Goal: Task Accomplishment & Management: Manage account settings

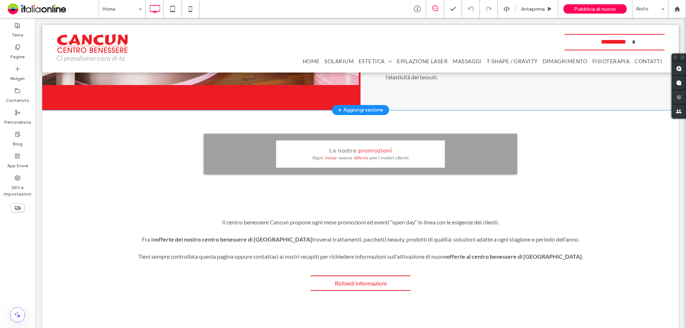
scroll to position [1179, 0]
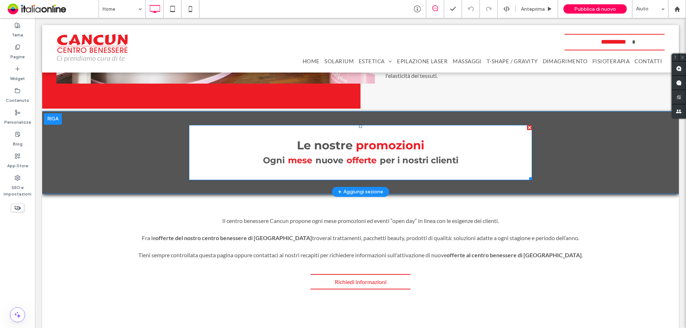
click at [353, 147] on font at bounding box center [354, 145] width 3 height 14
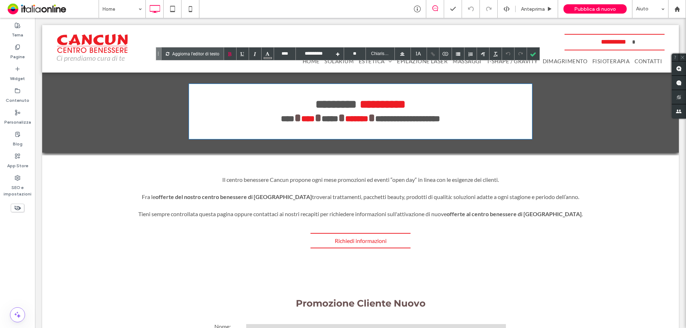
scroll to position [1182, 0]
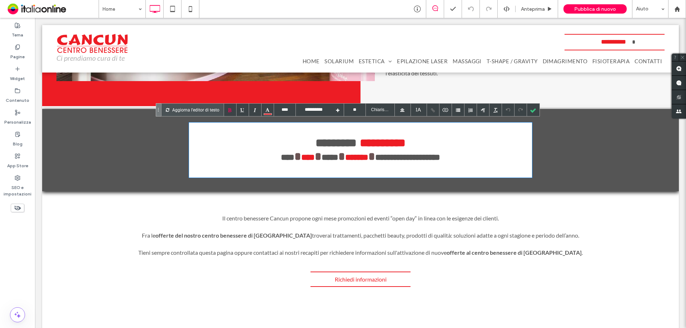
click at [367, 161] on span "**********" at bounding box center [360, 156] width 159 height 11
click at [364, 155] on font "*******" at bounding box center [356, 157] width 23 height 9
type input "****"
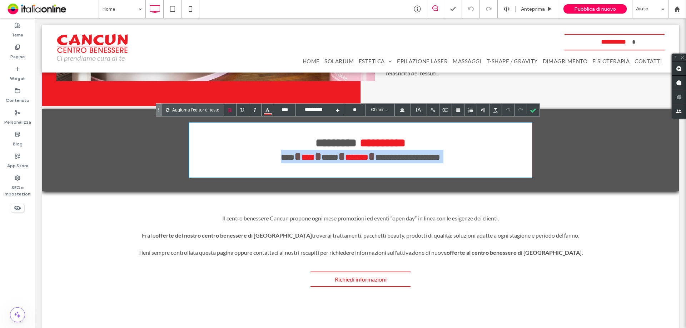
click at [364, 155] on font "*******" at bounding box center [356, 157] width 23 height 9
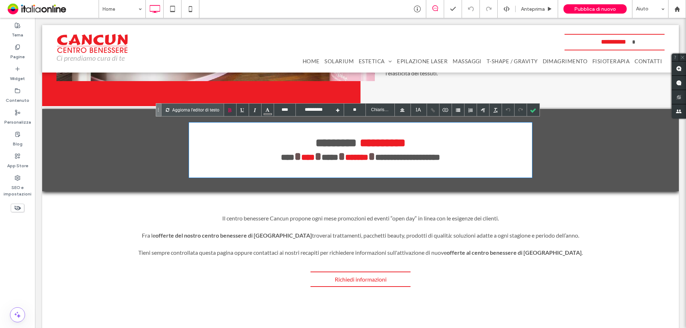
click at [357, 144] on font at bounding box center [358, 142] width 3 height 11
drag, startPoint x: 412, startPoint y: 234, endPoint x: 372, endPoint y: 214, distance: 45.1
click at [372, 214] on div "Il centro benessere Cancun propone ogni mese promozioni ed eventi “open day“ in…" at bounding box center [360, 218] width 608 height 9
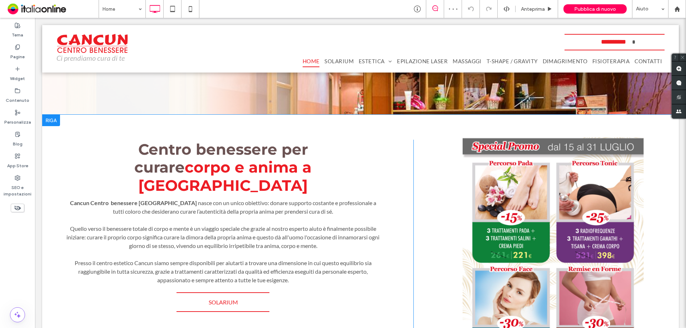
scroll to position [145, 0]
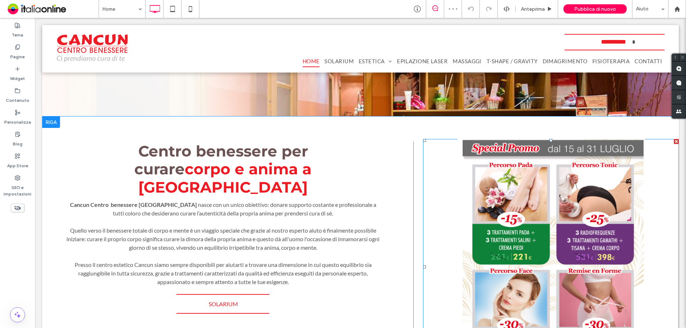
click at [525, 215] on link at bounding box center [551, 267] width 256 height 256
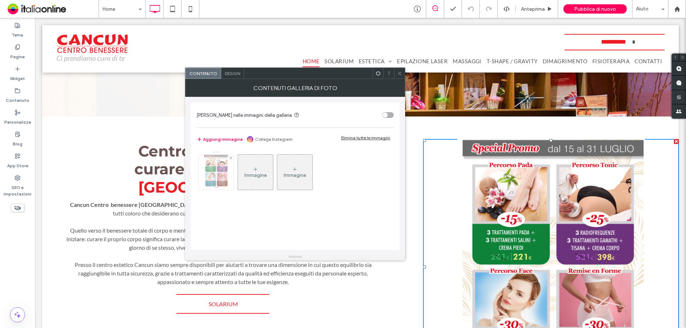
click at [217, 173] on img at bounding box center [216, 172] width 26 height 35
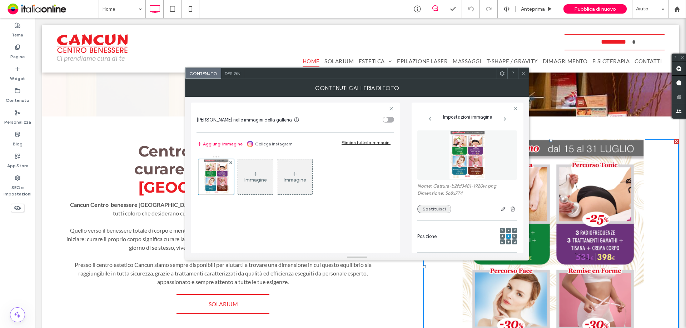
click at [432, 210] on button "Sostituisci" at bounding box center [434, 209] width 34 height 9
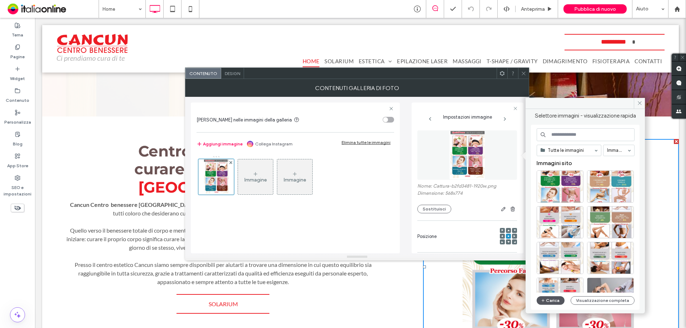
click at [549, 239] on button "Carica" at bounding box center [551, 300] width 28 height 9
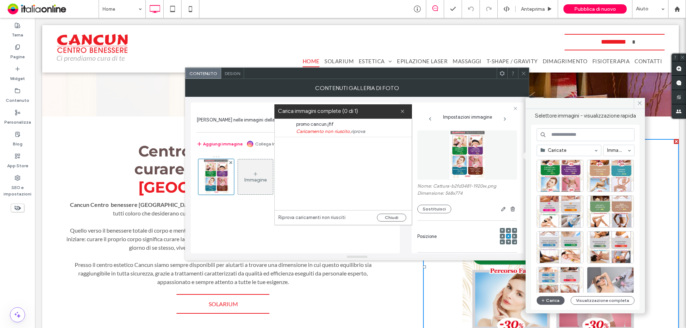
click at [329, 130] on span "Caricamento non riuscito, riprova" at bounding box center [349, 131] width 107 height 7
click at [356, 132] on link "riprova" at bounding box center [358, 131] width 14 height 7
click at [359, 131] on link "riprova" at bounding box center [358, 131] width 14 height 7
click at [345, 192] on div "promo cancun.jfif Caricamento non riuscito, riprova" at bounding box center [343, 164] width 137 height 91
click at [339, 219] on link "Riprova caricamenti non riusciti" at bounding box center [311, 217] width 67 height 7
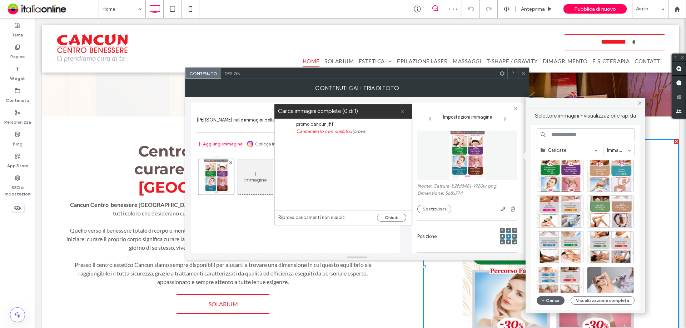
click at [402, 113] on icon at bounding box center [402, 111] width 5 height 5
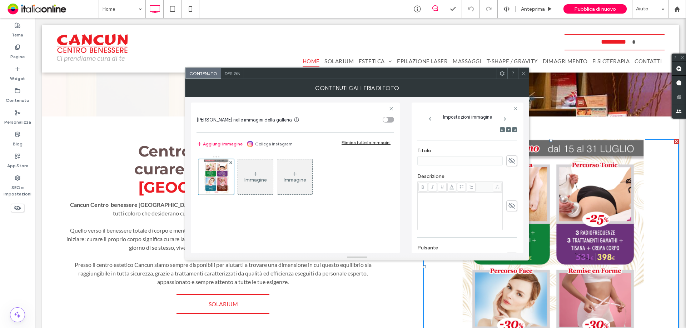
scroll to position [71, 0]
click at [452, 179] on div "Nome: Cattura-b2fd3481-1920w.png Dimensione: 568x774 Sostituisci Posizione Tito…" at bounding box center [467, 210] width 100 height 311
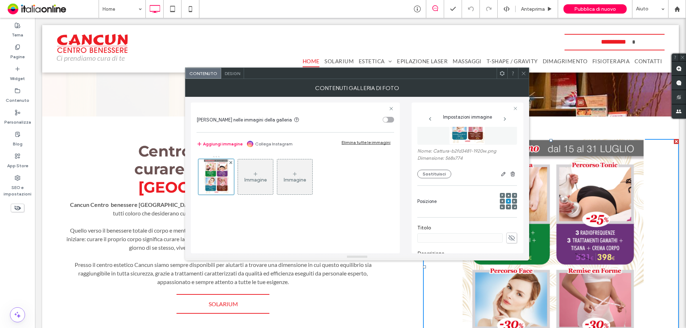
scroll to position [0, 0]
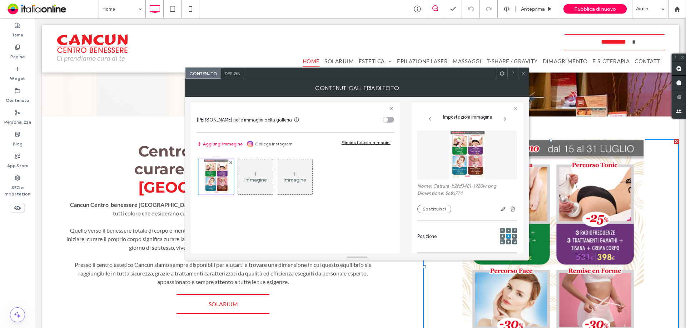
click at [337, 119] on div "Abilita link nelle immagini della galleria" at bounding box center [288, 120] width 183 height 8
click at [465, 162] on img at bounding box center [467, 154] width 36 height 49
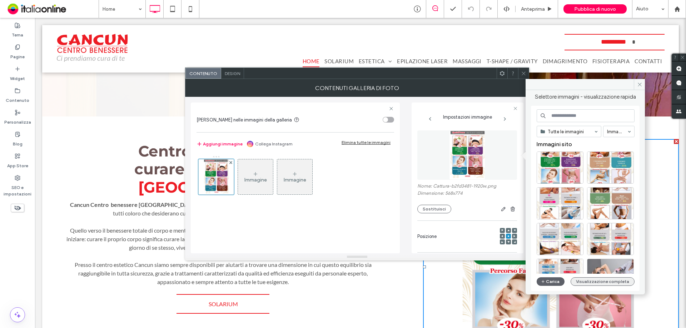
click at [549, 239] on button "Visualizzazione completa" at bounding box center [603, 281] width 64 height 9
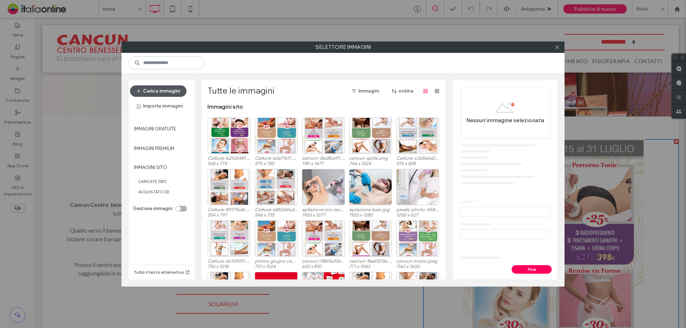
click at [165, 90] on button "Carica immagini" at bounding box center [158, 90] width 56 height 11
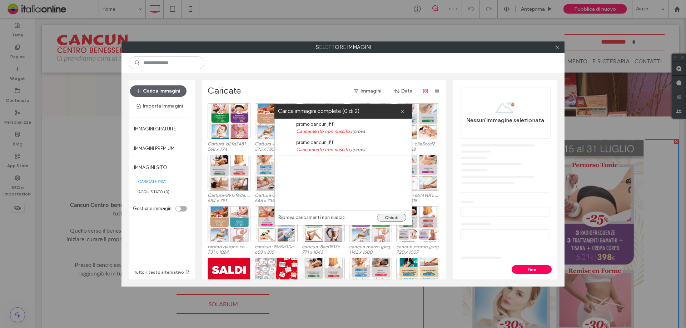
click at [397, 219] on button "Chiudi" at bounding box center [391, 218] width 29 height 8
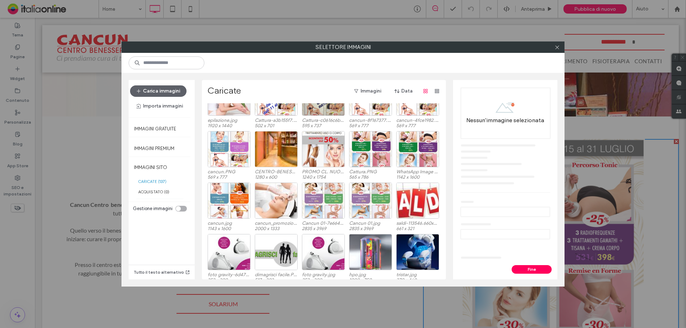
scroll to position [800, 0]
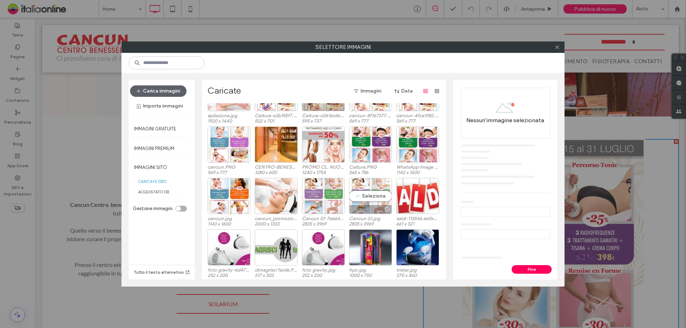
click at [375, 204] on div "Seleziona" at bounding box center [370, 196] width 43 height 36
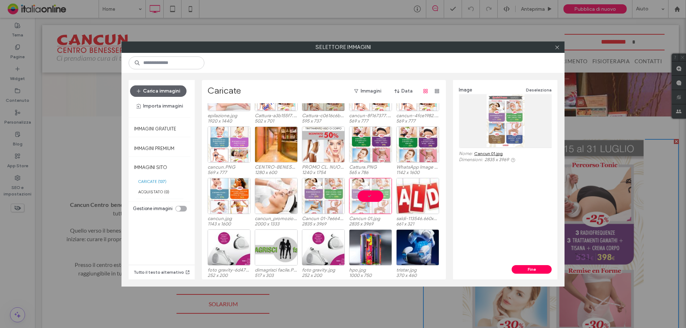
click at [492, 153] on link "Cancun 01.jpg" at bounding box center [488, 153] width 29 height 5
click at [321, 190] on div "Seleziona" at bounding box center [323, 196] width 43 height 36
click at [486, 122] on div at bounding box center [505, 120] width 93 height 53
click at [507, 142] on div at bounding box center [505, 120] width 93 height 53
click at [504, 152] on link "Cancun 01-7e664482.jpg" at bounding box center [500, 153] width 52 height 5
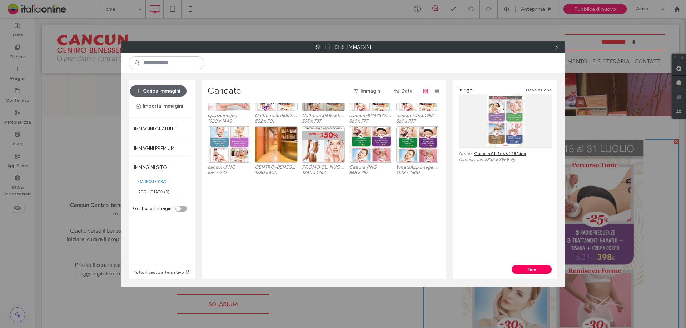
scroll to position [586, 0]
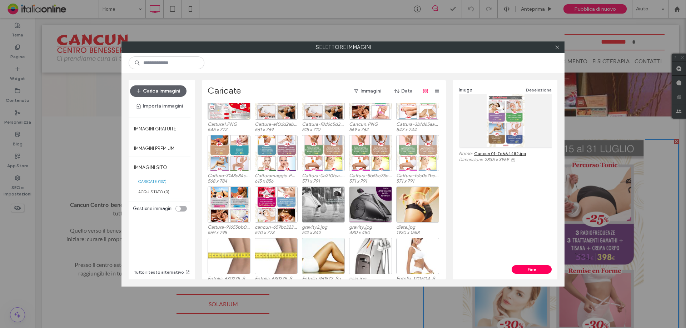
click at [420, 154] on div at bounding box center [417, 153] width 43 height 36
click at [483, 153] on link "Cattura-fdc0e7be.PNG" at bounding box center [498, 153] width 48 height 5
click at [159, 89] on button "Carica immagini" at bounding box center [158, 90] width 56 height 11
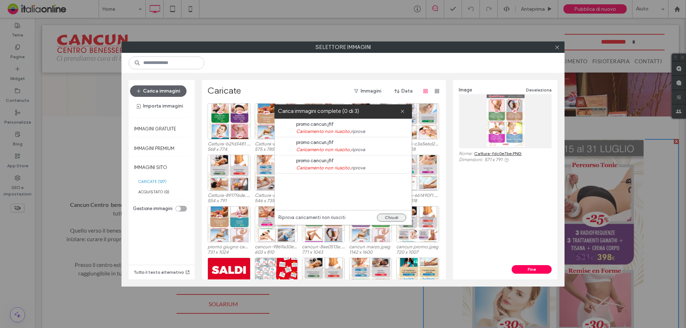
click at [400, 218] on button "Chiudi" at bounding box center [391, 218] width 29 height 8
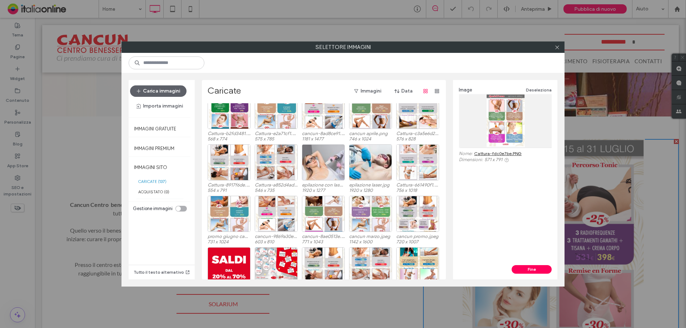
scroll to position [0, 0]
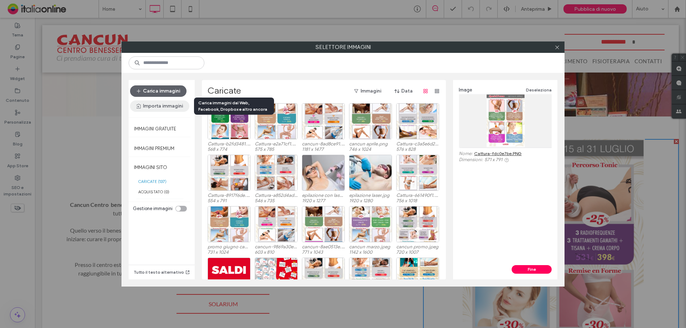
click at [166, 108] on button "Importa immagini" at bounding box center [159, 105] width 59 height 11
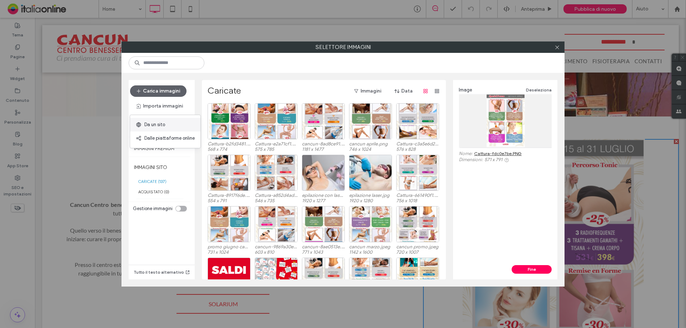
click at [180, 128] on div "Da un sito" at bounding box center [165, 125] width 70 height 14
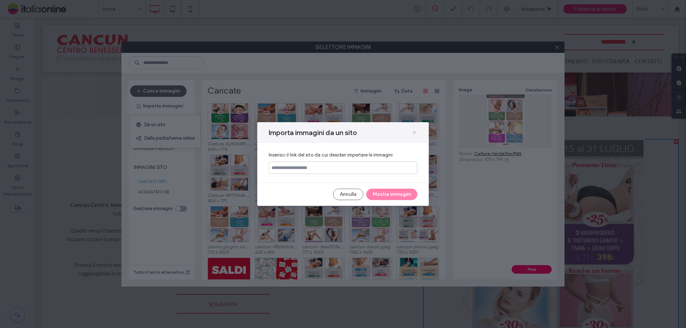
click at [413, 133] on icon at bounding box center [415, 133] width 6 height 6
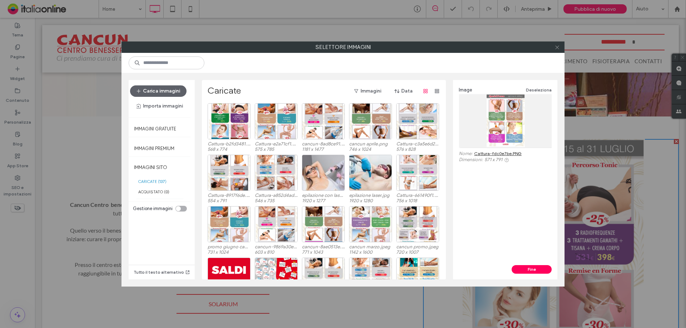
click at [549, 46] on icon at bounding box center [557, 47] width 5 height 5
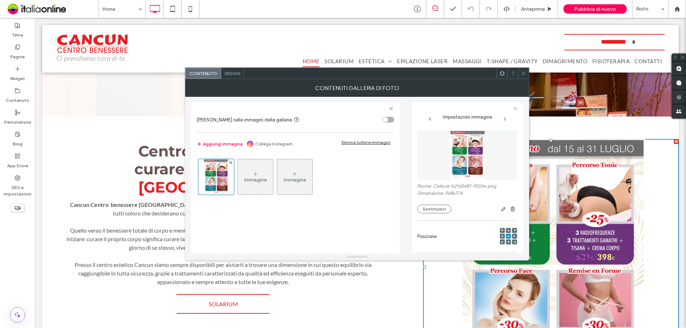
click at [524, 74] on use at bounding box center [524, 73] width 4 height 4
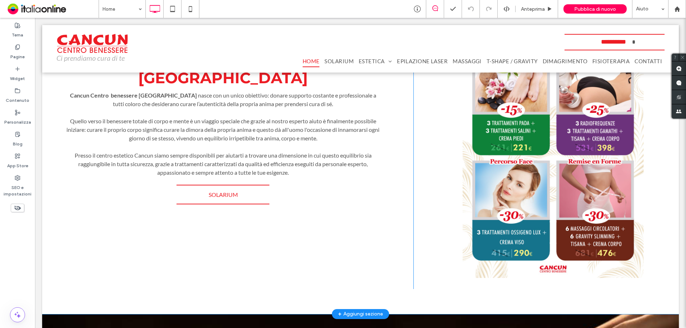
scroll to position [217, 0]
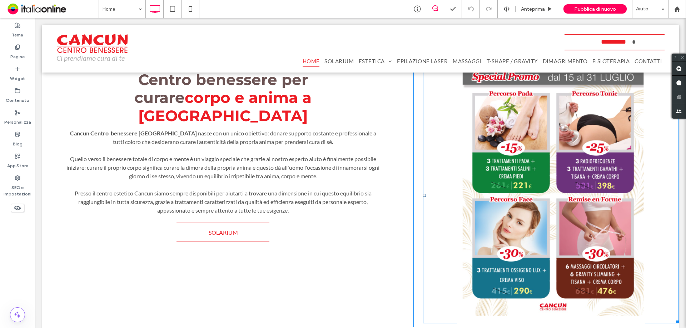
click at [549, 200] on link at bounding box center [551, 196] width 256 height 256
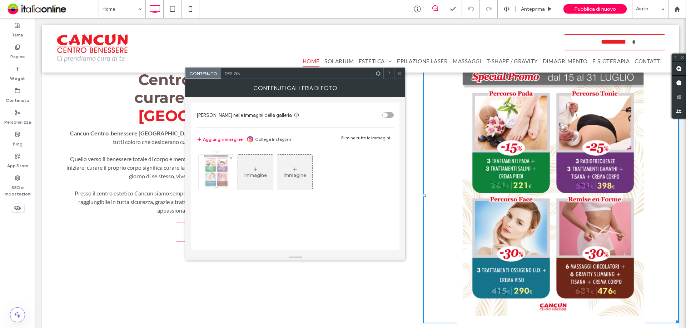
click at [214, 174] on img at bounding box center [216, 172] width 26 height 35
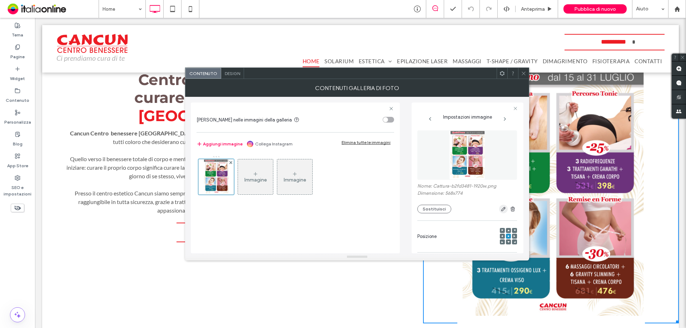
click at [501, 209] on icon "button" at bounding box center [504, 209] width 6 height 6
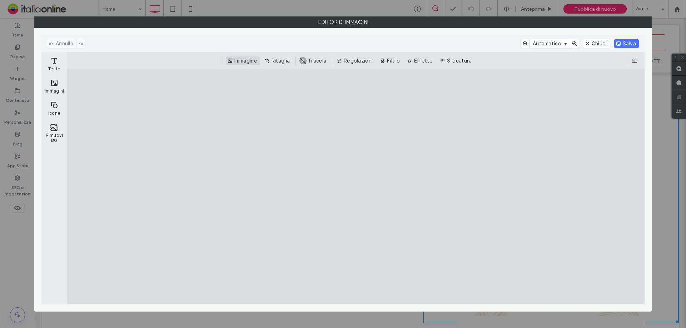
click at [244, 58] on button "Immagine" at bounding box center [243, 60] width 34 height 9
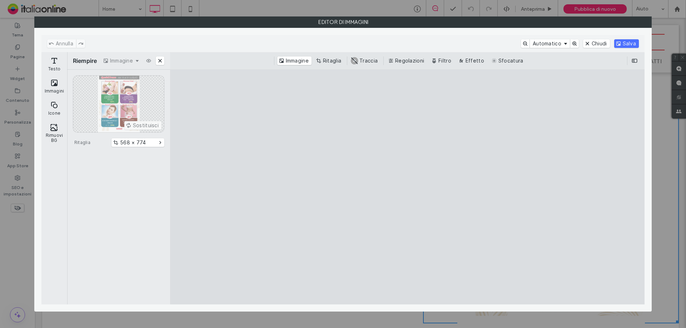
click at [139, 124] on div "Sostituisci" at bounding box center [118, 103] width 91 height 57
click at [146, 125] on div "Sostituisci" at bounding box center [118, 103] width 91 height 57
click at [129, 124] on div "Sostituisci" at bounding box center [118, 103] width 91 height 57
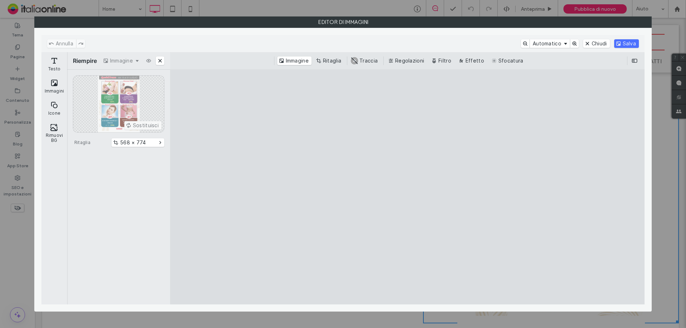
click at [129, 124] on div "Sostituisci" at bounding box center [118, 103] width 91 height 57
click at [85, 61] on h2 "Riempire" at bounding box center [85, 60] width 24 height 7
click at [150, 142] on button "568 × 774" at bounding box center [137, 142] width 53 height 9
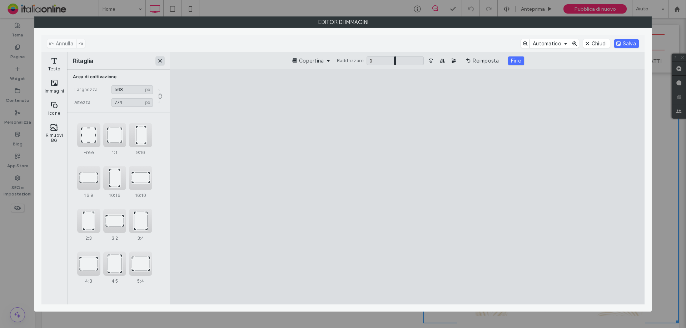
click at [163, 60] on button "Chiudi" at bounding box center [160, 60] width 9 height 9
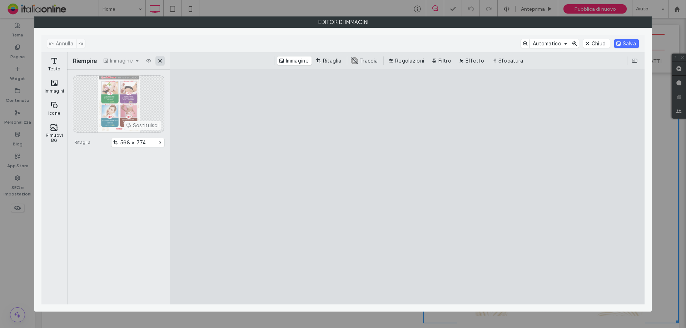
click at [161, 60] on button "Chiudi" at bounding box center [160, 60] width 9 height 9
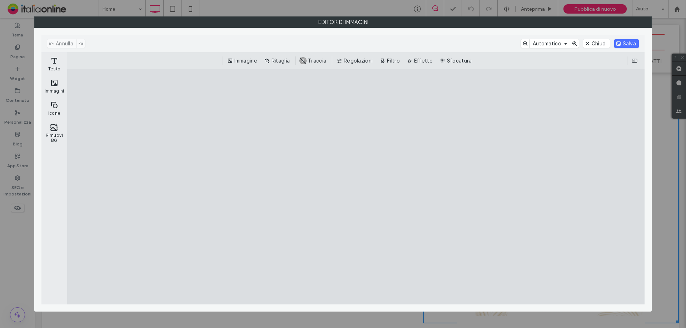
click at [356, 187] on cesdk-canvas "Editor / piattaforma / website builder canvas" at bounding box center [356, 187] width 0 height 0
drag, startPoint x: 371, startPoint y: 187, endPoint x: 491, endPoint y: 196, distance: 121.1
click at [356, 187] on cesdk-canvas "Editor / piattaforma / website builder canvas" at bounding box center [356, 187] width 0 height 0
click at [247, 60] on button "Immagine" at bounding box center [243, 60] width 34 height 9
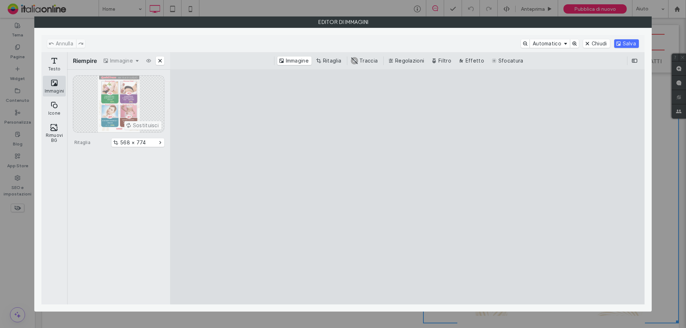
click at [55, 89] on button "Immagini" at bounding box center [54, 86] width 23 height 21
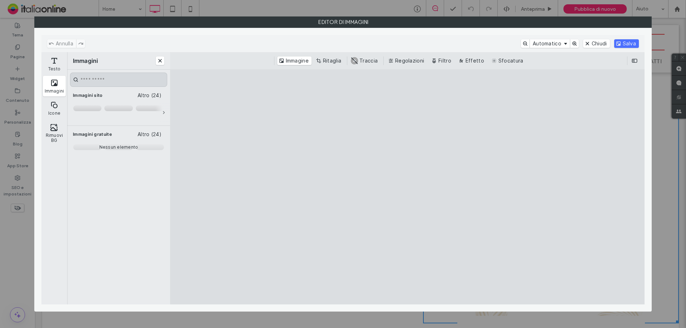
click at [135, 79] on input "Dopo Cristo. Sdraietta" at bounding box center [118, 80] width 97 height 14
click at [164, 111] on icon "Dopo Cristo. Sdraietta" at bounding box center [164, 113] width 6 height 6
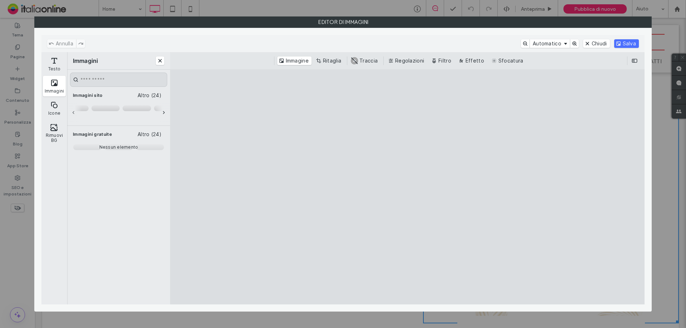
drag, startPoint x: 164, startPoint y: 111, endPoint x: 160, endPoint y: 113, distance: 5.1
click at [165, 111] on icon "Dopo Cristo. Sdraietta" at bounding box center [164, 113] width 6 height 6
click at [96, 106] on div "Dopo Cristo. Sdraietta" at bounding box center [93, 108] width 28 height 6
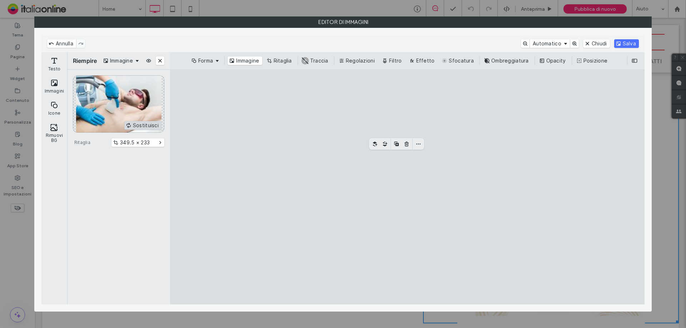
click at [144, 124] on button "Sostituisci" at bounding box center [142, 125] width 37 height 9
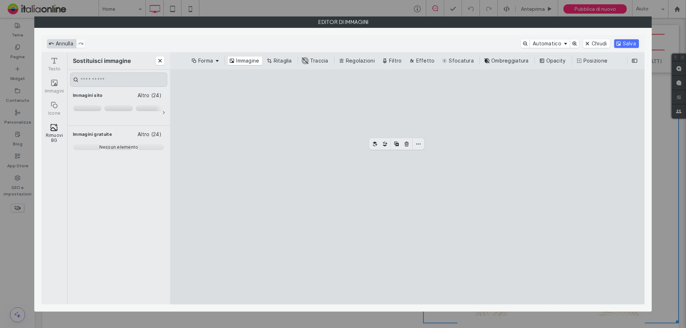
click at [60, 44] on button "Annulla" at bounding box center [61, 43] width 29 height 9
click at [160, 62] on button "Chiudi" at bounding box center [160, 60] width 9 height 9
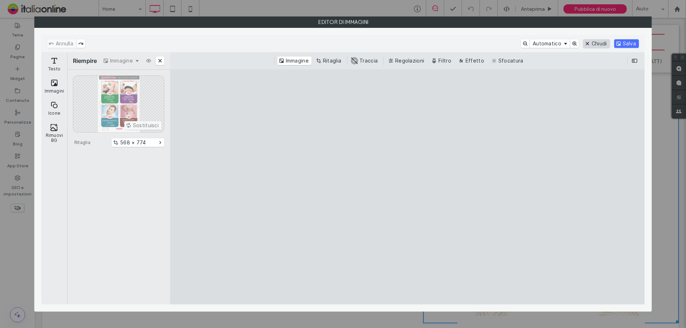
click at [549, 39] on button "Chiudi" at bounding box center [596, 43] width 27 height 9
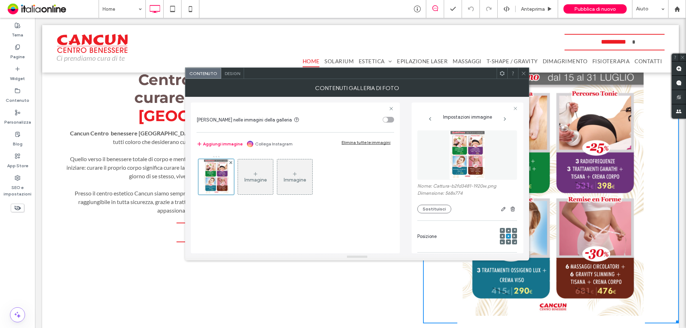
click at [363, 203] on div "Immagine Immagine" at bounding box center [295, 179] width 197 height 54
click at [523, 77] on span at bounding box center [523, 73] width 5 height 11
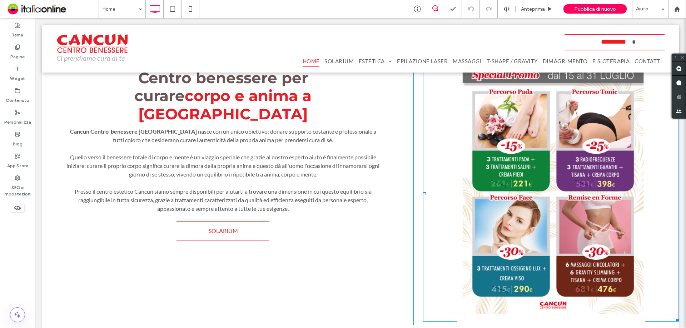
scroll to position [217, 0]
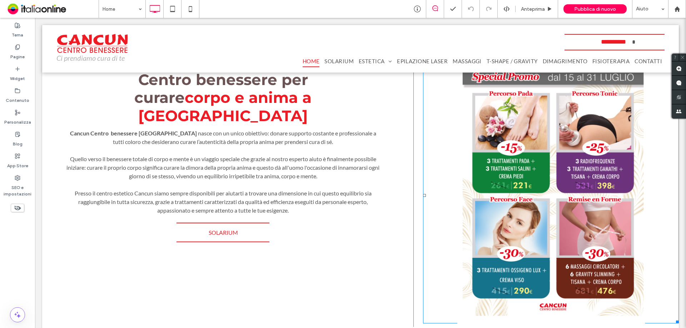
click at [549, 183] on link at bounding box center [551, 196] width 256 height 256
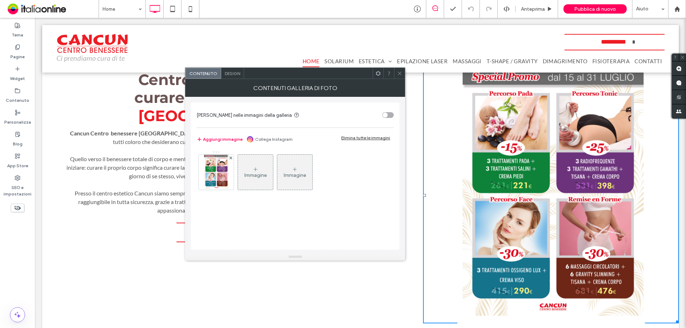
click at [254, 165] on div "Immagine" at bounding box center [255, 172] width 35 height 34
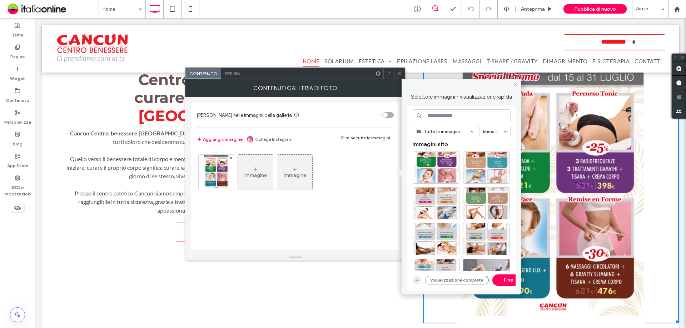
click at [415, 239] on icon "button" at bounding box center [417, 280] width 6 height 6
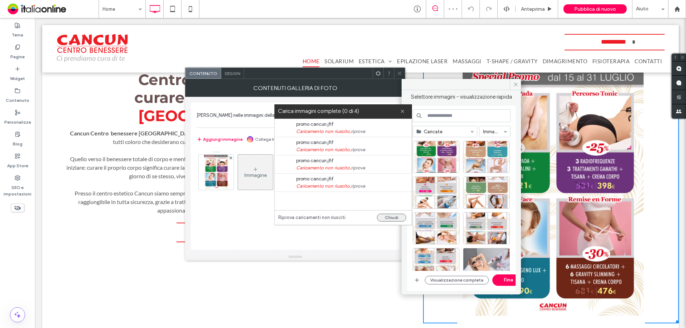
click at [400, 216] on button "Chiudi" at bounding box center [391, 218] width 29 height 8
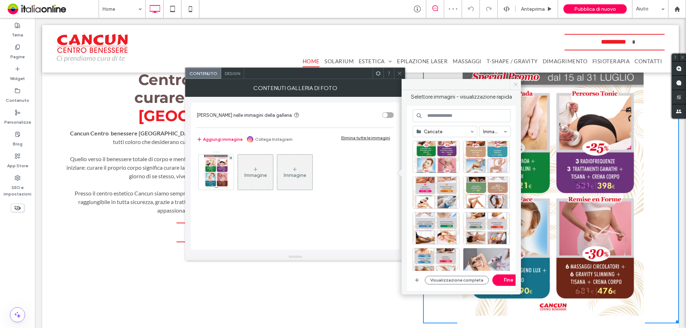
click at [517, 84] on icon at bounding box center [515, 84] width 5 height 5
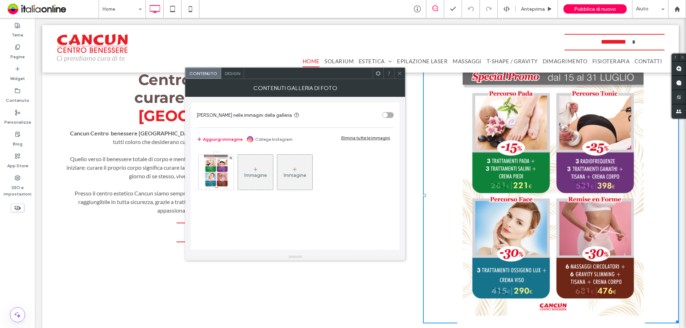
click at [400, 73] on icon at bounding box center [399, 73] width 5 height 5
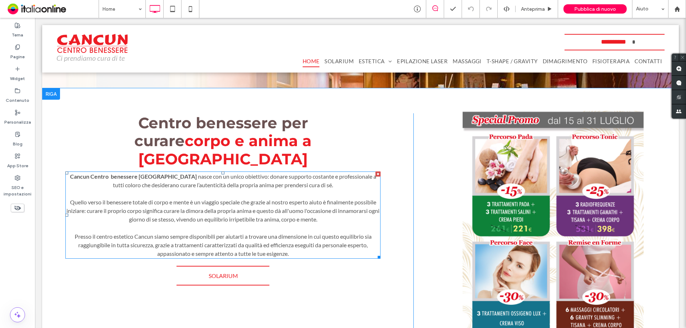
scroll to position [181, 0]
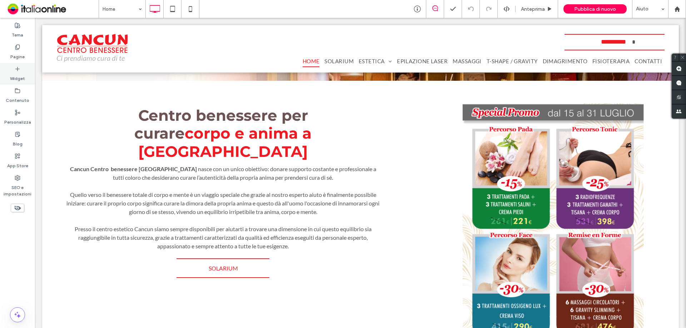
click at [21, 75] on label "Widget" at bounding box center [17, 77] width 15 height 10
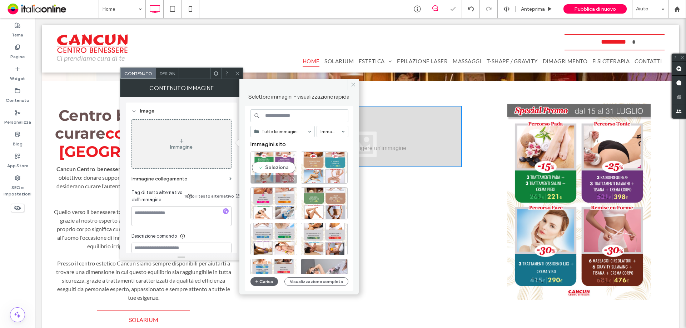
click at [282, 178] on div at bounding box center [274, 179] width 46 height 9
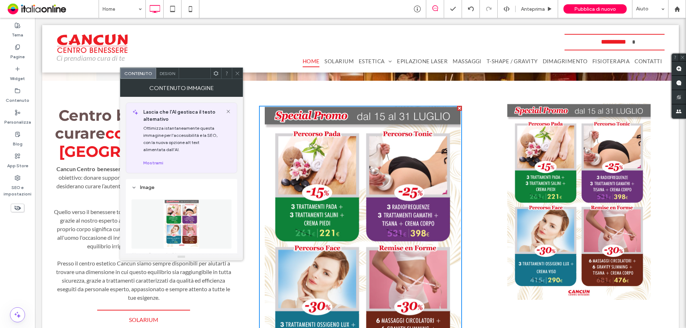
click at [237, 73] on use at bounding box center [237, 73] width 4 height 4
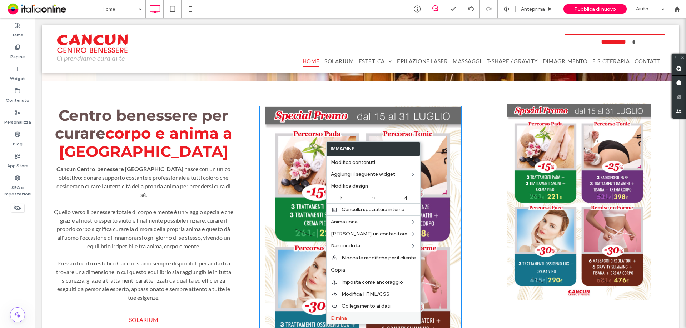
click at [362, 239] on label "Elimina" at bounding box center [373, 318] width 85 height 6
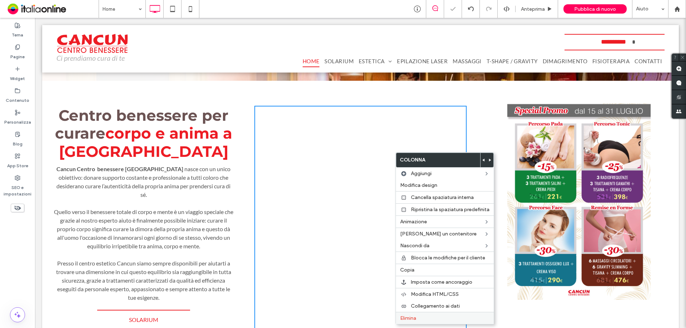
click at [416, 239] on span "Elimina" at bounding box center [408, 318] width 16 height 6
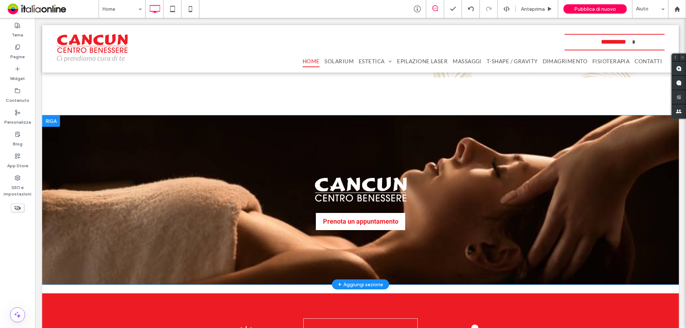
scroll to position [539, 0]
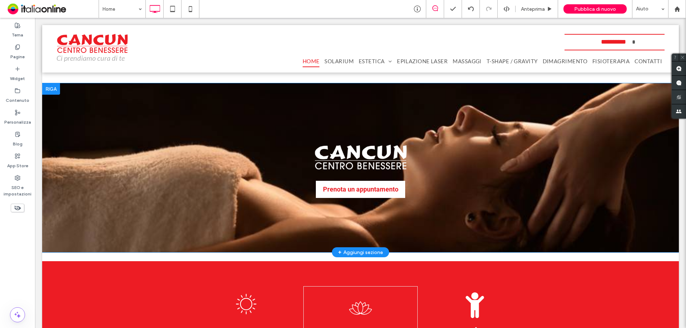
click at [460, 179] on div "Button Mostra altri Prenota un appuntamento Click To Paste" at bounding box center [360, 168] width 343 height 60
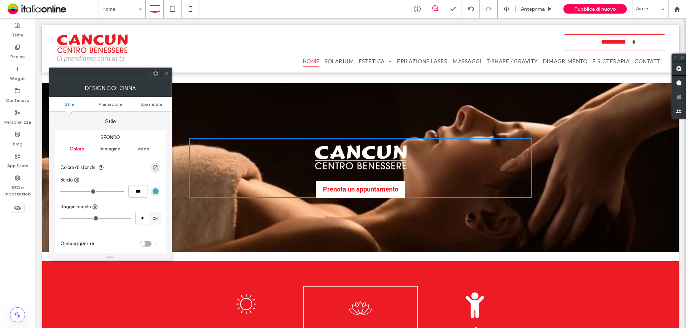
click at [166, 74] on icon at bounding box center [166, 73] width 5 height 5
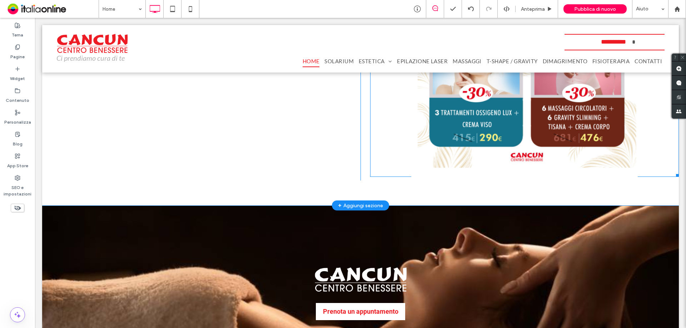
scroll to position [360, 0]
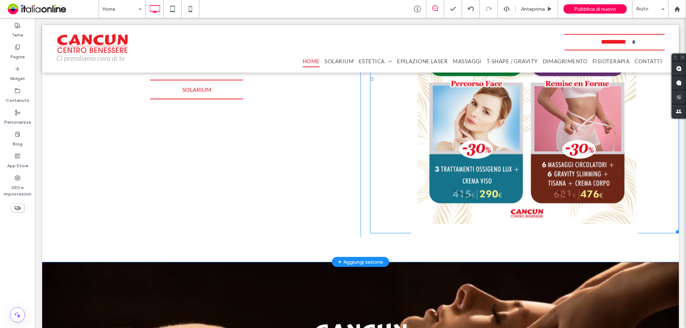
click at [549, 125] on link at bounding box center [524, 79] width 309 height 309
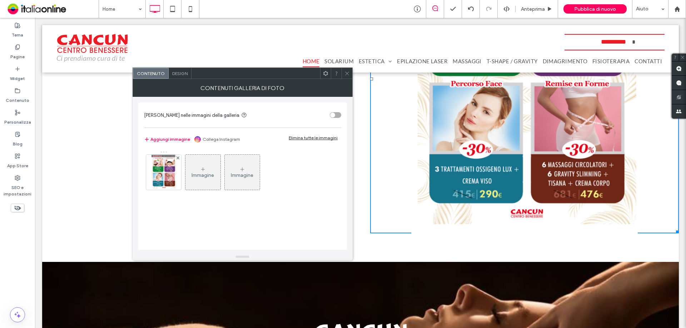
click at [206, 187] on div "Immagine" at bounding box center [202, 172] width 35 height 34
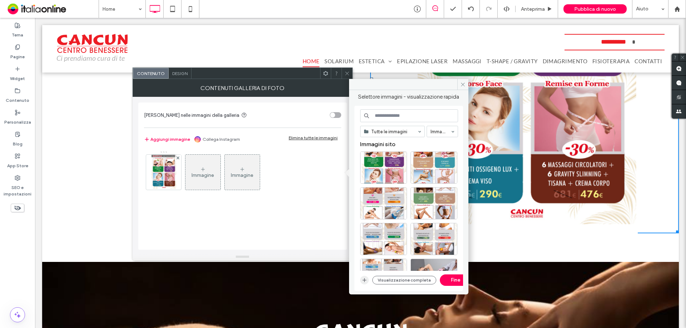
click at [360, 239] on div "Tutte le immagini Immagini Immagini sito Visualizzazione completa Fine" at bounding box center [408, 198] width 109 height 185
click at [362, 239] on icon "button" at bounding box center [365, 280] width 6 height 6
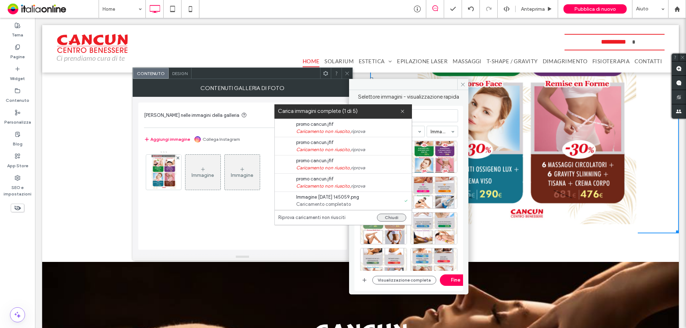
click at [393, 217] on button "Chiudi" at bounding box center [391, 218] width 29 height 8
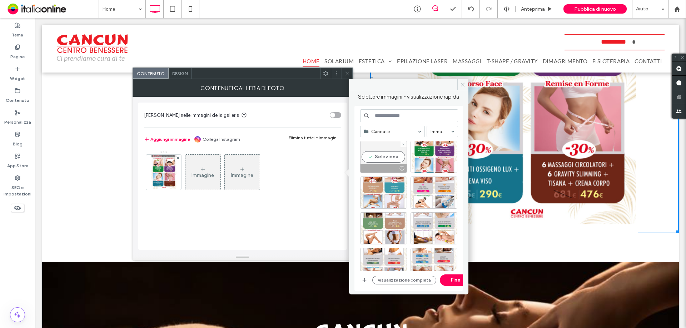
click at [381, 151] on div "Seleziona" at bounding box center [383, 157] width 47 height 32
click at [403, 143] on icon at bounding box center [403, 144] width 3 height 3
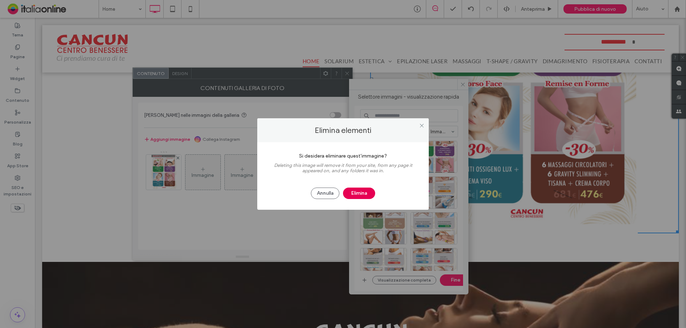
click at [359, 190] on button "Elimina" at bounding box center [359, 193] width 32 height 11
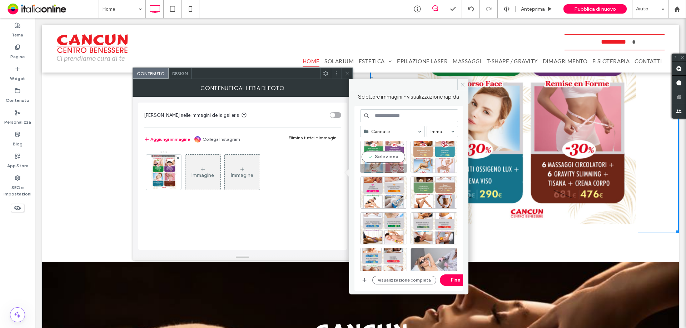
click at [387, 147] on div "Seleziona" at bounding box center [383, 157] width 47 height 32
click at [387, 239] on button "Visualizzazione completa" at bounding box center [404, 280] width 64 height 9
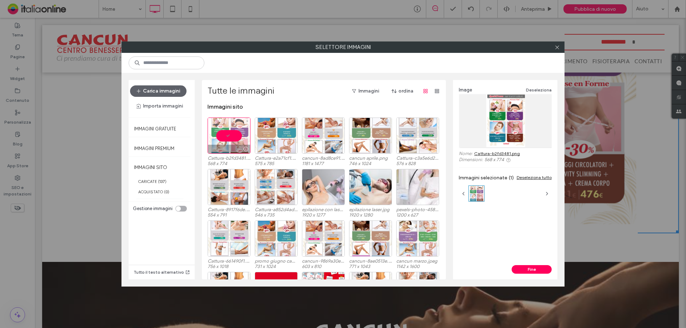
click at [242, 149] on div at bounding box center [245, 149] width 9 height 6
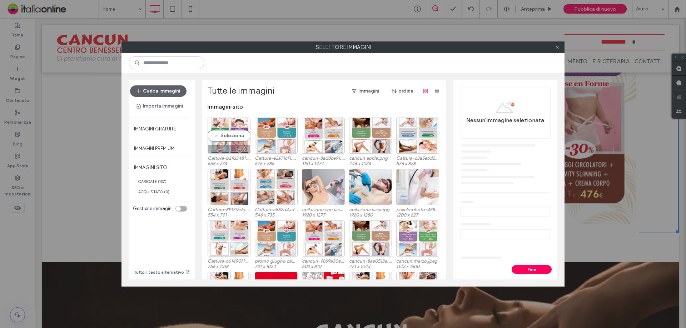
click at [225, 145] on div at bounding box center [229, 149] width 42 height 9
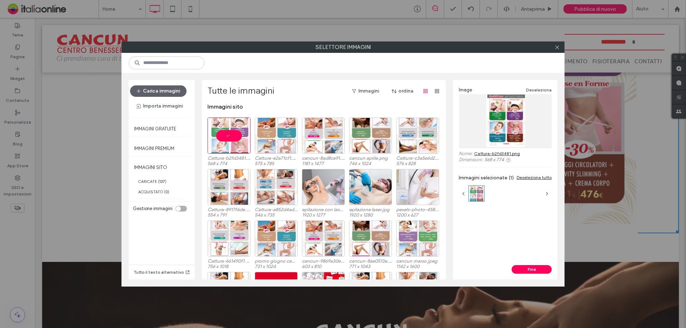
click at [510, 154] on link "Cattura-b2fd3481.png" at bounding box center [497, 153] width 46 height 5
click at [171, 88] on button "Carica immagini" at bounding box center [158, 90] width 56 height 11
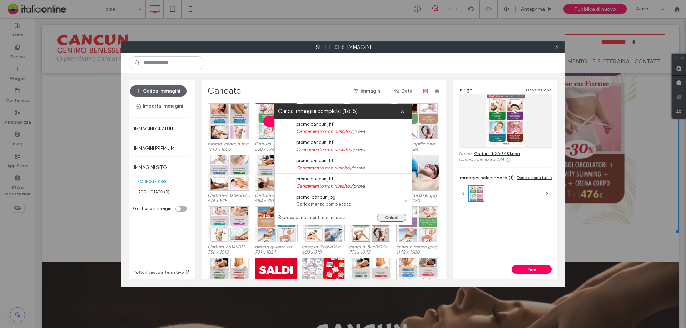
click at [395, 216] on button "Chiudi" at bounding box center [391, 218] width 29 height 8
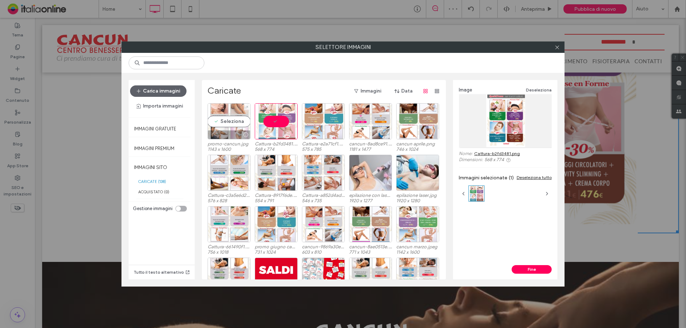
click at [230, 117] on div "Seleziona" at bounding box center [229, 121] width 43 height 36
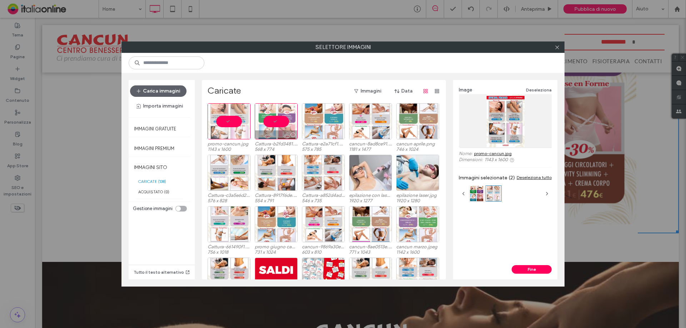
click at [271, 120] on div at bounding box center [276, 121] width 43 height 36
click at [234, 121] on div at bounding box center [229, 121] width 43 height 36
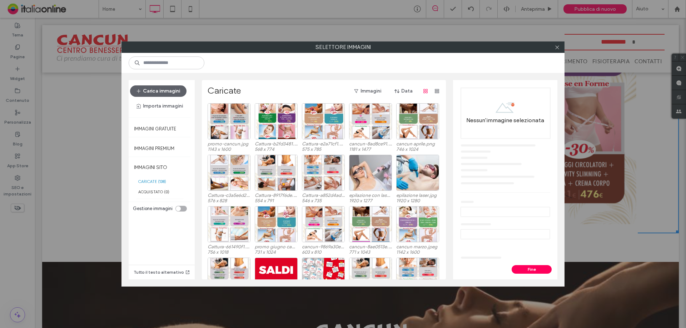
click at [549, 49] on div at bounding box center [557, 47] width 11 height 11
click at [549, 49] on icon at bounding box center [557, 47] width 5 height 5
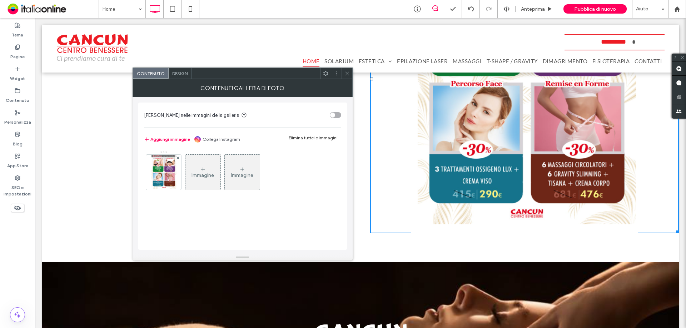
click at [548, 143] on link at bounding box center [524, 79] width 309 height 309
click at [167, 173] on img at bounding box center [164, 172] width 26 height 35
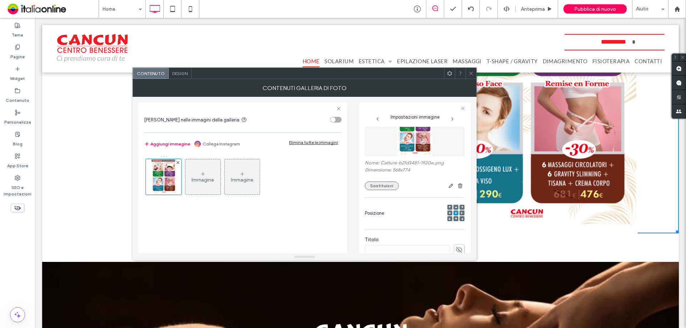
scroll to position [36, 0]
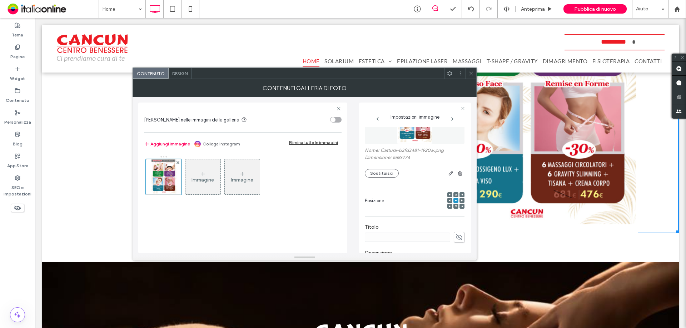
click at [379, 165] on div "Nome: Cattura-b2fd3481-1920w.png Dimensione: 568x774 Sostituisci" at bounding box center [415, 163] width 100 height 30
click at [379, 172] on button "Sostituisci" at bounding box center [382, 173] width 34 height 9
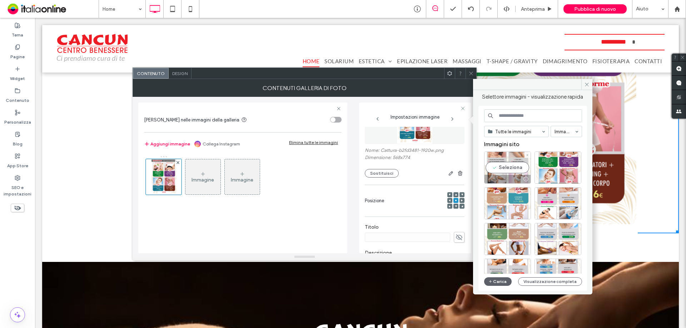
click at [511, 167] on div "Seleziona" at bounding box center [507, 168] width 47 height 32
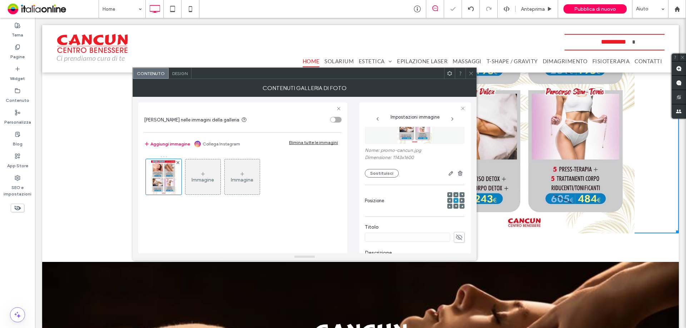
click at [473, 73] on icon at bounding box center [470, 73] width 5 height 5
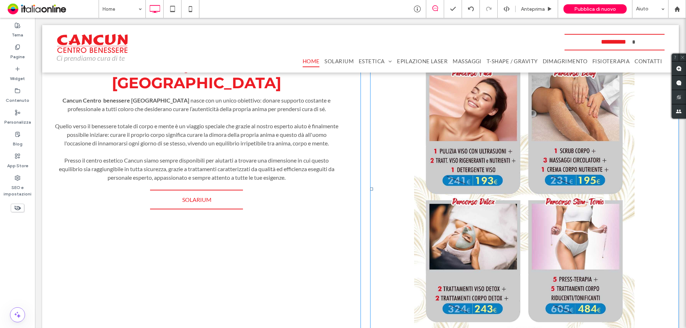
scroll to position [253, 0]
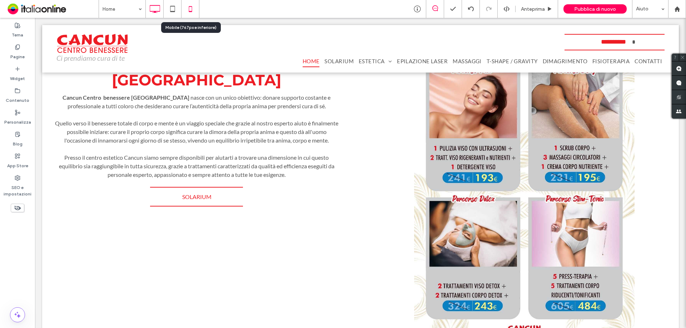
click at [189, 10] on icon at bounding box center [190, 9] width 14 height 14
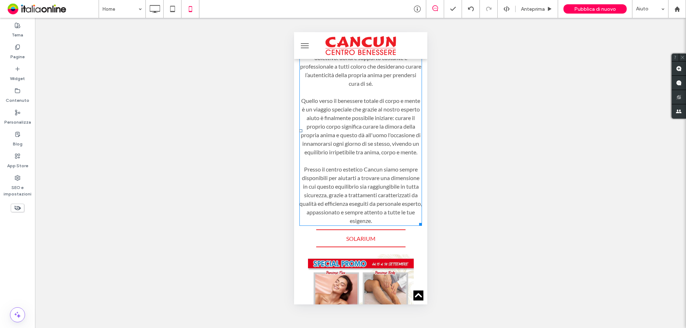
scroll to position [0, 0]
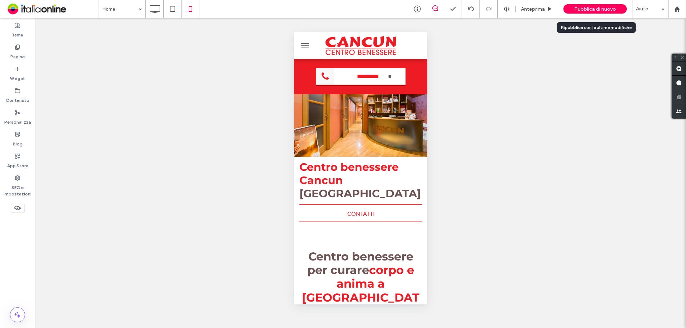
click at [549, 5] on div "Pubblica di nuovo" at bounding box center [595, 8] width 63 height 9
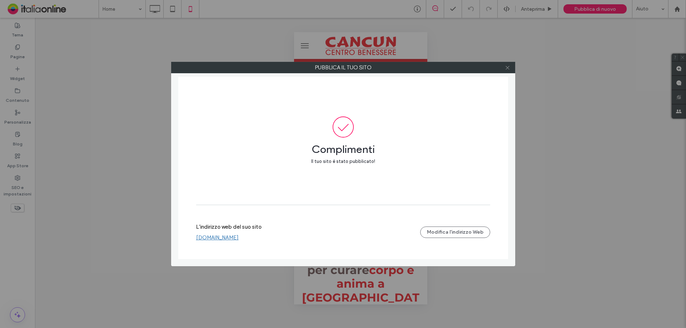
click at [507, 67] on icon at bounding box center [507, 67] width 5 height 5
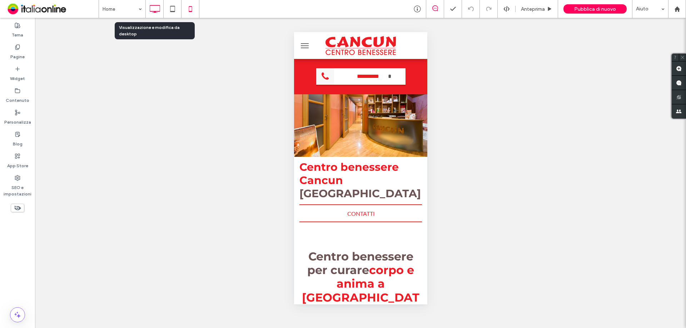
click at [157, 9] on icon at bounding box center [155, 9] width 14 height 14
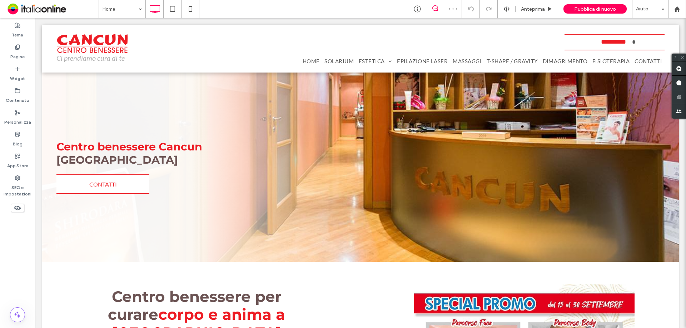
scroll to position [643, 0]
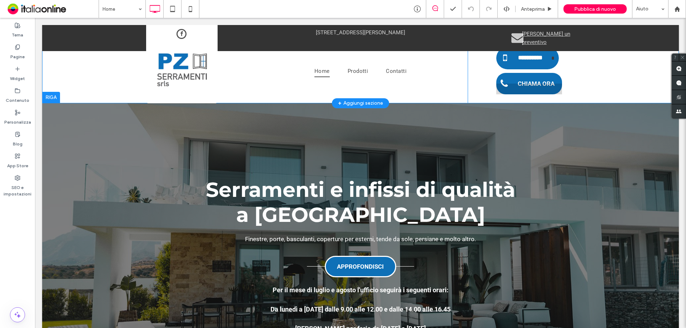
click at [604, 73] on div "**********" at bounding box center [360, 64] width 637 height 78
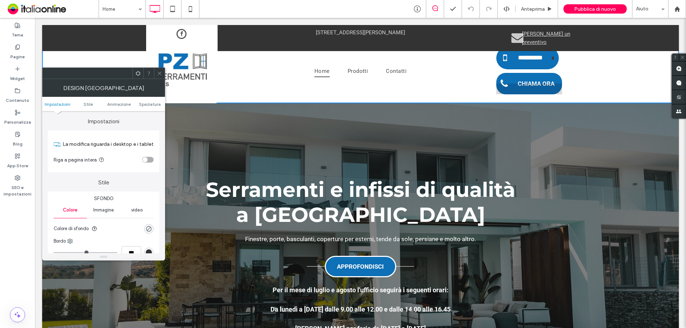
click at [159, 70] on span at bounding box center [159, 73] width 5 height 11
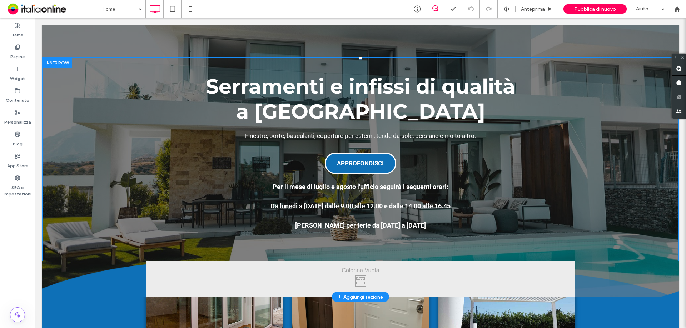
scroll to position [107, 0]
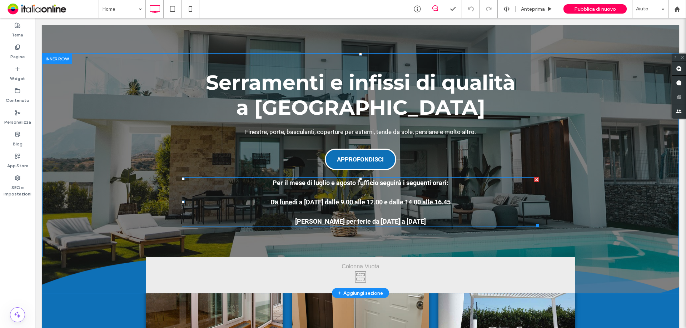
click at [534, 180] on div at bounding box center [536, 179] width 5 height 5
click at [466, 214] on p "Per il mese di luglio e agosto l'ufficio seguirà i seguenti orari: Da lunedì a …" at bounding box center [360, 202] width 357 height 48
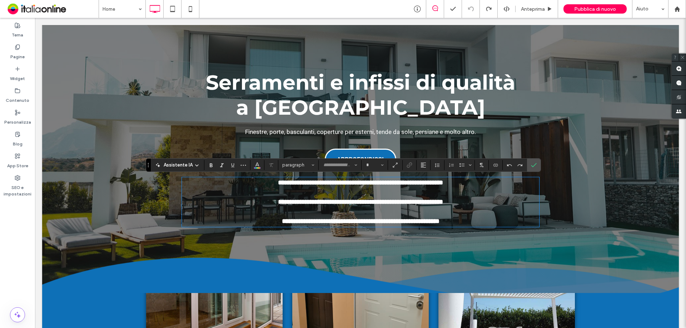
click at [458, 219] on p "**********" at bounding box center [360, 202] width 357 height 48
type input "******"
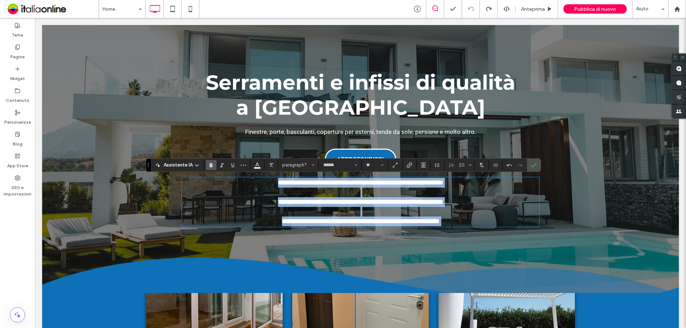
click at [457, 219] on p "**********" at bounding box center [360, 202] width 357 height 48
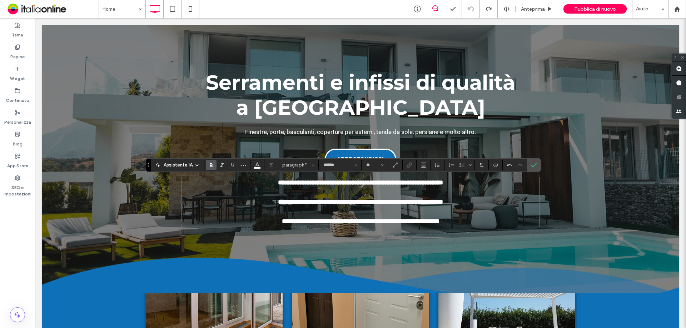
drag, startPoint x: 457, startPoint y: 219, endPoint x: 250, endPoint y: 183, distance: 210.5
click at [228, 178] on p "**********" at bounding box center [360, 202] width 357 height 48
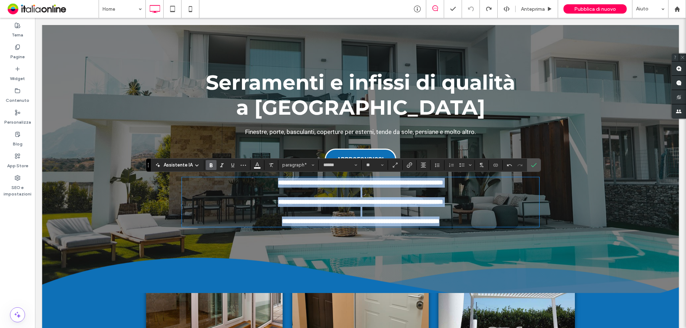
drag, startPoint x: 271, startPoint y: 179, endPoint x: 459, endPoint y: 223, distance: 192.5
click at [459, 223] on p "**********" at bounding box center [360, 202] width 357 height 48
type input "**"
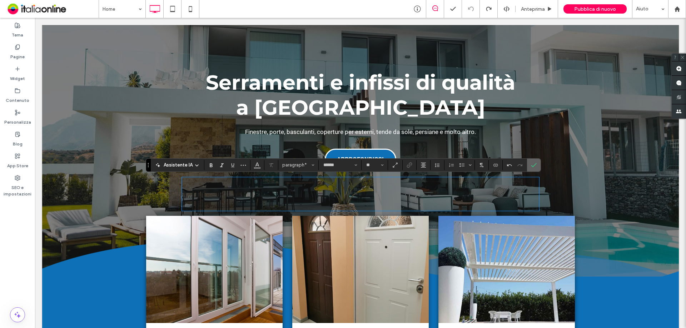
click at [536, 164] on label "Conferma" at bounding box center [534, 165] width 11 height 13
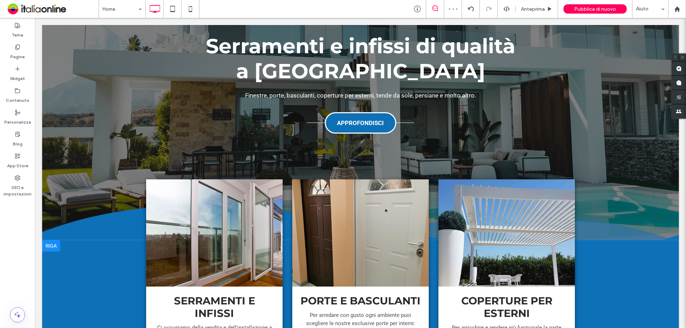
scroll to position [143, 0]
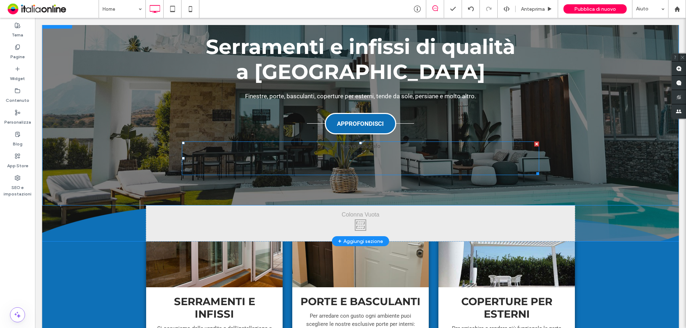
click at [364, 145] on p "Nuovo paragrafo" at bounding box center [360, 146] width 357 height 8
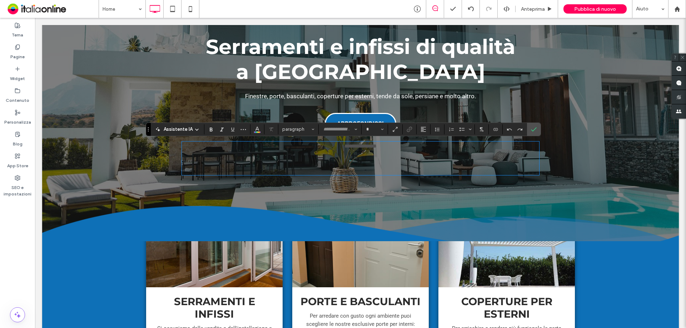
type input "******"
type input "**"
click at [365, 146] on span "**********" at bounding box center [360, 145] width 32 height 5
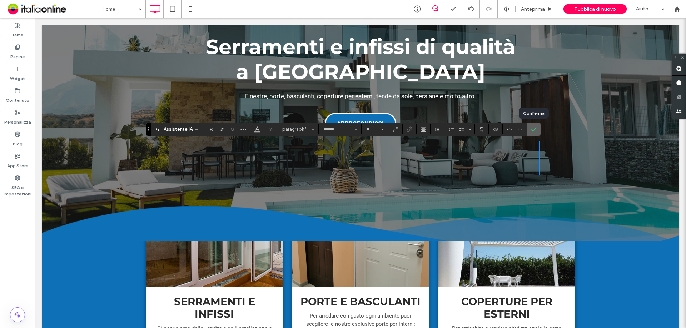
click at [535, 129] on icon "Conferma" at bounding box center [534, 129] width 6 height 6
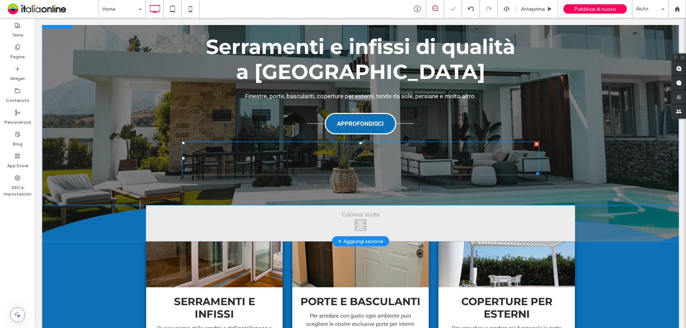
click at [373, 150] on p at bounding box center [360, 154] width 357 height 8
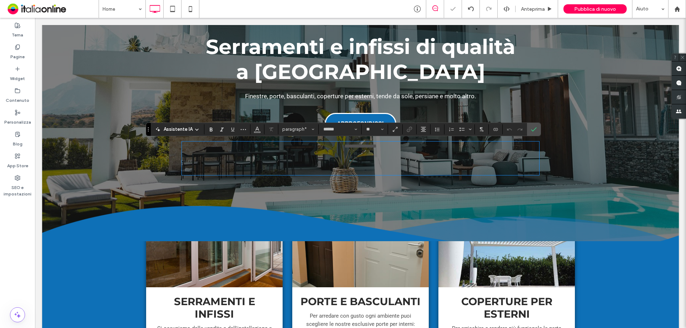
click at [372, 148] on span "**********" at bounding box center [360, 145] width 32 height 5
click at [391, 146] on p "**********" at bounding box center [360, 146] width 357 height 8
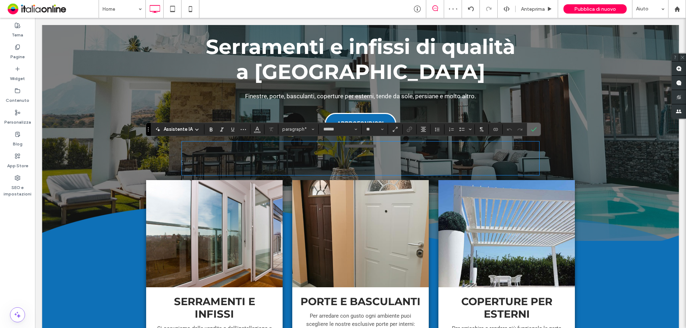
click at [535, 126] on icon "Conferma" at bounding box center [534, 129] width 6 height 6
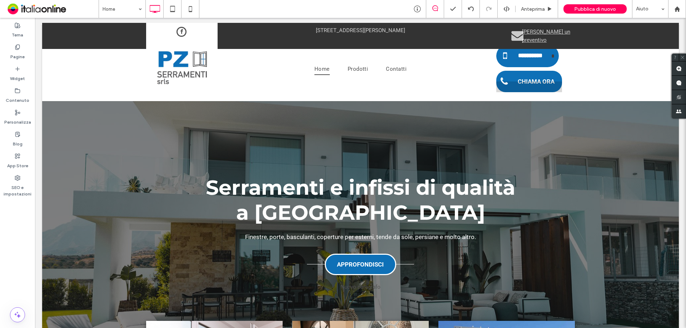
scroll to position [0, 0]
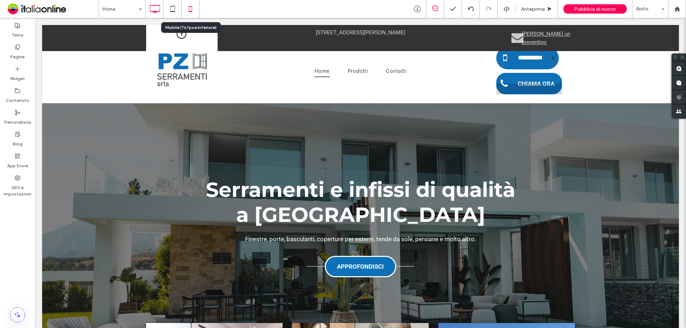
click at [190, 6] on icon at bounding box center [190, 9] width 14 height 14
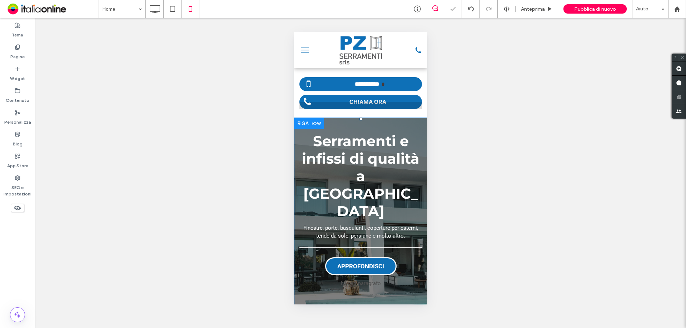
scroll to position [71, 0]
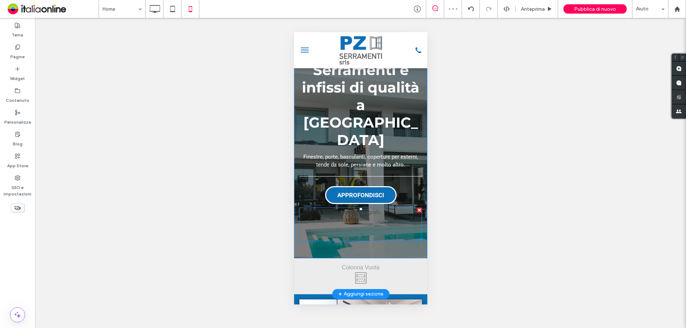
click at [378, 208] on p "Nuovo paragrafo" at bounding box center [360, 212] width 123 height 8
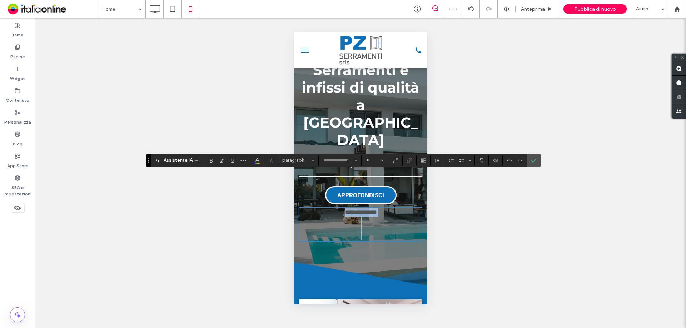
type input "******"
type input "**"
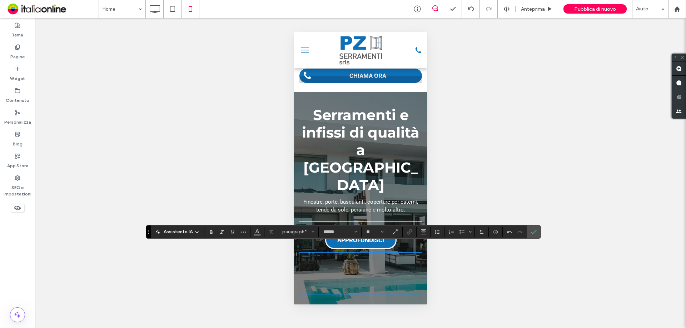
scroll to position [0, 0]
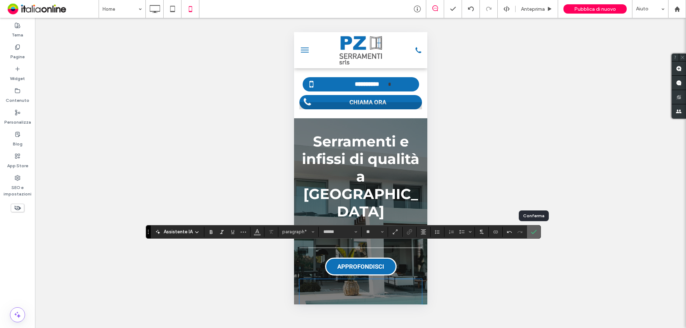
click at [536, 230] on label "Conferma" at bounding box center [534, 231] width 11 height 13
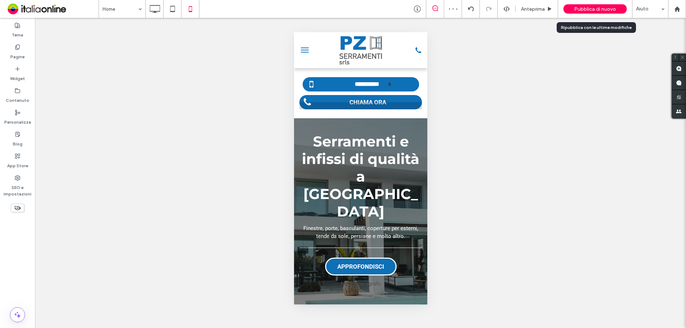
click at [599, 9] on span "Pubblica di nuovo" at bounding box center [595, 9] width 42 height 6
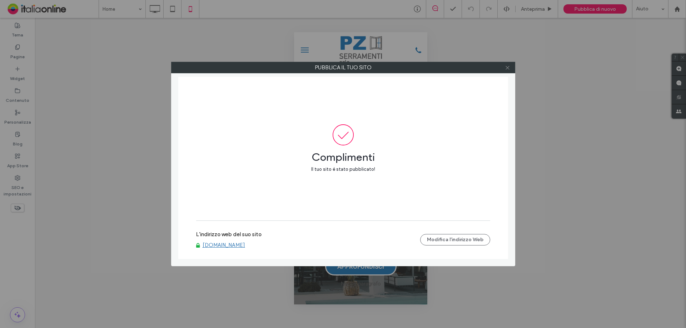
click at [507, 65] on icon at bounding box center [507, 67] width 5 height 5
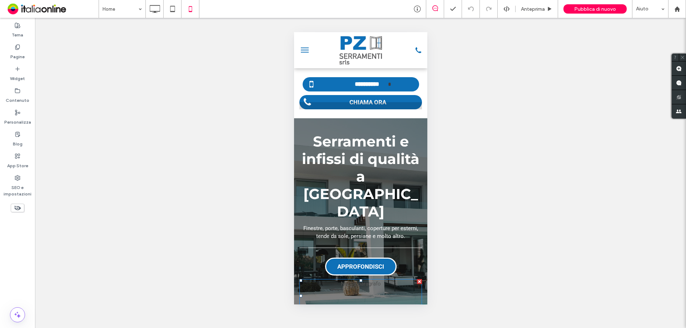
click at [370, 288] on p at bounding box center [360, 292] width 123 height 8
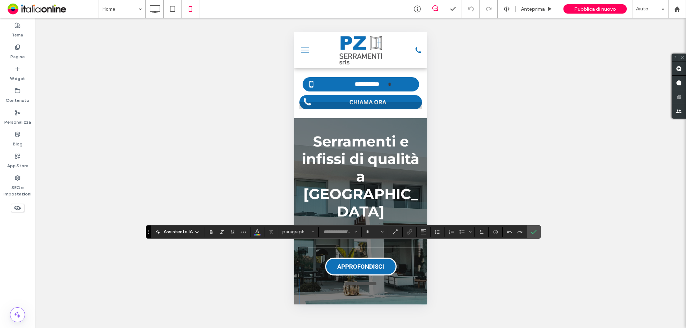
type input "******"
type input "**"
click at [378, 288] on p at bounding box center [360, 292] width 123 height 8
drag, startPoint x: 533, startPoint y: 232, endPoint x: 500, endPoint y: 158, distance: 80.9
click at [533, 232] on icon "Conferma" at bounding box center [534, 232] width 6 height 6
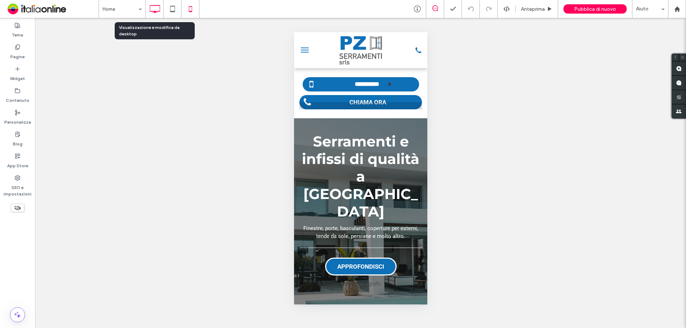
click at [153, 7] on icon at bounding box center [155, 9] width 14 height 14
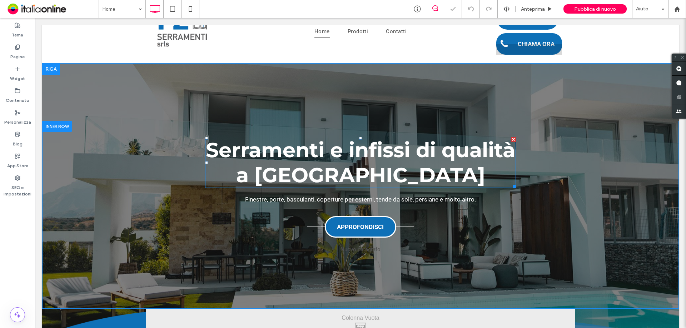
scroll to position [71, 0]
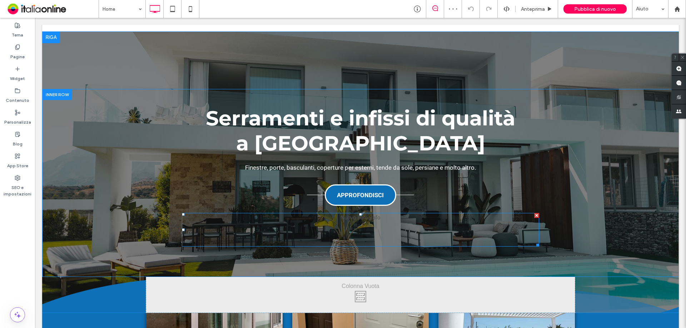
drag, startPoint x: 534, startPoint y: 215, endPoint x: 569, endPoint y: 234, distance: 39.8
click at [534, 215] on div at bounding box center [536, 215] width 5 height 5
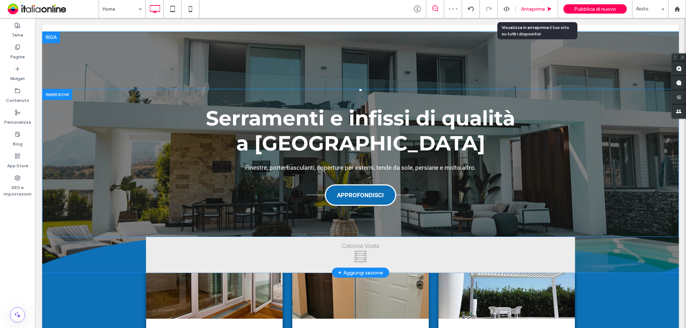
click at [529, 6] on div "Anteprima" at bounding box center [537, 9] width 43 height 18
click at [539, 7] on span "Anteprima" at bounding box center [533, 9] width 24 height 6
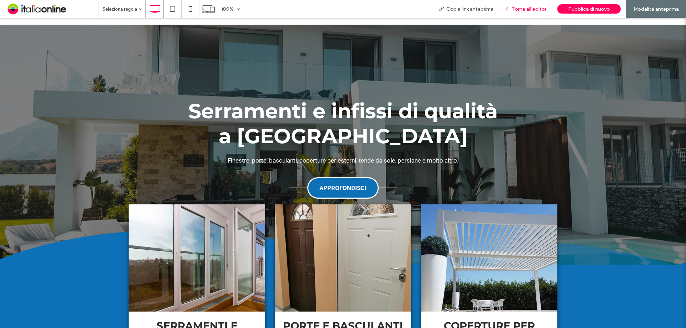
click at [526, 3] on div "Torna all'editor" at bounding box center [525, 9] width 53 height 18
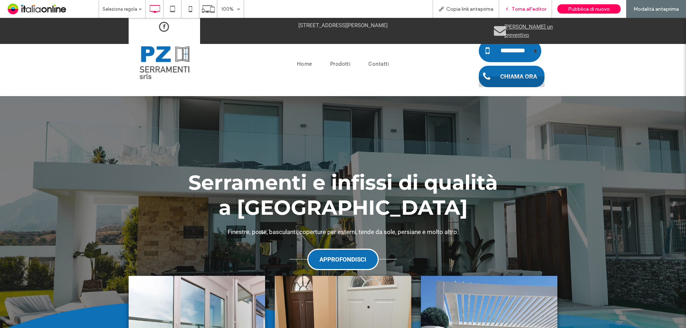
click at [529, 8] on span "Torna all'editor" at bounding box center [529, 9] width 35 height 6
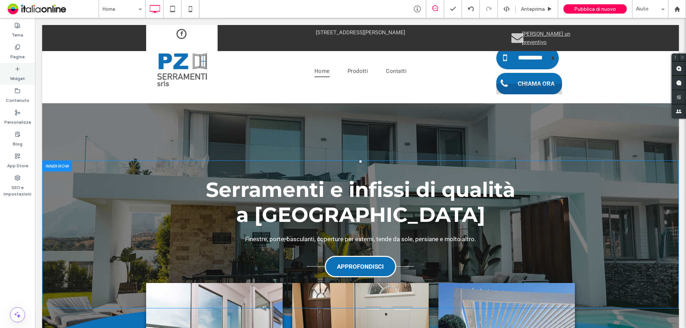
drag, startPoint x: 15, startPoint y: 74, endPoint x: 29, endPoint y: 69, distance: 14.1
click at [15, 74] on label "Widget" at bounding box center [17, 77] width 15 height 10
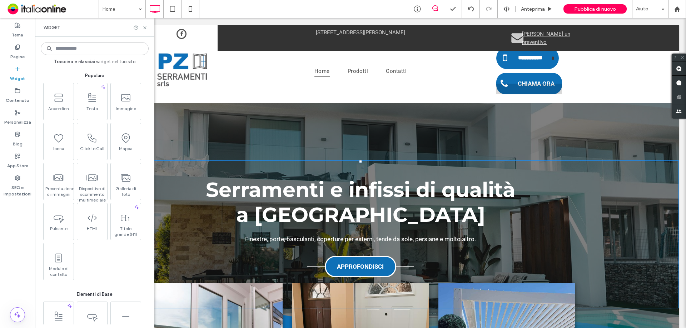
click at [74, 50] on input at bounding box center [95, 48] width 108 height 13
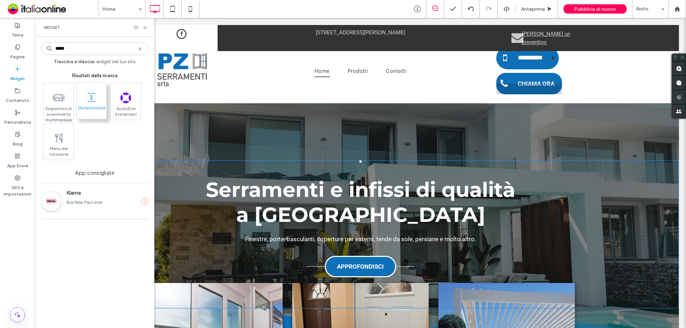
type input "*****"
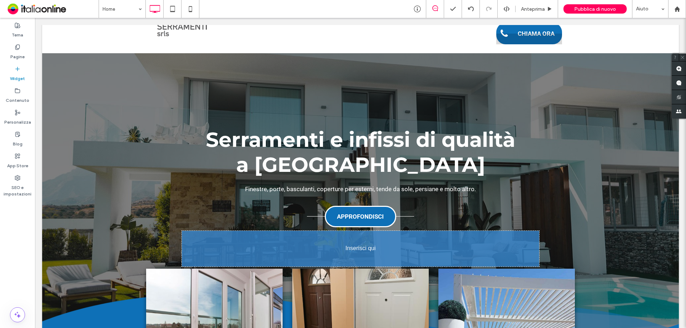
scroll to position [63, 0]
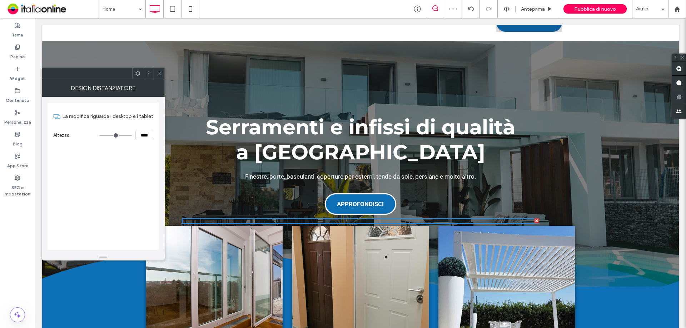
type input "**"
type input "****"
type input "**"
type input "****"
type input "**"
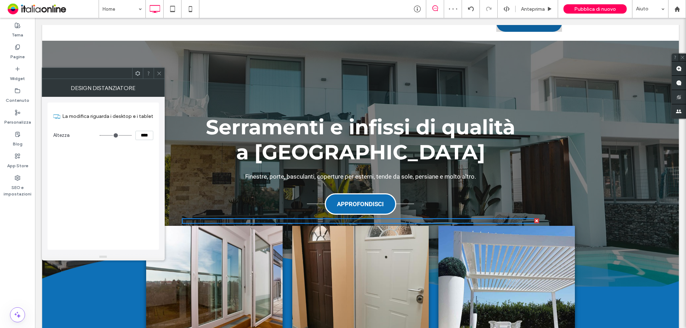
type input "****"
type input "**"
type input "****"
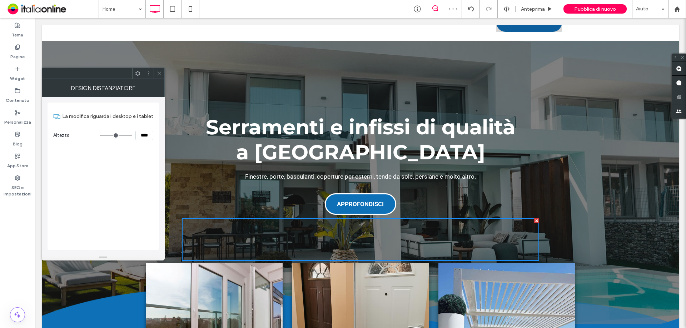
type input "***"
type input "*****"
type input "***"
type input "*****"
type input "***"
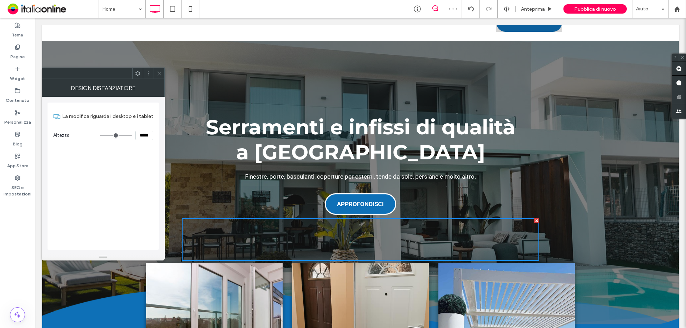
type input "*****"
type input "***"
type input "*****"
type input "***"
type input "*****"
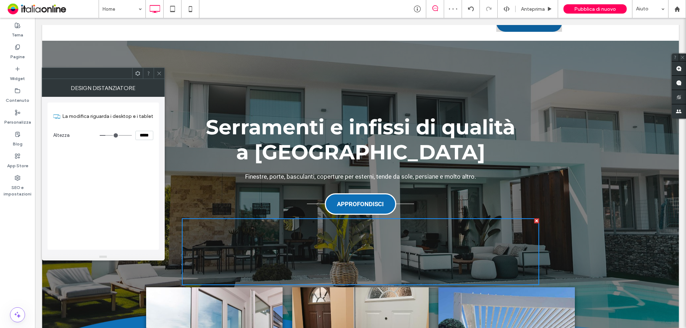
type input "***"
type input "*****"
type input "***"
type input "*****"
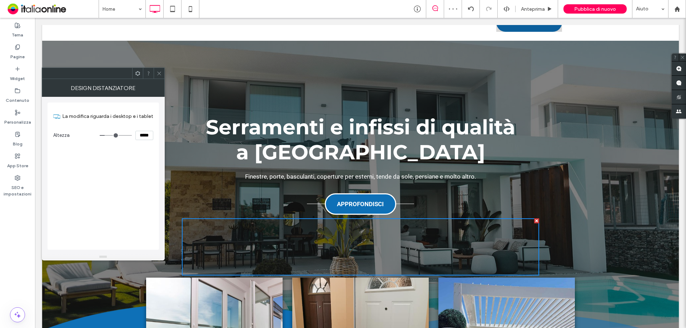
drag, startPoint x: 103, startPoint y: 135, endPoint x: 106, endPoint y: 135, distance: 3.6
type input "***"
click at [106, 135] on input "range" at bounding box center [116, 135] width 32 height 1
click at [160, 74] on icon at bounding box center [159, 73] width 5 height 5
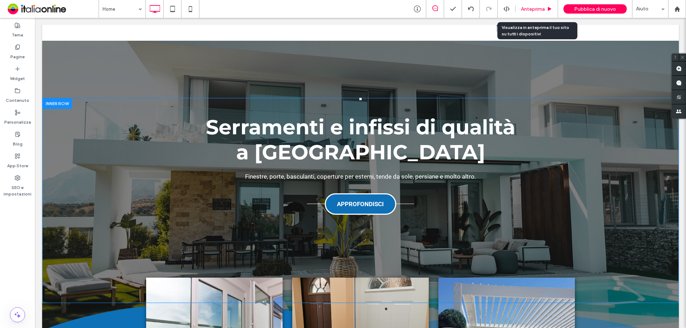
click at [538, 10] on span "Anteprima" at bounding box center [533, 9] width 24 height 6
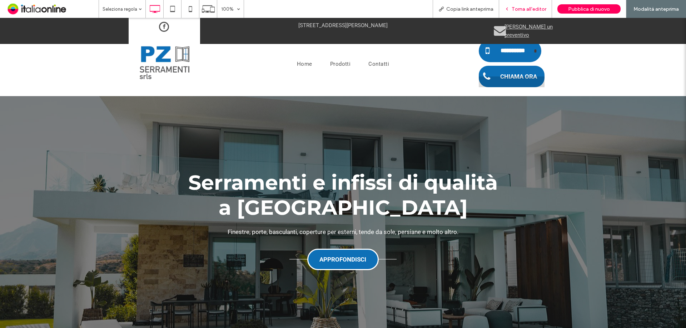
click at [535, 9] on span "Torna all'editor" at bounding box center [529, 9] width 35 height 6
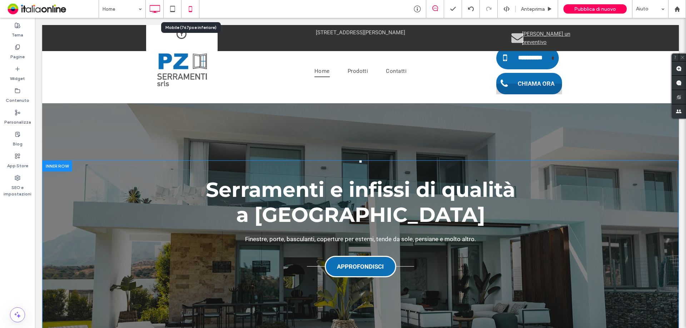
click at [196, 6] on icon at bounding box center [190, 9] width 14 height 14
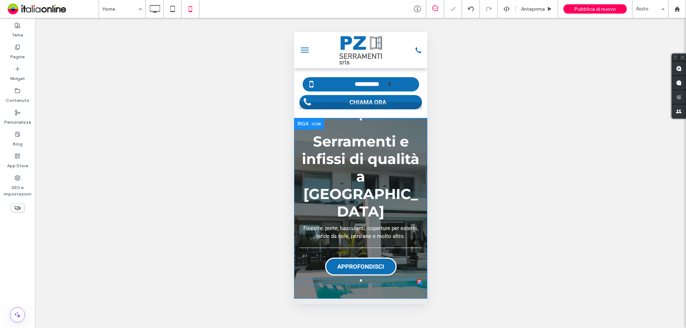
click at [368, 279] on div at bounding box center [360, 281] width 123 height 5
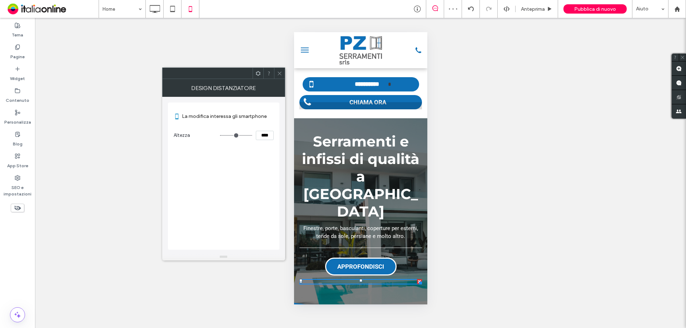
click at [262, 134] on input "****" at bounding box center [265, 135] width 18 height 9
type input "**"
type input "****"
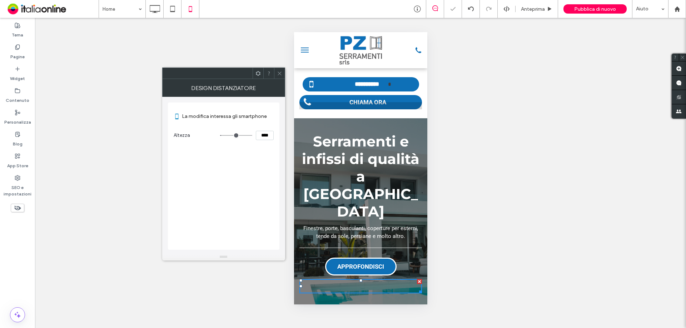
click at [238, 166] on div "La modifica interessa gli smartphone Altezza ****" at bounding box center [223, 176] width 111 height 147
click at [281, 71] on icon at bounding box center [279, 73] width 5 height 5
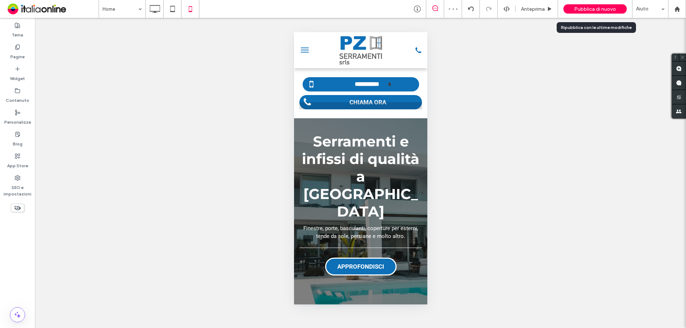
click at [591, 8] on span "Pubblica di nuovo" at bounding box center [595, 9] width 42 height 6
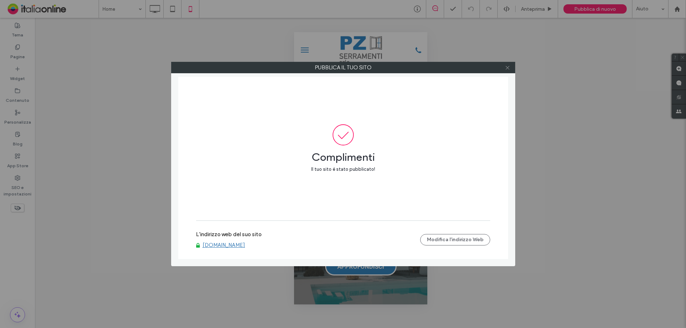
click at [506, 69] on icon at bounding box center [507, 67] width 5 height 5
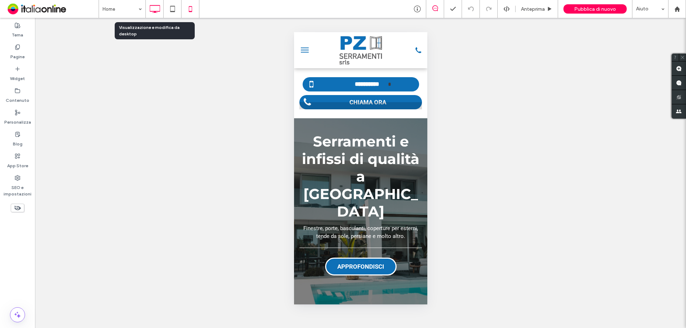
click at [156, 8] on icon at bounding box center [155, 9] width 14 height 14
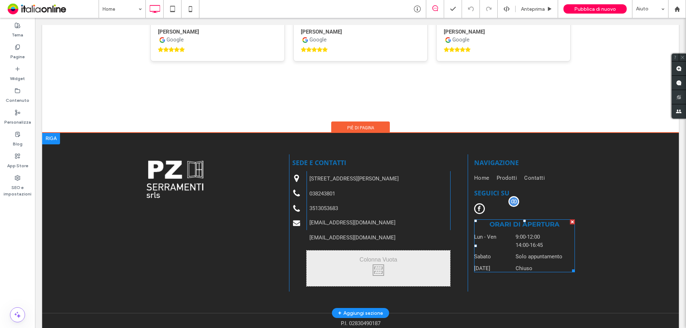
scroll to position [1795, 0]
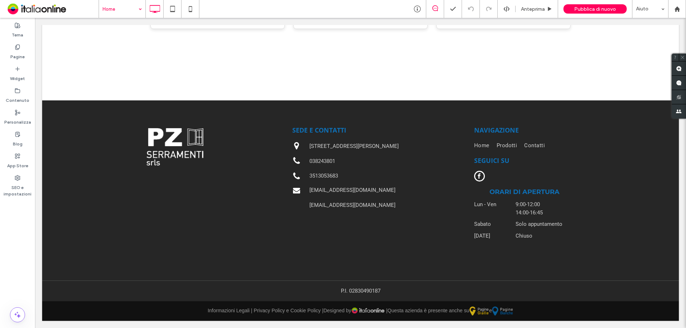
click at [139, 8] on div "Home" at bounding box center [122, 9] width 46 height 18
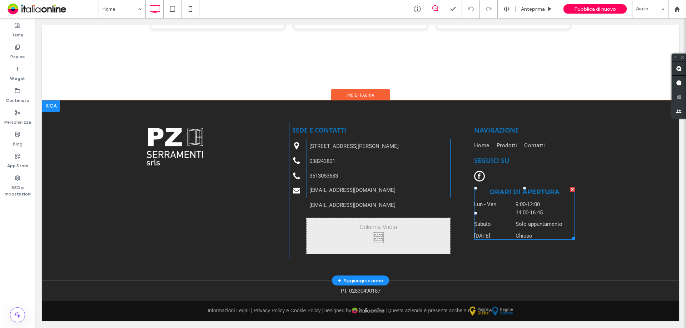
drag, startPoint x: 523, startPoint y: 214, endPoint x: 596, endPoint y: 219, distance: 73.5
click at [523, 214] on time "14:00" at bounding box center [522, 212] width 13 height 6
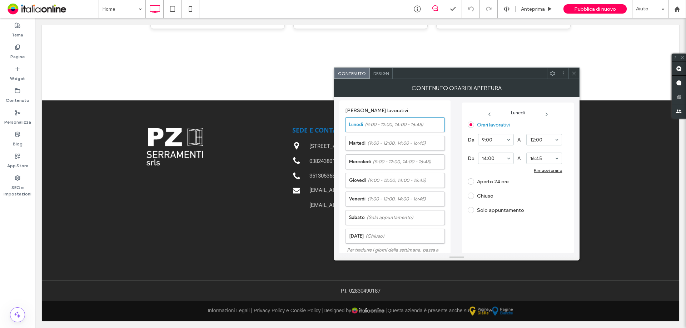
scroll to position [155, 0]
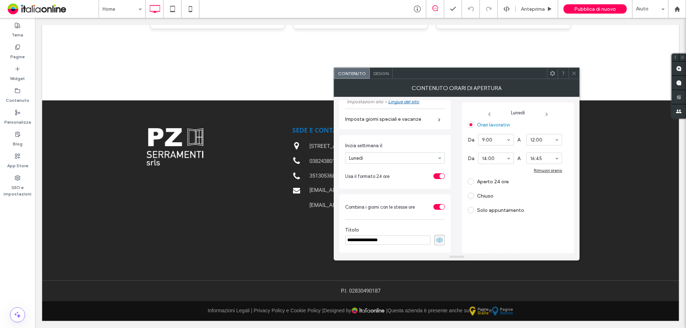
click at [575, 76] on span at bounding box center [573, 73] width 5 height 11
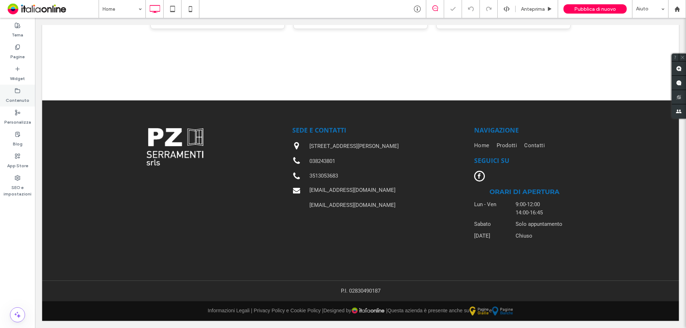
click at [21, 90] on div "Contenuto" at bounding box center [17, 96] width 35 height 22
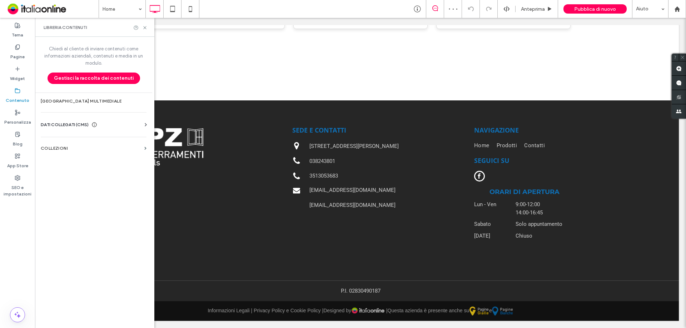
click at [97, 126] on icon at bounding box center [94, 125] width 6 height 6
click at [89, 143] on label "Informazioni aziendali" at bounding box center [94, 142] width 97 height 5
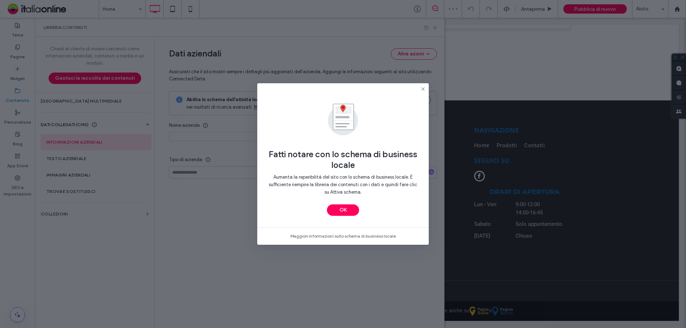
type input "**********"
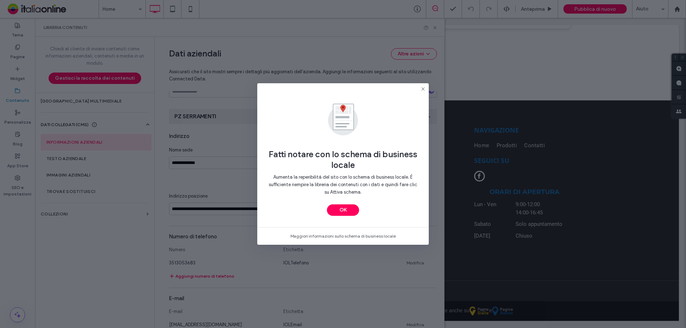
scroll to position [81, 0]
click at [344, 209] on button "OK" at bounding box center [343, 209] width 32 height 11
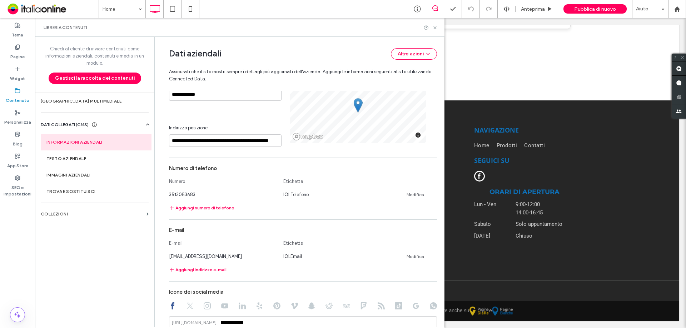
scroll to position [113, 0]
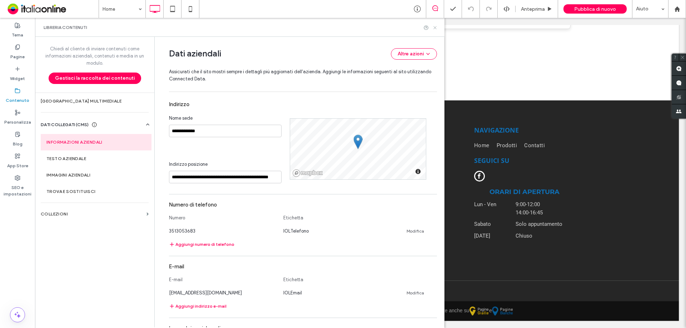
click at [435, 26] on icon at bounding box center [434, 27] width 5 height 5
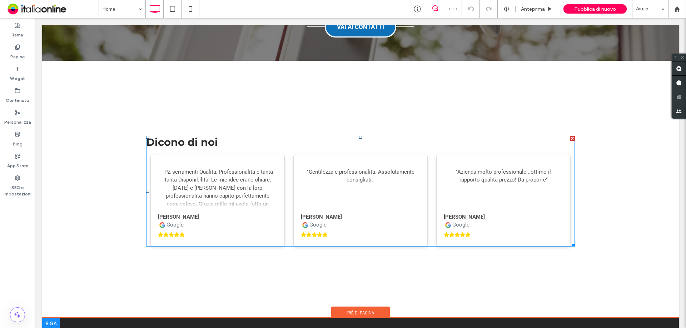
scroll to position [1795, 0]
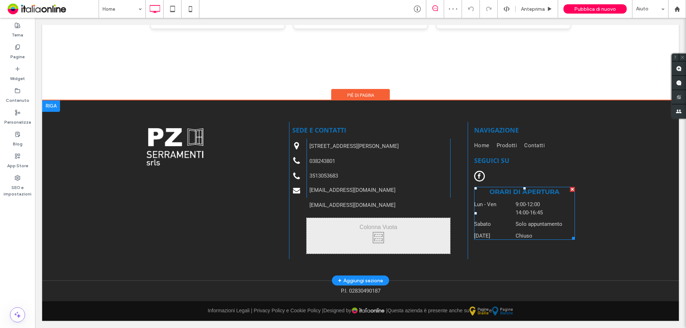
click at [540, 204] on time "12:00" at bounding box center [533, 204] width 13 height 6
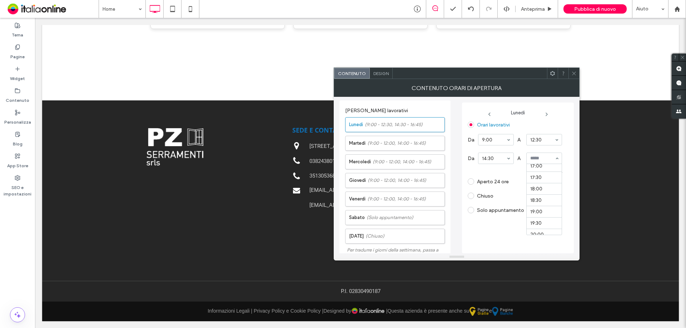
scroll to position [393, 0]
click at [550, 200] on div "Chiuso" at bounding box center [515, 195] width 94 height 11
click at [547, 112] on icon at bounding box center [547, 114] width 6 height 6
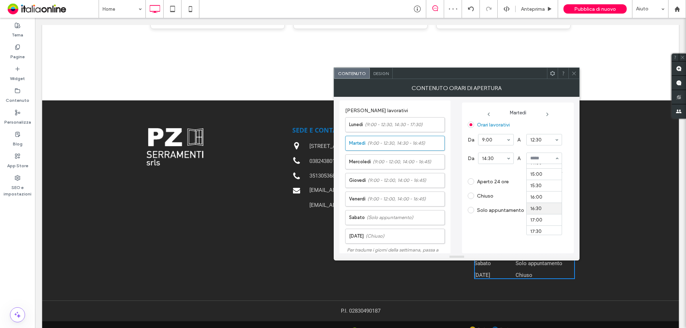
scroll to position [335, 0]
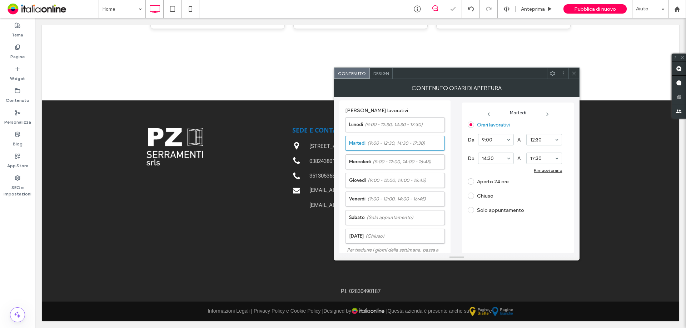
click at [545, 213] on div "Solo appuntamento" at bounding box center [515, 209] width 94 height 11
click at [546, 114] on icon at bounding box center [548, 114] width 6 height 6
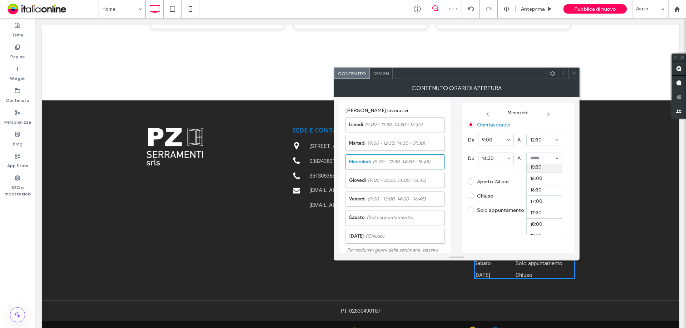
scroll to position [357, 0]
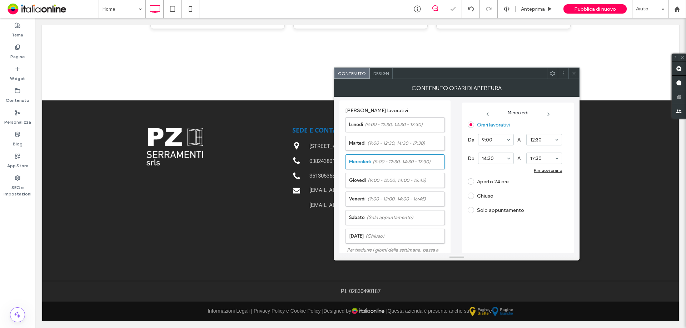
click at [549, 190] on div "Chiuso" at bounding box center [515, 195] width 94 height 11
click at [549, 113] on icon at bounding box center [549, 114] width 6 height 6
drag, startPoint x: 544, startPoint y: 210, endPoint x: 547, endPoint y: 203, distance: 8.2
click at [544, 210] on div "Solo appuntamento" at bounding box center [515, 209] width 94 height 11
click at [545, 114] on icon at bounding box center [548, 114] width 6 height 6
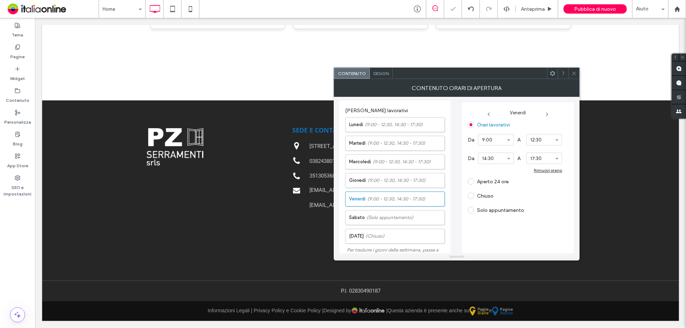
click at [546, 210] on div "Solo appuntamento" at bounding box center [515, 209] width 94 height 11
click at [552, 204] on section "Orari lavorativi Da 9:00 A 12:30 Da 14:30 A 17:30 Rimuovi orario Aperto 24 ore …" at bounding box center [515, 167] width 94 height 97
click at [544, 93] on div "CONTENUTO ORARI DI APERTURA" at bounding box center [457, 88] width 246 height 18
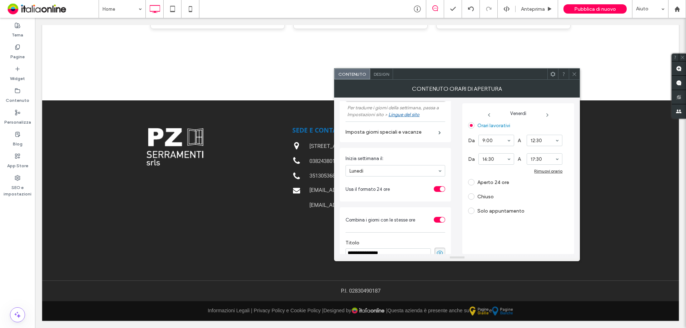
scroll to position [155, 0]
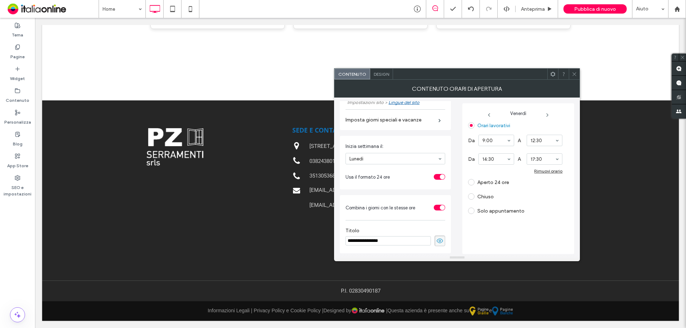
click at [576, 73] on icon at bounding box center [574, 73] width 5 height 5
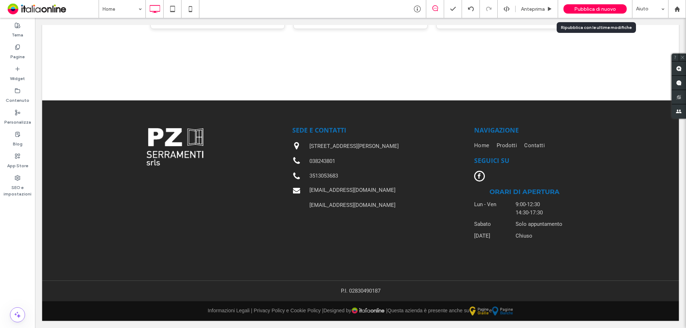
click at [600, 10] on span "Pubblica di nuovo" at bounding box center [595, 9] width 42 height 6
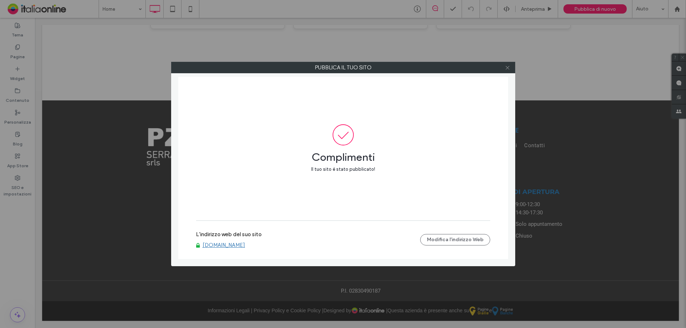
click at [505, 69] on icon at bounding box center [507, 67] width 5 height 5
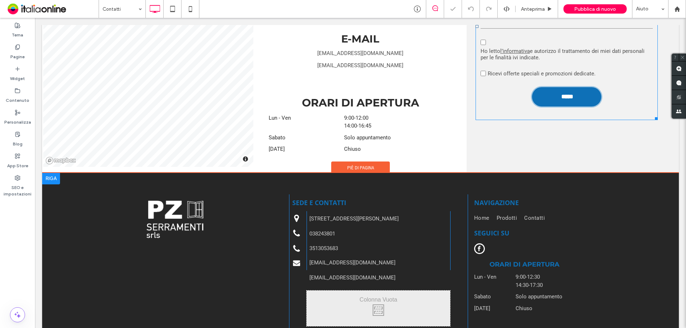
scroll to position [572, 0]
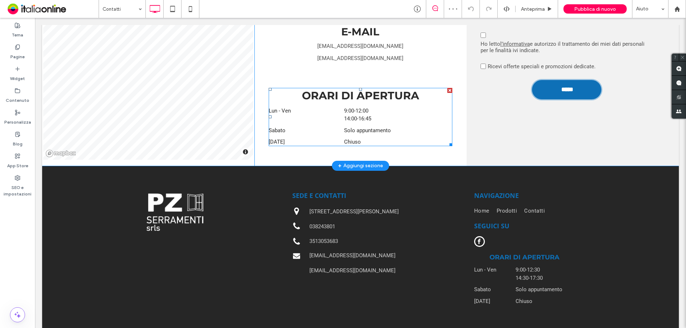
click at [351, 115] on time "14:00" at bounding box center [350, 118] width 13 height 6
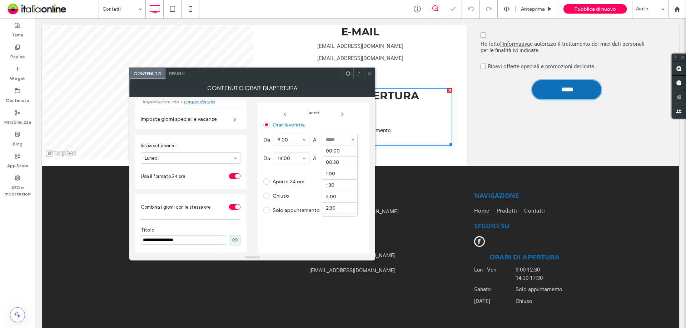
scroll to position [274, 0]
drag, startPoint x: 346, startPoint y: 159, endPoint x: 312, endPoint y: 157, distance: 34.4
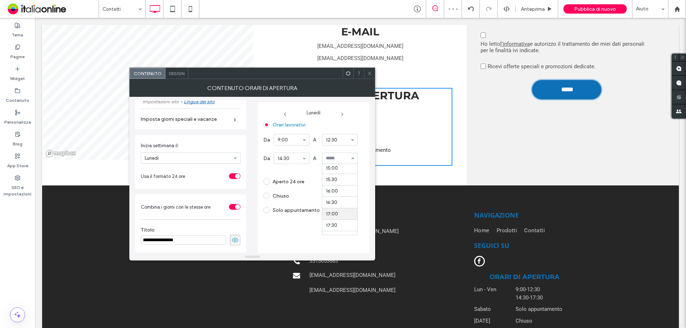
scroll to position [357, 0]
drag, startPoint x: 341, startPoint y: 207, endPoint x: 351, endPoint y: 162, distance: 45.9
click at [341, 204] on section "Orari lavorativi Da 9:00 A 12:30 Da 14:30 A 17:30 Rimuovi orario Aperto 24 ore …" at bounding box center [310, 167] width 94 height 97
click at [343, 114] on icon at bounding box center [342, 114] width 6 height 6
drag, startPoint x: 351, startPoint y: 138, endPoint x: 348, endPoint y: 142, distance: 4.9
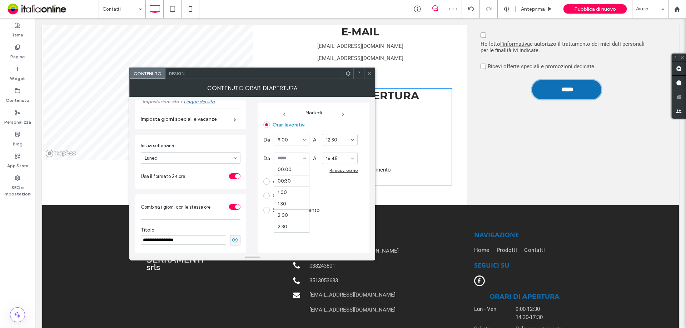
scroll to position [320, 0]
drag, startPoint x: 352, startPoint y: 158, endPoint x: 350, endPoint y: 162, distance: 5.1
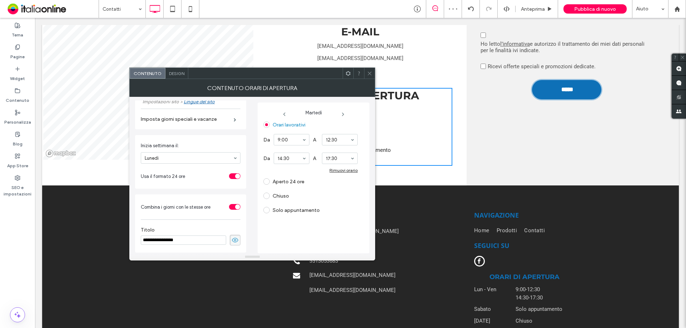
click at [352, 185] on div "Aperto 24 ore" at bounding box center [310, 181] width 94 height 11
click at [342, 114] on icon at bounding box center [343, 114] width 6 height 6
drag, startPoint x: 341, startPoint y: 203, endPoint x: 347, endPoint y: 125, distance: 77.8
click at [341, 197] on section "Orari lavorativi Da 9:00 A 12:30 Da 14:30 A 17:30 Rimuovi orario Aperto 24 ore …" at bounding box center [310, 167] width 94 height 97
click at [343, 113] on icon at bounding box center [344, 114] width 6 height 6
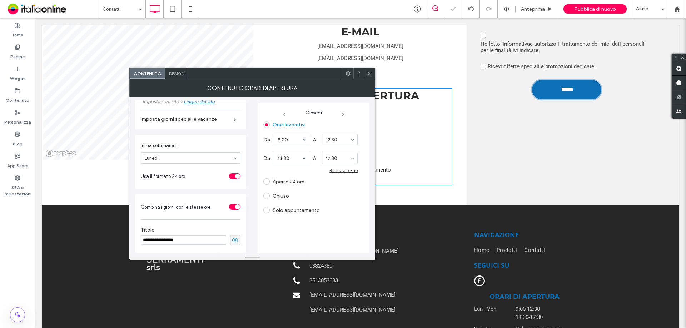
drag, startPoint x: 337, startPoint y: 208, endPoint x: 347, endPoint y: 191, distance: 19.7
click at [338, 208] on div "Solo appuntamento" at bounding box center [310, 209] width 94 height 11
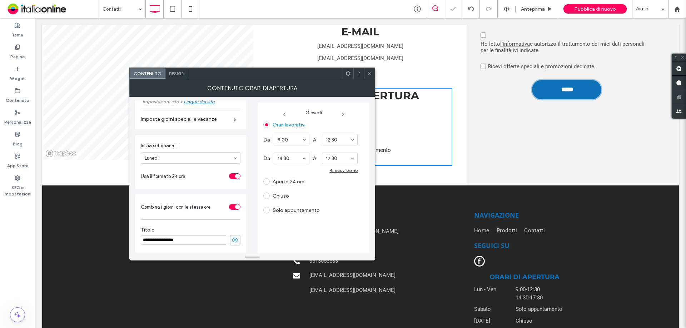
click at [343, 112] on icon at bounding box center [343, 114] width 6 height 6
drag, startPoint x: 336, startPoint y: 161, endPoint x: 302, endPoint y: 158, distance: 34.1
click at [341, 212] on div "Solo appuntamento" at bounding box center [310, 209] width 94 height 11
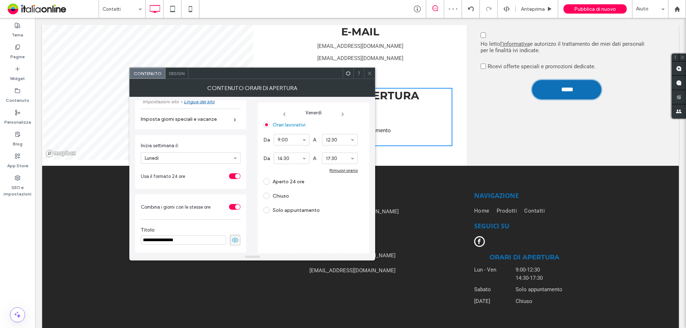
click at [367, 71] on icon at bounding box center [369, 73] width 5 height 5
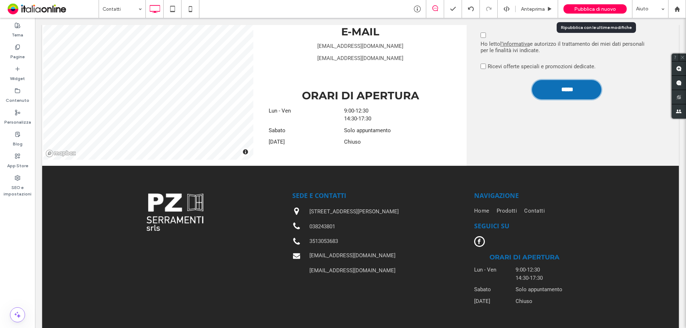
click at [579, 9] on span "Pubblica di nuovo" at bounding box center [595, 9] width 42 height 6
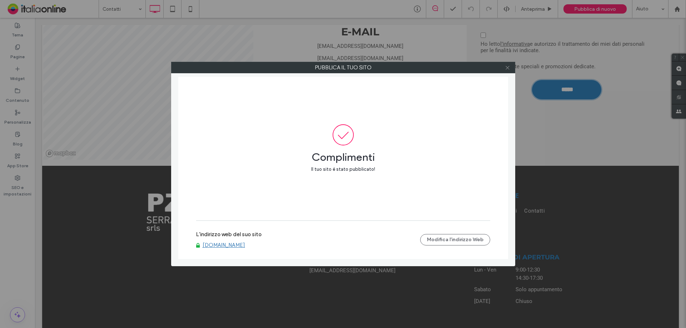
click at [509, 70] on icon at bounding box center [507, 67] width 5 height 5
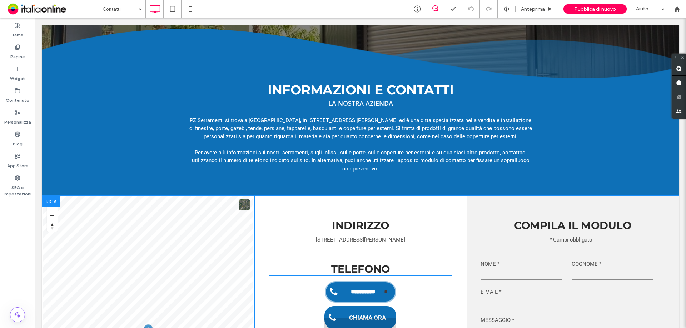
scroll to position [393, 0]
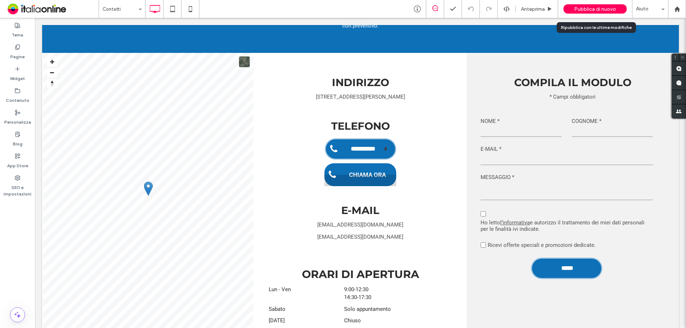
click at [582, 5] on div "Pubblica di nuovo" at bounding box center [595, 8] width 63 height 9
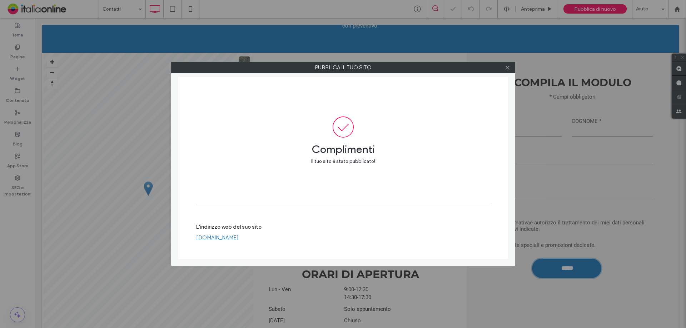
click at [511, 66] on div at bounding box center [507, 67] width 11 height 11
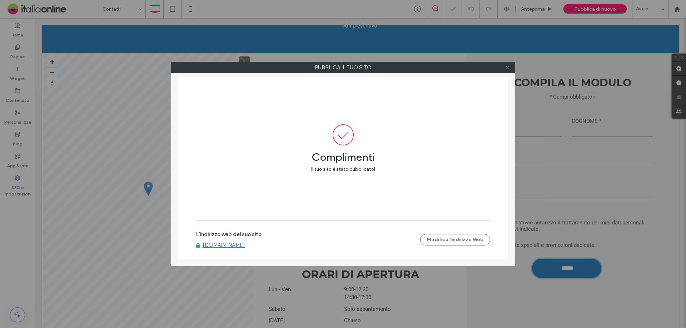
click at [509, 66] on icon at bounding box center [507, 67] width 5 height 5
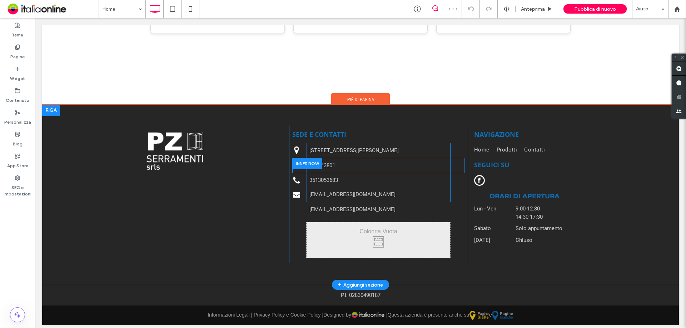
scroll to position [1795, 0]
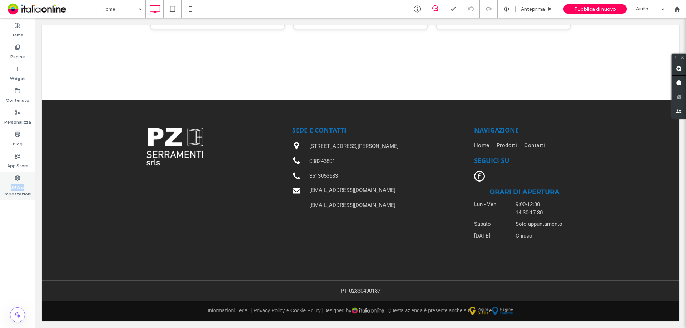
click at [23, 179] on div "SEO e impostazioni" at bounding box center [17, 186] width 35 height 28
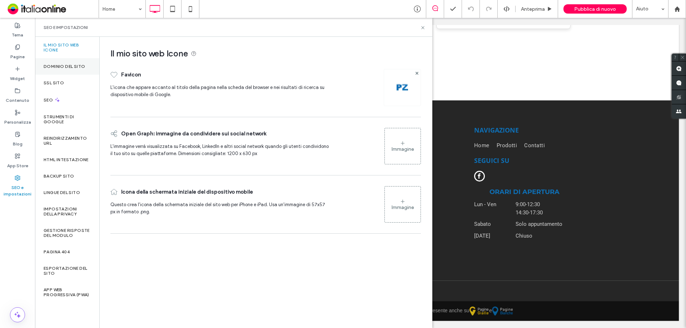
click at [63, 68] on label "Dominio del sito" at bounding box center [64, 66] width 41 height 5
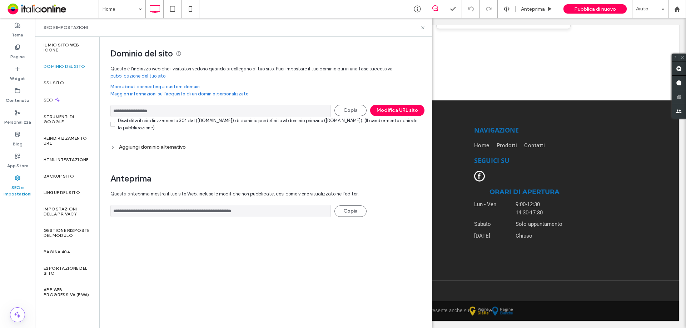
drag, startPoint x: 168, startPoint y: 111, endPoint x: 130, endPoint y: 109, distance: 37.2
click at [85, 109] on div "**********" at bounding box center [233, 182] width 397 height 291
click at [423, 28] on use at bounding box center [422, 27] width 3 height 3
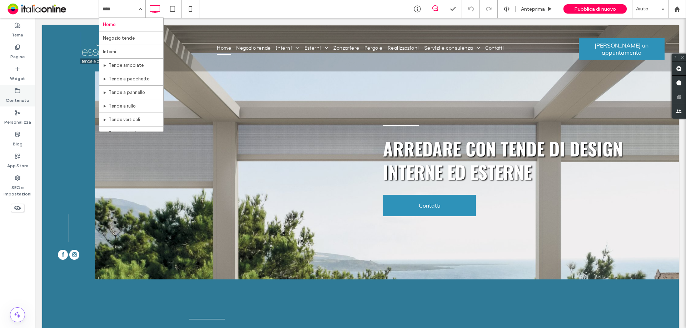
click at [14, 97] on label "Contenuto" at bounding box center [18, 99] width 24 height 10
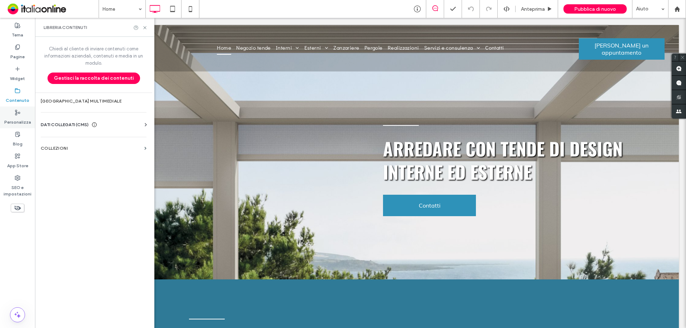
click at [16, 120] on label "Personalizza" at bounding box center [17, 120] width 27 height 10
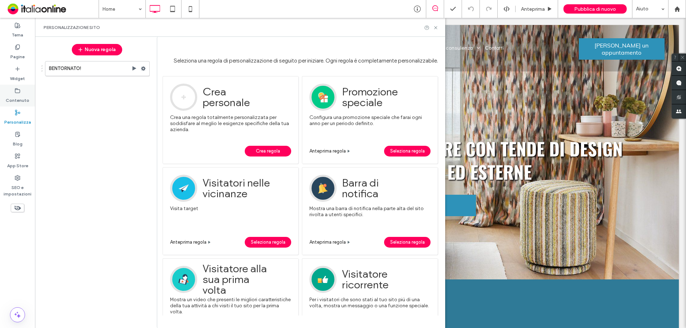
click at [17, 98] on label "Contenuto" at bounding box center [18, 99] width 24 height 10
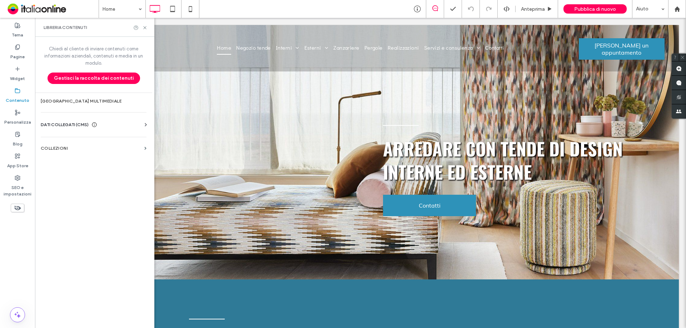
click at [128, 121] on div "DATI COLLEGATI (CMS)" at bounding box center [95, 124] width 109 height 7
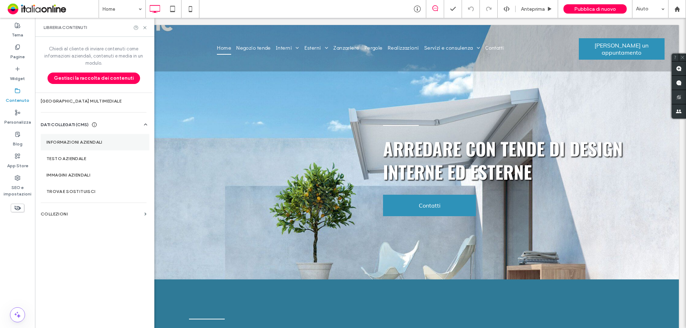
click at [95, 141] on label "Informazioni aziendali" at bounding box center [94, 142] width 97 height 5
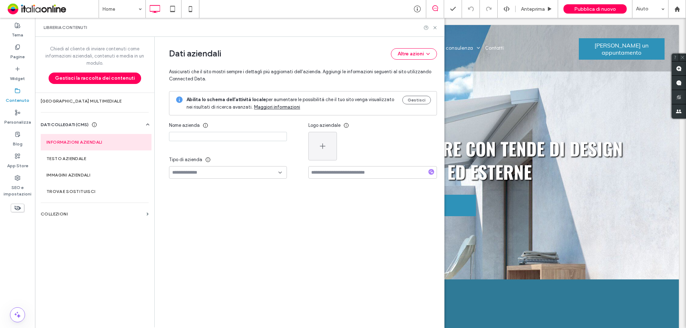
type input "**********"
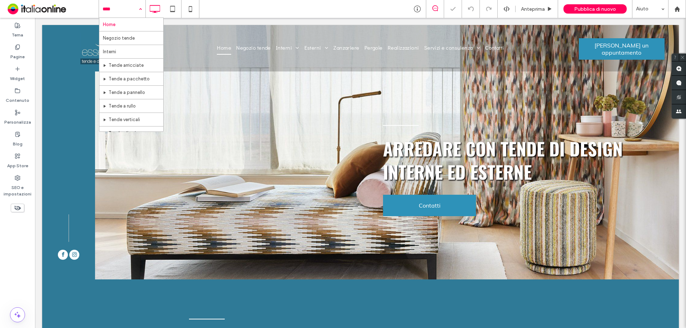
scroll to position [238, 0]
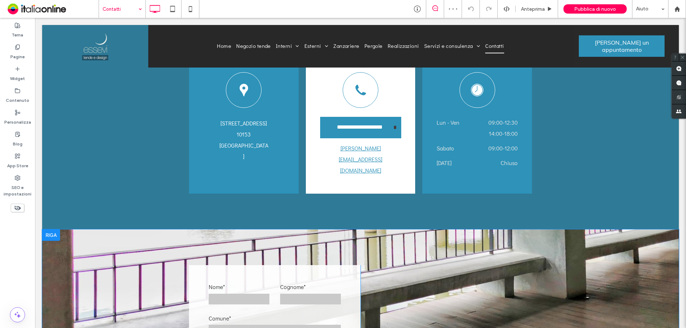
scroll to position [393, 0]
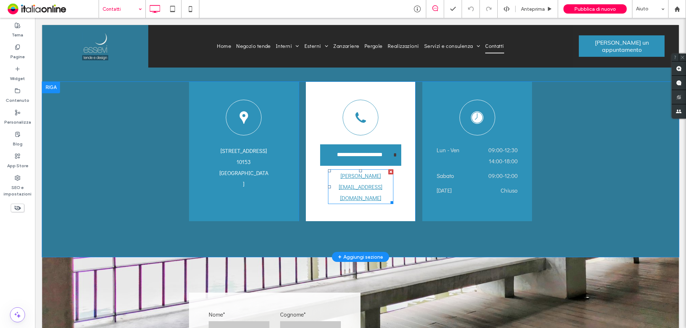
click at [369, 172] on link "maurizio@essevitende.it" at bounding box center [361, 187] width 44 height 30
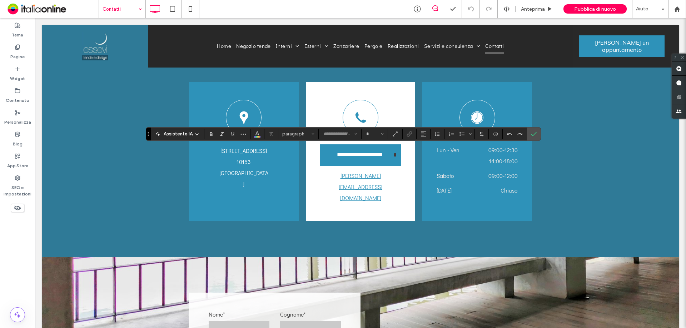
type input "**********"
type input "**"
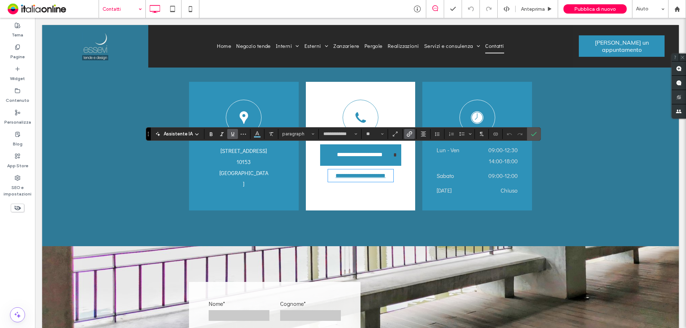
click at [385, 181] on div "**********" at bounding box center [361, 146] width 110 height 129
drag, startPoint x: 534, startPoint y: 133, endPoint x: 362, endPoint y: 191, distance: 181.8
click at [534, 133] on icon "Conferma" at bounding box center [534, 134] width 6 height 6
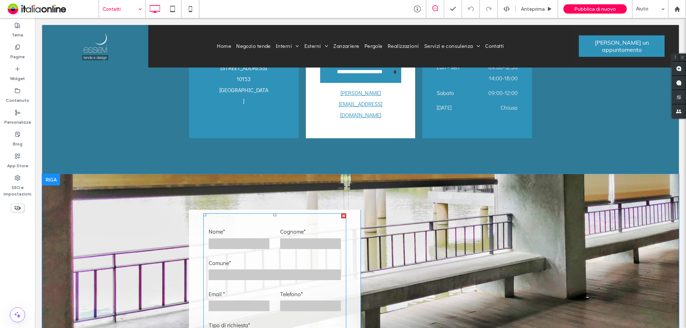
scroll to position [572, 0]
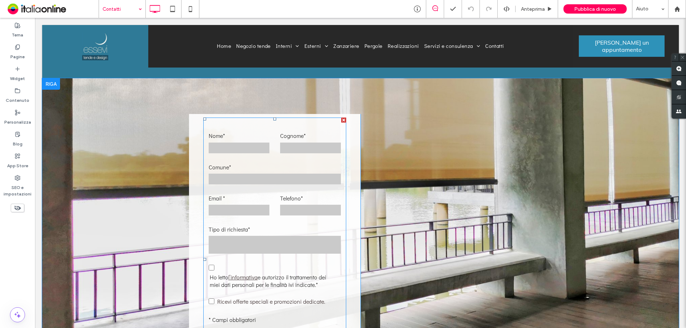
click at [318, 262] on label "Ho letto l’informativa e autorizzo il trattamento dei miei dati personali per l…" at bounding box center [275, 275] width 132 height 26
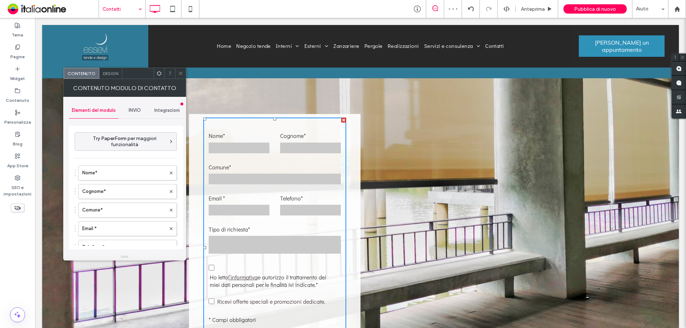
click at [137, 109] on span "INVIO" at bounding box center [135, 111] width 12 height 6
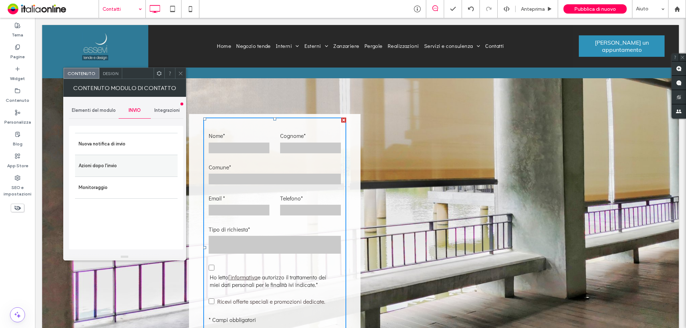
click at [107, 167] on label "Azioni dopo l'invio" at bounding box center [126, 166] width 95 height 14
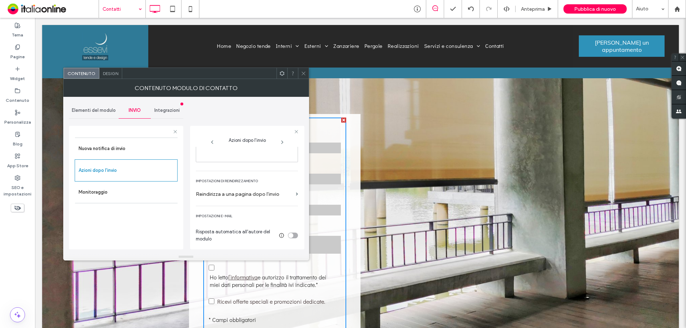
scroll to position [0, 0]
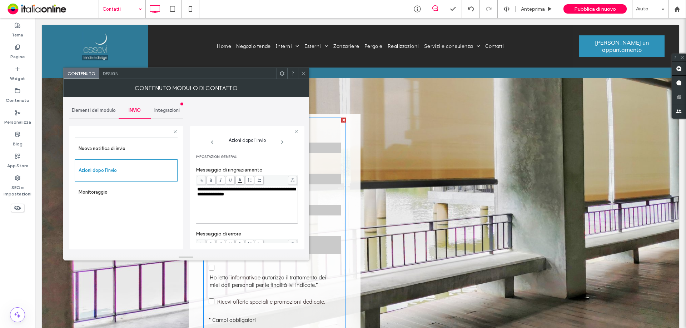
click at [213, 142] on icon at bounding box center [212, 142] width 6 height 6
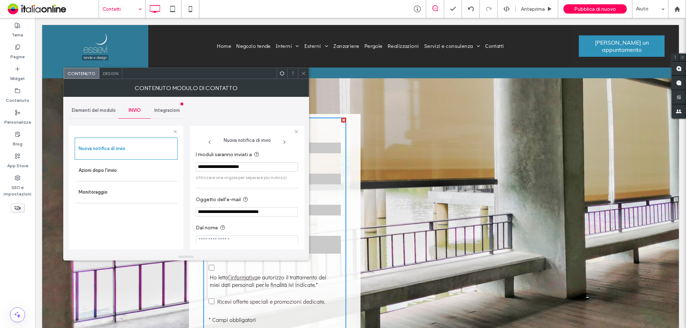
click at [278, 145] on div "Nuova notifica di invio" at bounding box center [247, 140] width 103 height 13
click at [302, 73] on icon at bounding box center [303, 73] width 5 height 5
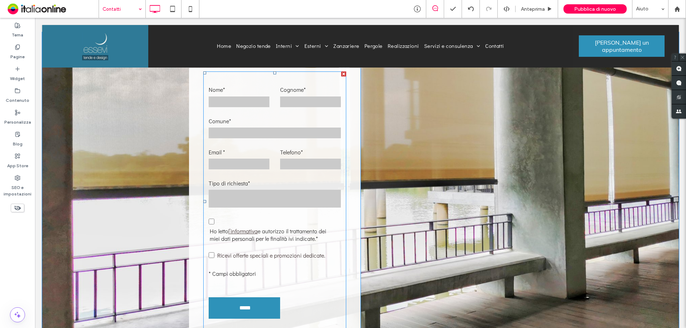
scroll to position [617, 0]
click at [292, 264] on form "Nome* Cognome* Comune* Email * Telefono* Tipo di richiesta* Autorizzazione util…" at bounding box center [274, 202] width 143 height 260
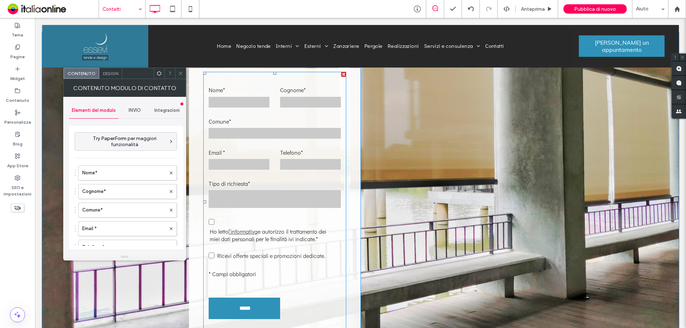
type input "*****"
click at [150, 146] on span "Try PaperForm per maggiori funzionalità" at bounding box center [125, 141] width 88 height 12
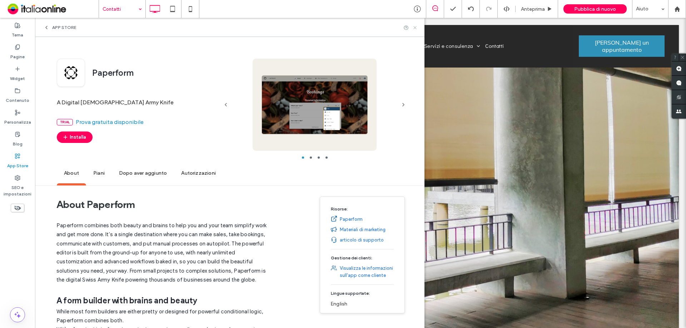
click at [418, 28] on icon at bounding box center [414, 27] width 5 height 5
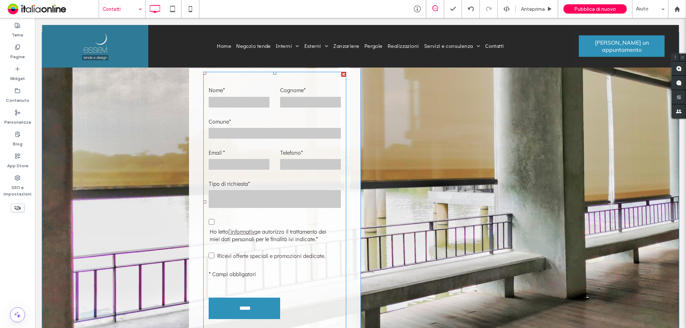
click at [310, 253] on form "Nome* Cognome* Comune* Email * Telefono* Tipo di richiesta* Autorizzazione util…" at bounding box center [274, 202] width 143 height 260
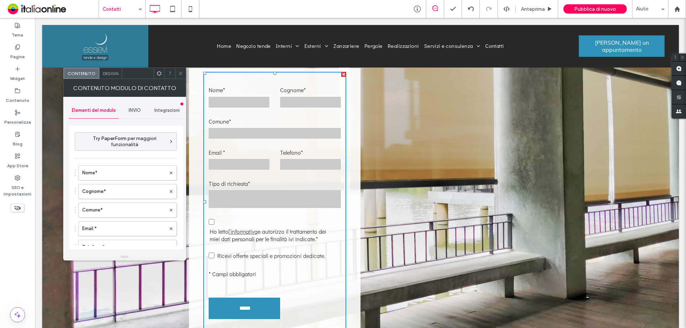
click at [137, 111] on span "INVIO" at bounding box center [135, 111] width 12 height 6
click at [116, 143] on label "Nuova notifica di invio" at bounding box center [126, 144] width 95 height 14
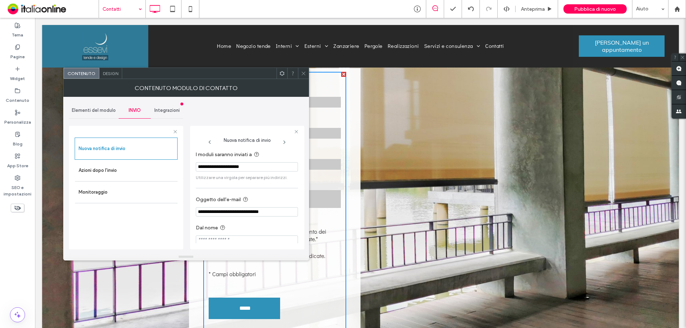
click at [263, 160] on section "**********" at bounding box center [247, 166] width 102 height 38
click at [262, 167] on input "**********" at bounding box center [247, 166] width 102 height 9
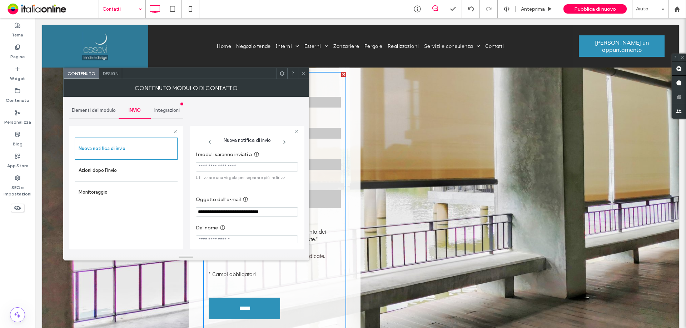
click at [240, 169] on input "I moduli saranno inviati a" at bounding box center [247, 166] width 102 height 9
click at [219, 165] on input "I moduli saranno inviati a" at bounding box center [247, 166] width 102 height 9
paste input "**********"
type input "**********"
click at [276, 153] on label "I moduli saranno inviati a" at bounding box center [245, 154] width 99 height 9
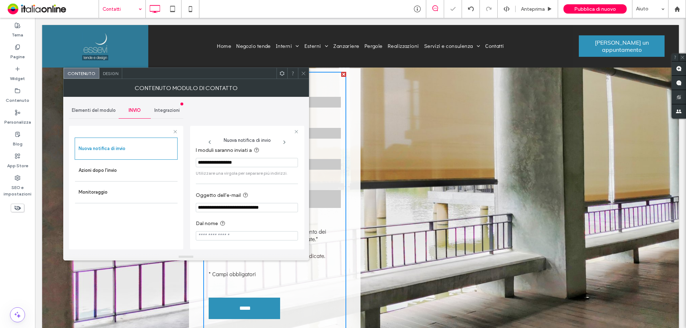
scroll to position [7, 0]
click at [252, 220] on label "Dal nome" at bounding box center [245, 222] width 99 height 9
click at [304, 71] on icon at bounding box center [303, 73] width 5 height 5
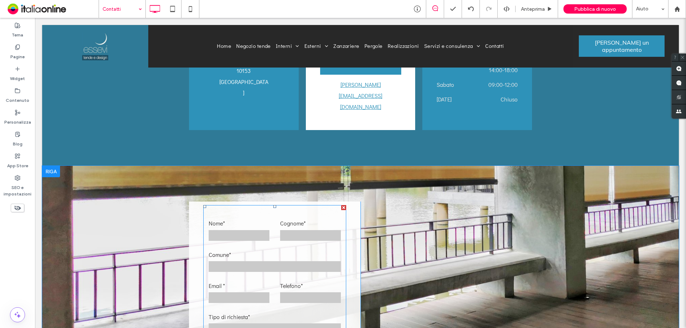
scroll to position [332, 0]
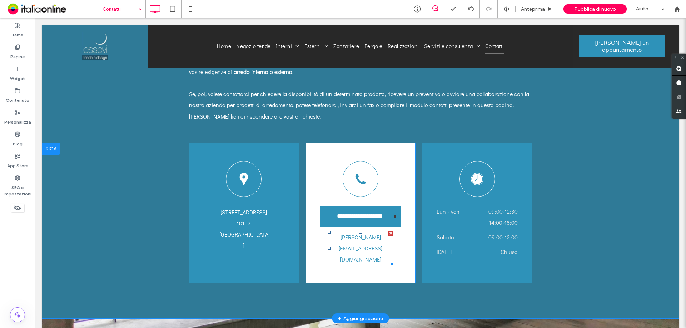
click at [378, 233] on link "maurizio@essevitende.it" at bounding box center [361, 248] width 44 height 30
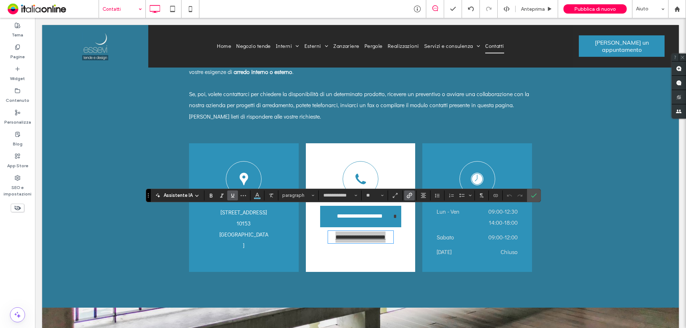
click at [407, 197] on icon "Collegamento" at bounding box center [410, 196] width 6 height 6
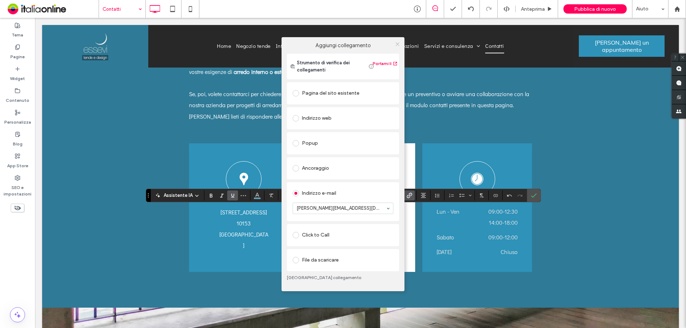
click at [397, 44] on use at bounding box center [398, 45] width 4 height 4
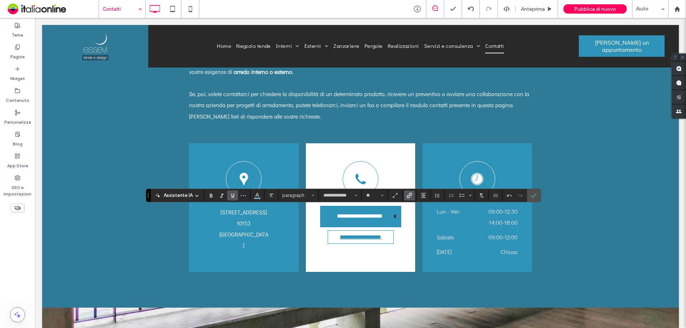
scroll to position [0, 0]
click at [410, 195] on div at bounding box center [409, 195] width 11 height 10
drag, startPoint x: 383, startPoint y: 214, endPoint x: 324, endPoint y: 215, distance: 59.3
click at [324, 215] on div "**********" at bounding box center [361, 207] width 110 height 129
click at [407, 195] on icon "Collegamento" at bounding box center [410, 196] width 6 height 6
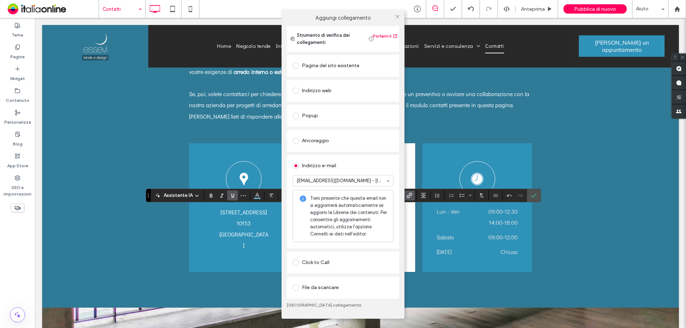
click at [532, 193] on div "Aggiungi collegamento Strumento di verifica dei collegamenti Portami lì Pagina …" at bounding box center [343, 164] width 686 height 328
click at [397, 16] on icon at bounding box center [397, 16] width 5 height 5
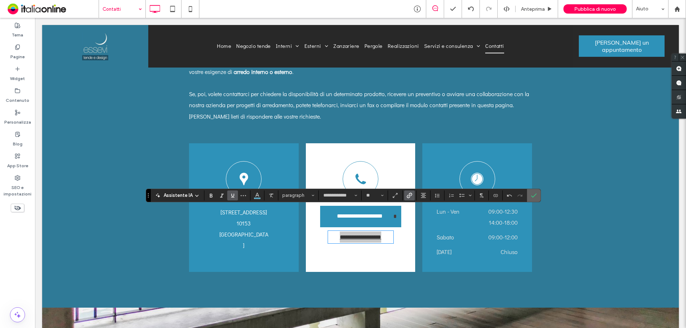
click at [536, 196] on label "Conferma" at bounding box center [534, 195] width 11 height 13
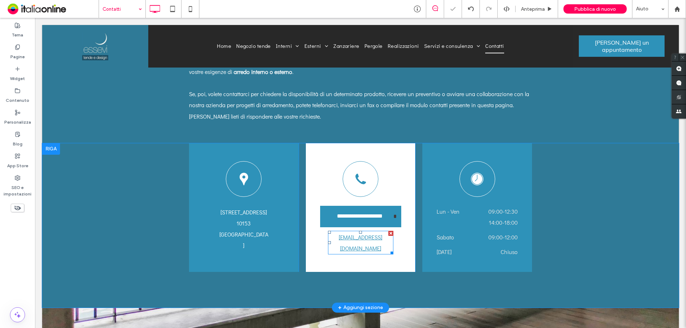
click at [384, 232] on p "info@essevitende.it" at bounding box center [360, 243] width 65 height 22
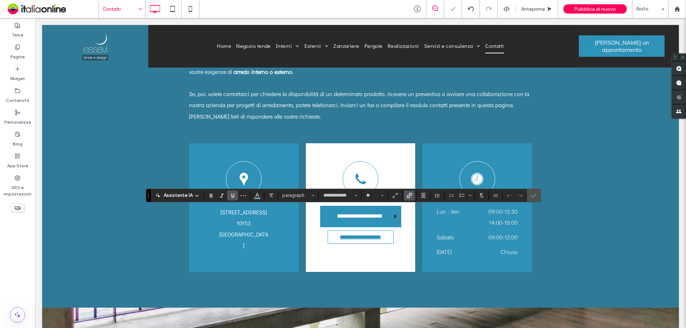
click at [411, 198] on icon "Collegamento" at bounding box center [410, 196] width 6 height 6
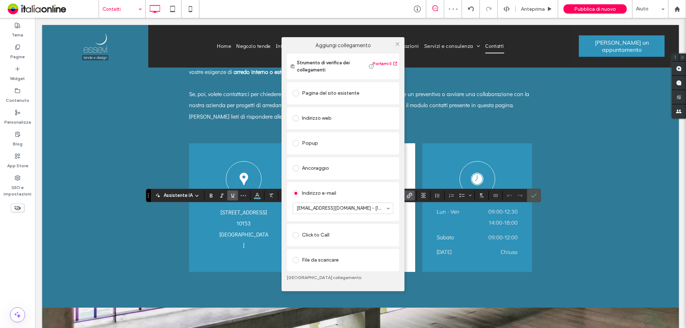
drag, startPoint x: 398, startPoint y: 44, endPoint x: 395, endPoint y: 51, distance: 8.2
click at [398, 44] on use at bounding box center [398, 45] width 4 height 4
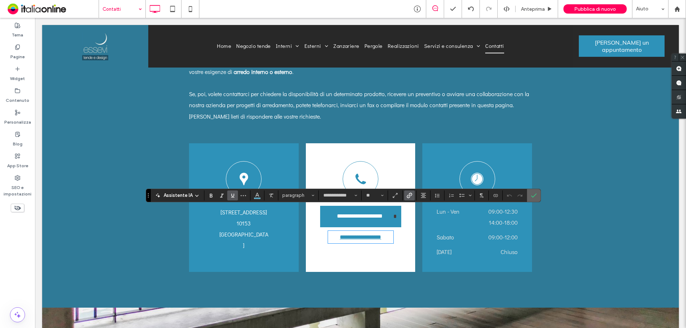
click at [534, 196] on icon "Conferma" at bounding box center [534, 196] width 6 height 6
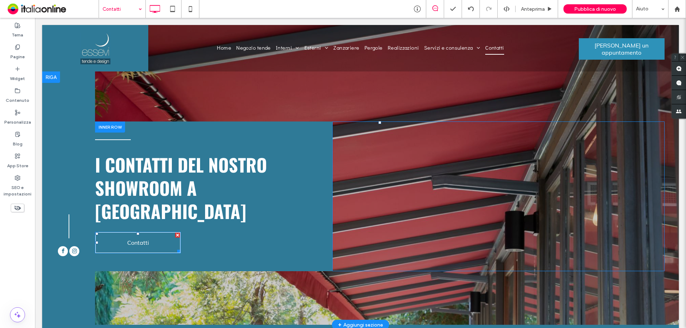
click at [149, 235] on span "Contatti" at bounding box center [138, 242] width 27 height 14
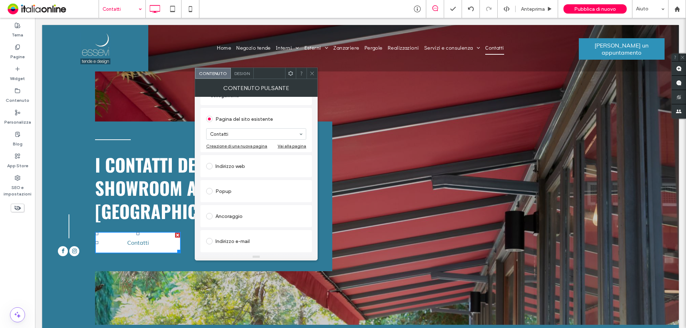
scroll to position [71, 0]
click at [312, 76] on span at bounding box center [311, 73] width 5 height 11
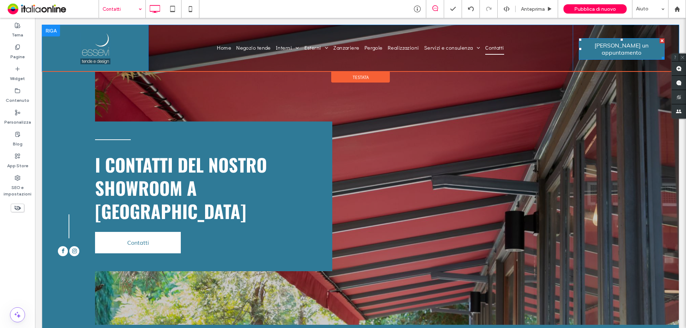
click at [612, 46] on span "Richiedi un appuntamento" at bounding box center [622, 48] width 84 height 21
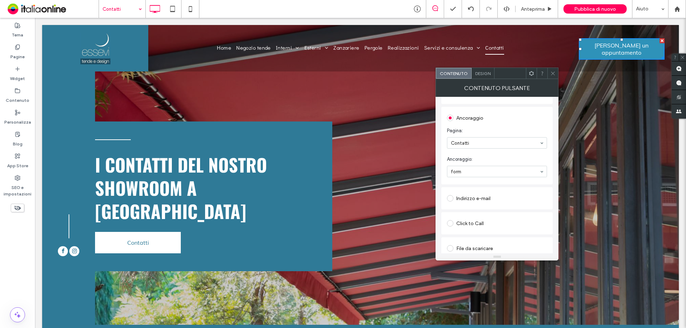
scroll to position [153, 0]
click at [552, 74] on icon at bounding box center [552, 73] width 5 height 5
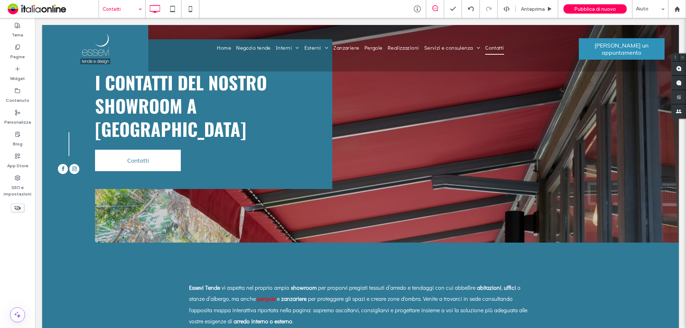
scroll to position [0, 0]
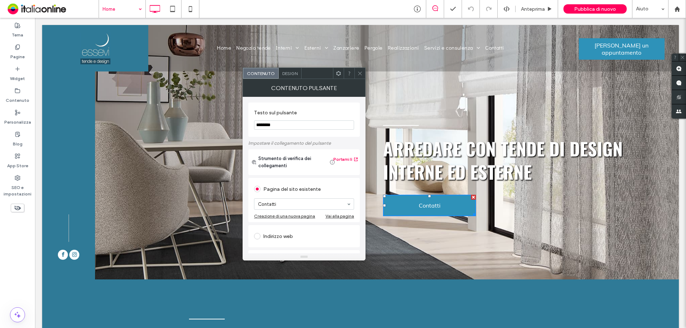
click at [360, 72] on icon at bounding box center [359, 73] width 5 height 5
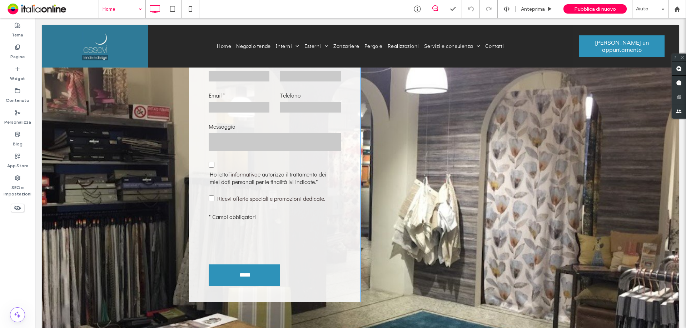
scroll to position [1751, 0]
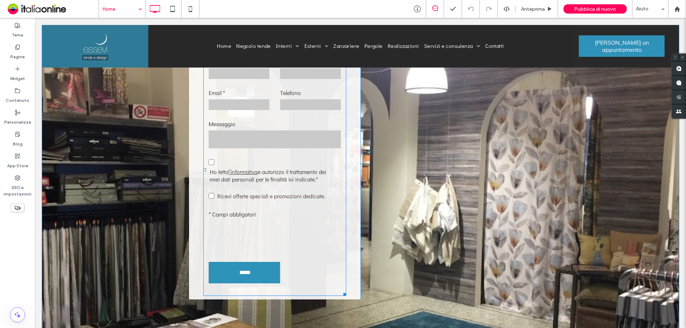
click at [333, 209] on p "* Campi obbligatori" at bounding box center [275, 214] width 132 height 11
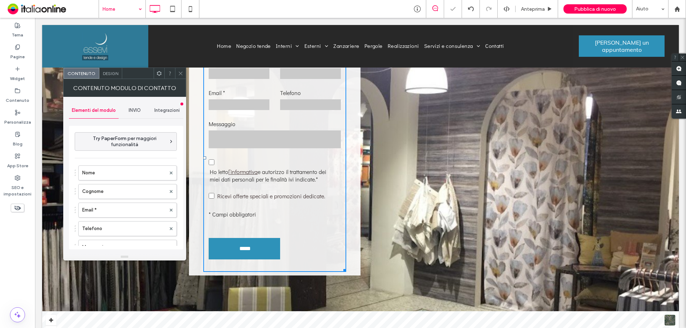
click at [132, 109] on span "INVIO" at bounding box center [135, 111] width 12 height 6
click at [126, 145] on label "Nuova notifica di invio" at bounding box center [126, 144] width 95 height 14
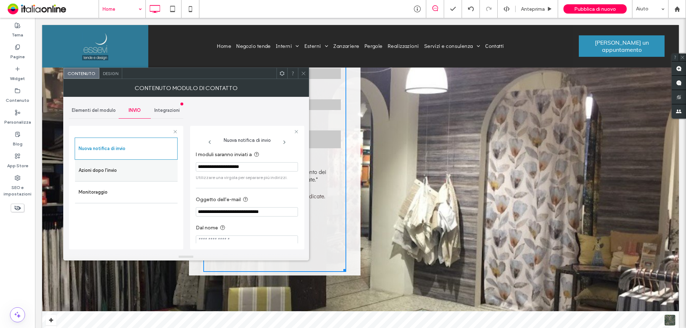
drag, startPoint x: 273, startPoint y: 167, endPoint x: 121, endPoint y: 168, distance: 151.9
click at [122, 168] on div "**********" at bounding box center [126, 186] width 114 height 133
paste input "I moduli saranno inviati a"
type input "**********"
click at [303, 73] on icon at bounding box center [303, 73] width 5 height 5
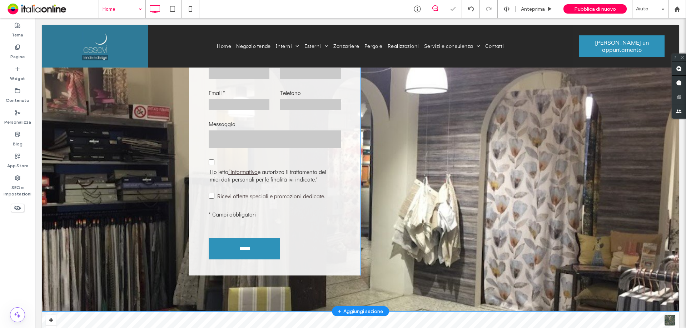
click at [438, 179] on div "Click To Paste" at bounding box center [447, 158] width 172 height 236
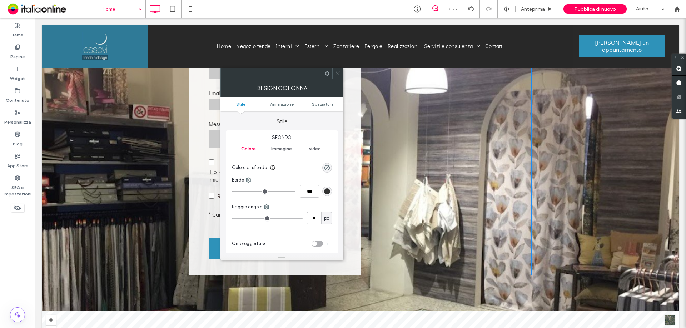
click at [337, 73] on use at bounding box center [338, 73] width 4 height 4
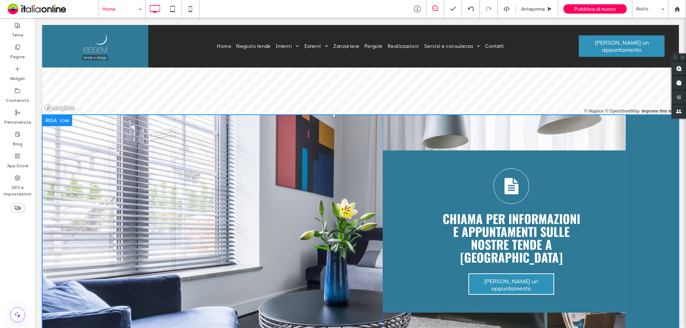
scroll to position [2108, 0]
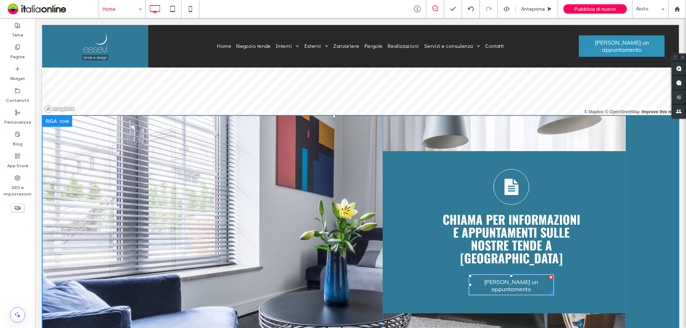
drag, startPoint x: 494, startPoint y: 235, endPoint x: 492, endPoint y: 239, distance: 3.8
click at [494, 275] on span "Richiedi un appuntamento" at bounding box center [511, 285] width 83 height 21
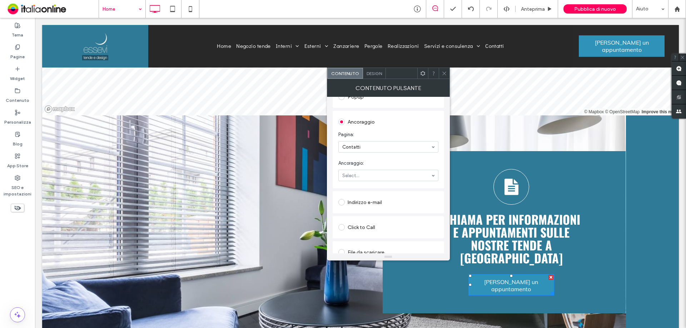
scroll to position [143, 0]
drag, startPoint x: 444, startPoint y: 74, endPoint x: 439, endPoint y: 99, distance: 25.8
click at [444, 74] on use at bounding box center [444, 73] width 4 height 4
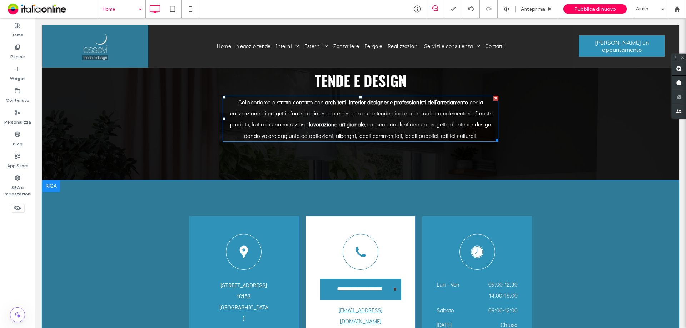
scroll to position [1477, 0]
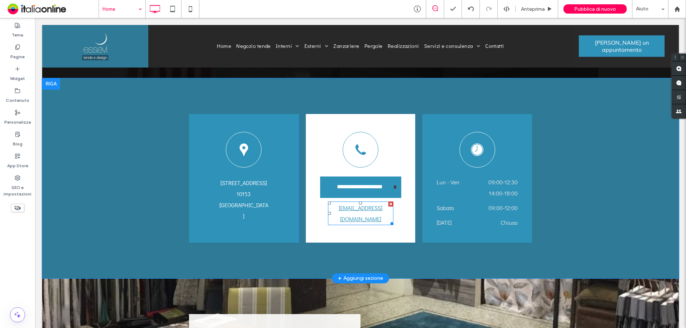
click at [382, 202] on p "info@essevitende.it" at bounding box center [360, 213] width 65 height 22
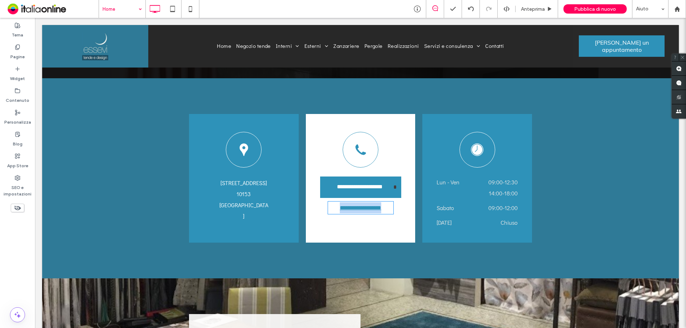
type input "**********"
type input "**"
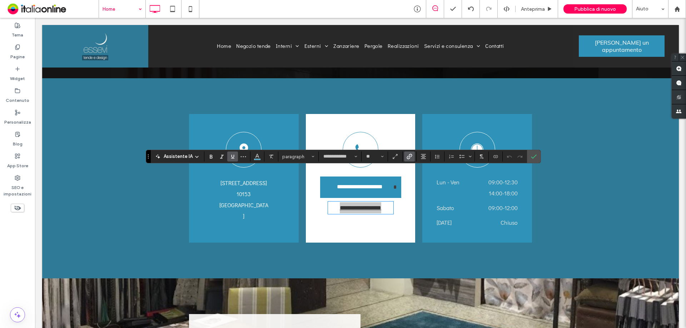
click at [407, 157] on icon "Collegamento" at bounding box center [410, 157] width 6 height 6
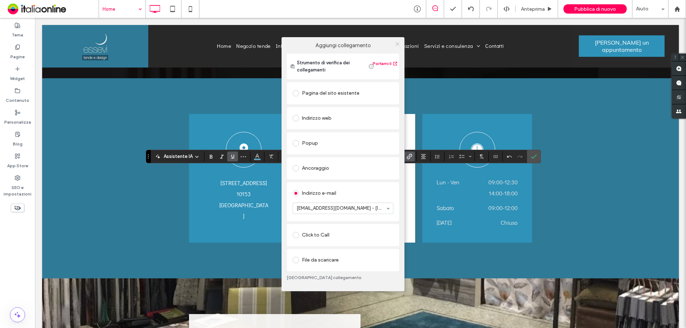
click at [400, 44] on icon at bounding box center [397, 43] width 5 height 5
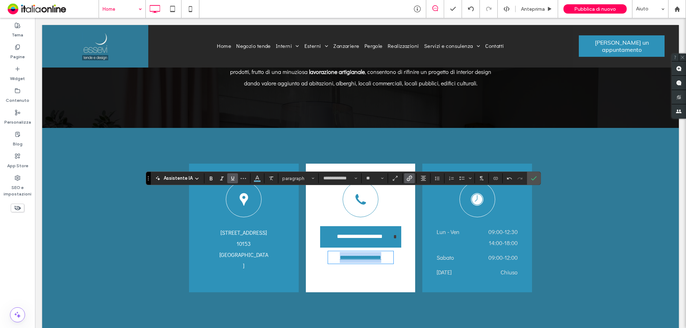
scroll to position [1405, 0]
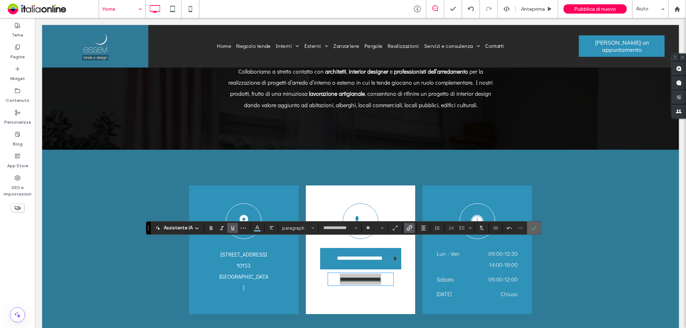
click at [531, 228] on icon "Conferma" at bounding box center [534, 228] width 6 height 6
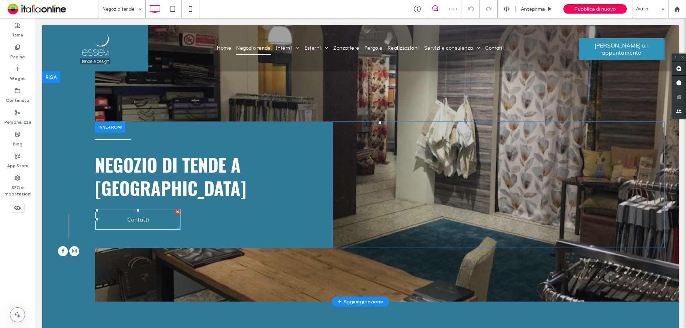
click at [144, 212] on span "Contatti" at bounding box center [138, 219] width 27 height 14
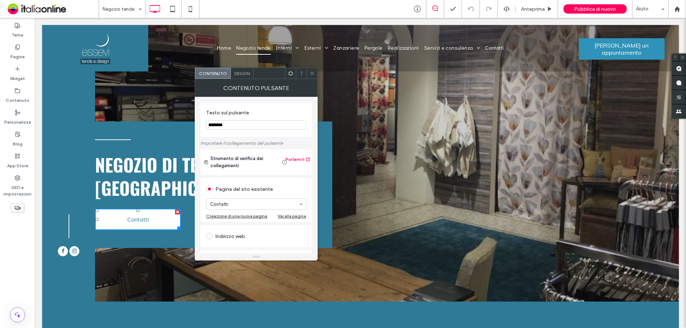
click at [311, 71] on icon at bounding box center [311, 73] width 5 height 5
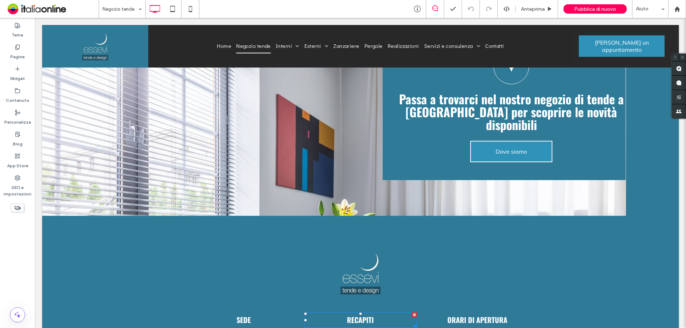
scroll to position [1179, 0]
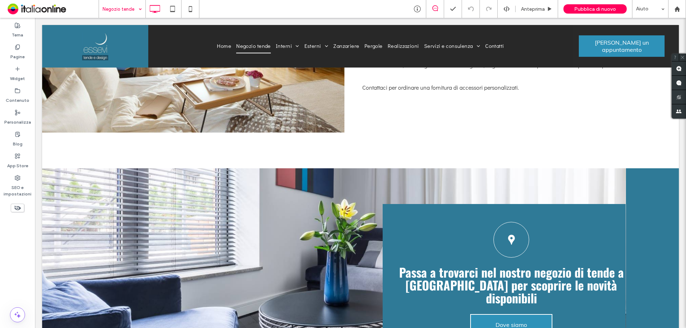
drag, startPoint x: 123, startPoint y: 11, endPoint x: 126, endPoint y: 13, distance: 3.9
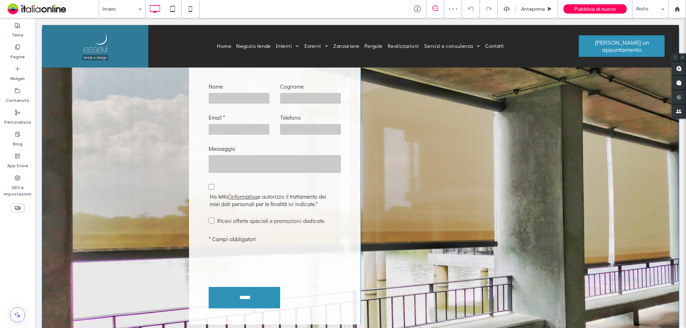
scroll to position [393, 0]
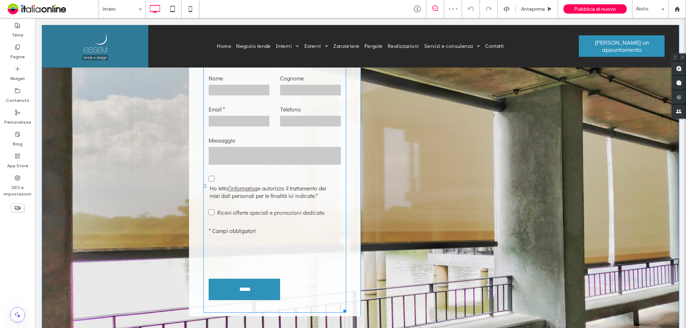
click at [328, 232] on p "* Campi obbligatori" at bounding box center [275, 230] width 132 height 11
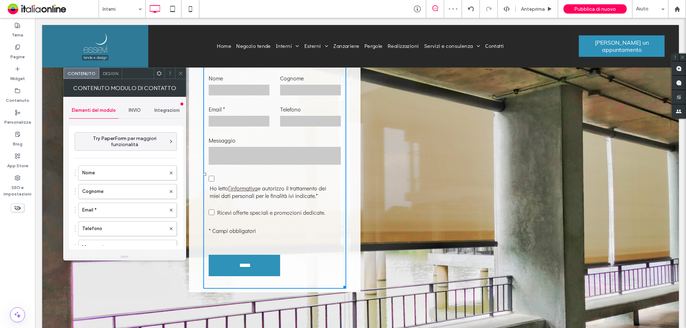
click at [131, 112] on span "INVIO" at bounding box center [135, 111] width 12 height 6
click at [134, 147] on label "Nuova notifica di invio" at bounding box center [126, 144] width 95 height 14
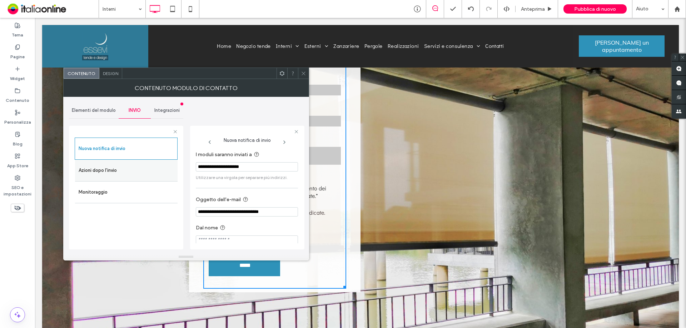
drag, startPoint x: 267, startPoint y: 164, endPoint x: 140, endPoint y: 160, distance: 126.9
click at [140, 160] on div "**********" at bounding box center [126, 186] width 114 height 133
paste input "I moduli saranno inviati a"
type input "**********"
click at [276, 116] on div "**********" at bounding box center [186, 175] width 234 height 157
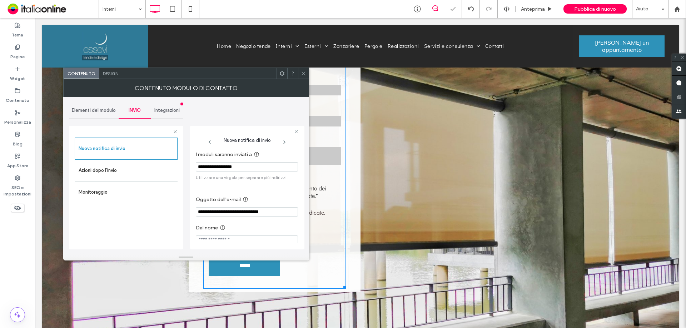
click at [304, 76] on span at bounding box center [303, 73] width 5 height 11
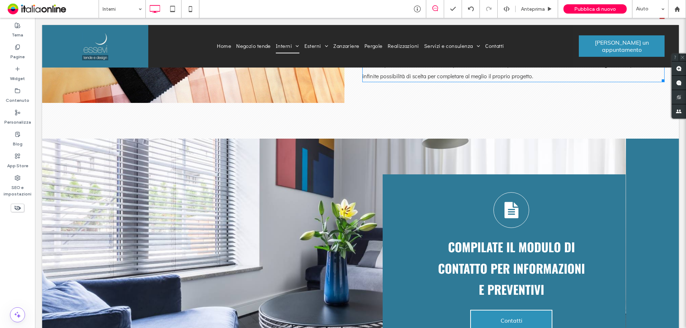
scroll to position [1572, 0]
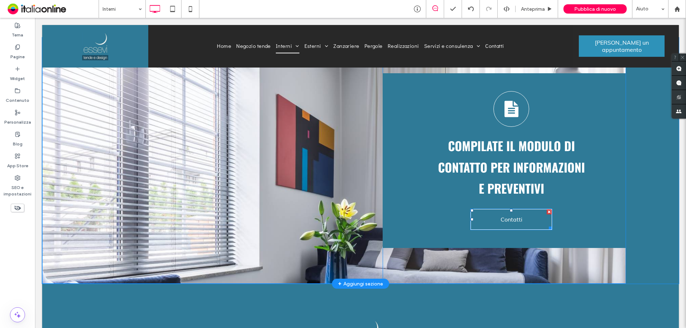
click at [498, 215] on span "Contatti" at bounding box center [511, 219] width 27 height 14
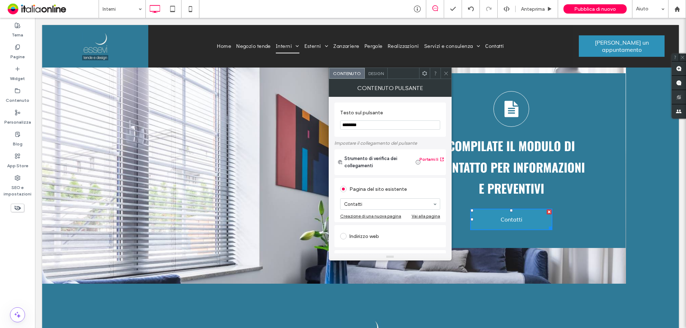
click at [446, 74] on icon at bounding box center [445, 73] width 5 height 5
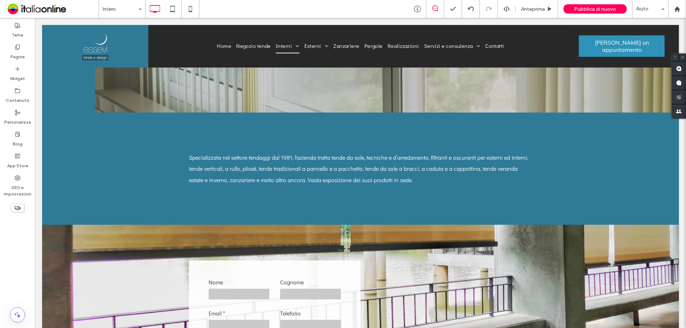
scroll to position [0, 0]
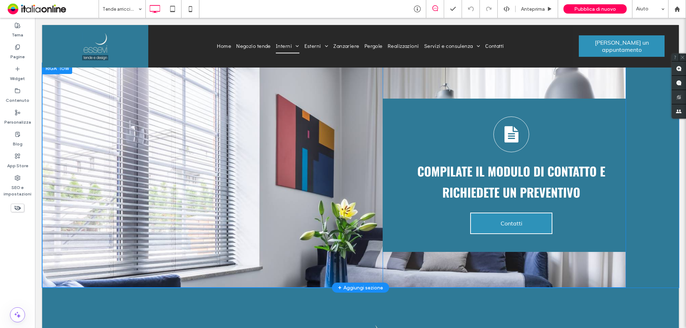
scroll to position [2093, 0]
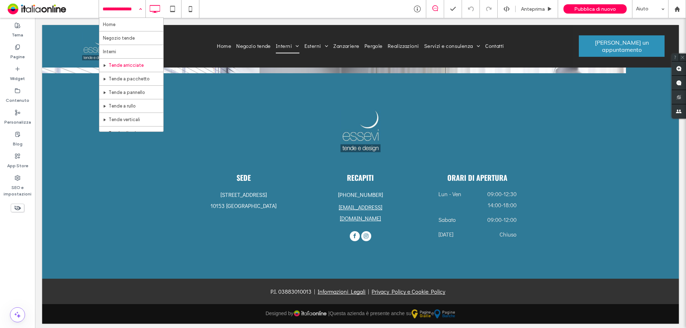
click at [117, 7] on input at bounding box center [121, 9] width 36 height 18
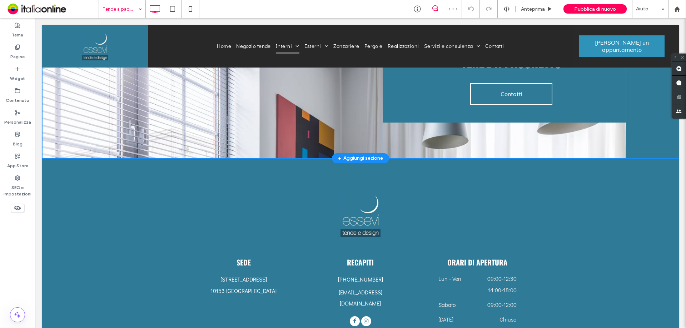
scroll to position [949, 0]
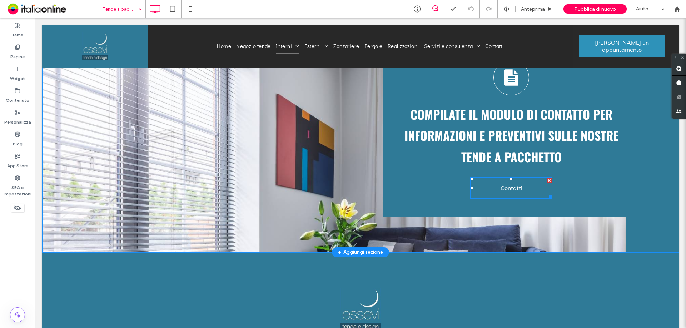
click at [498, 189] on span "Contatti" at bounding box center [511, 188] width 27 height 14
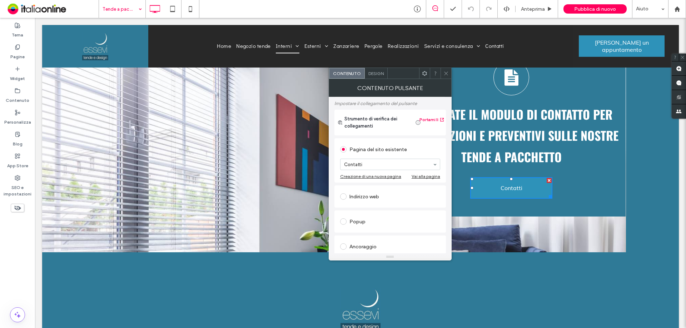
scroll to position [107, 0]
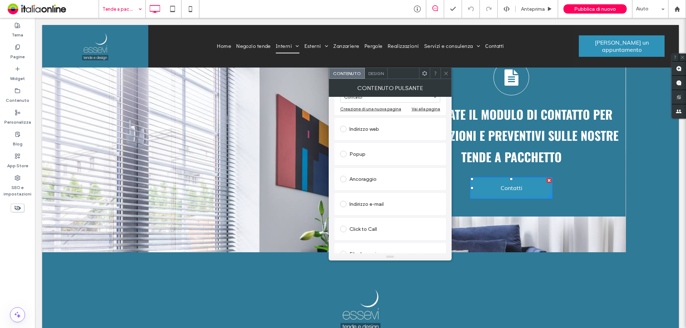
click at [447, 75] on use at bounding box center [446, 73] width 4 height 4
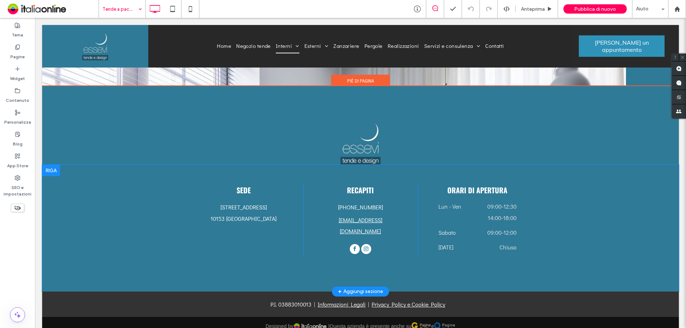
scroll to position [1128, 0]
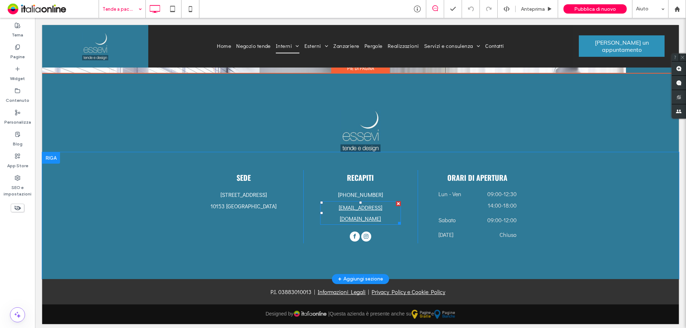
click at [362, 210] on link "info@essevitende.it" at bounding box center [361, 213] width 44 height 19
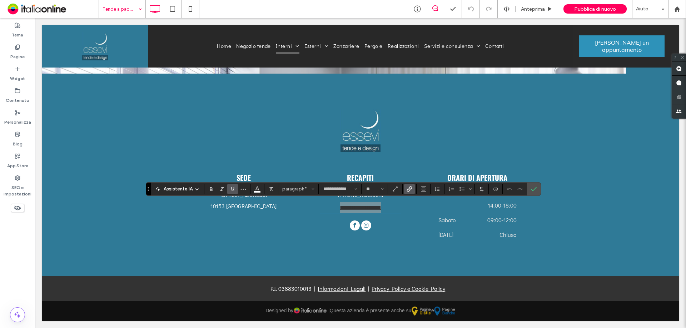
click at [410, 188] on icon "Collegamento" at bounding box center [410, 189] width 6 height 6
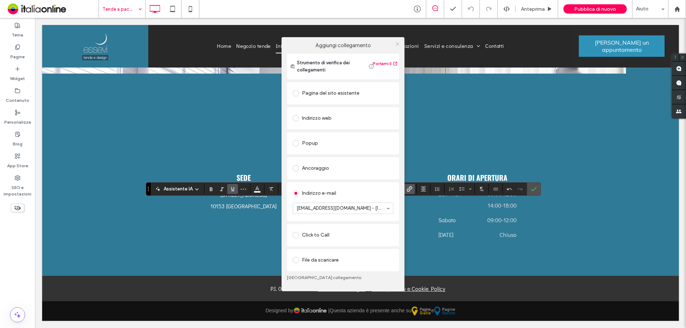
click at [398, 43] on icon at bounding box center [397, 43] width 5 height 5
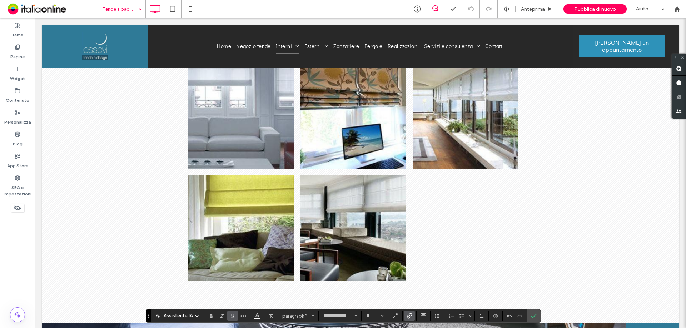
scroll to position [627, 0]
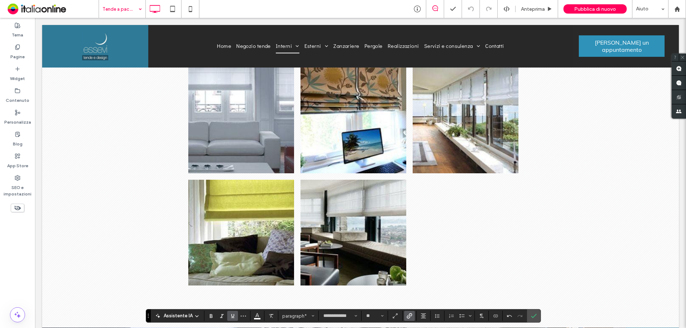
drag, startPoint x: 117, startPoint y: 6, endPoint x: 116, endPoint y: 16, distance: 9.3
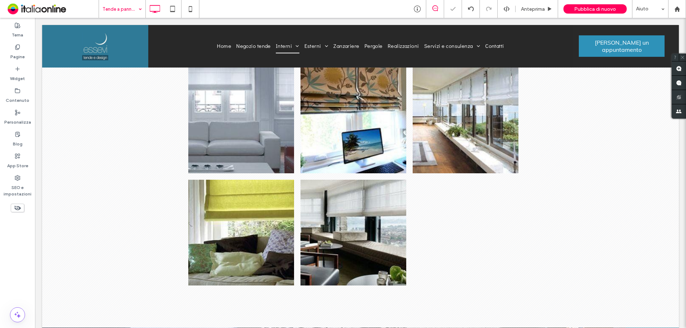
drag, startPoint x: 126, startPoint y: 94, endPoint x: 134, endPoint y: 99, distance: 9.0
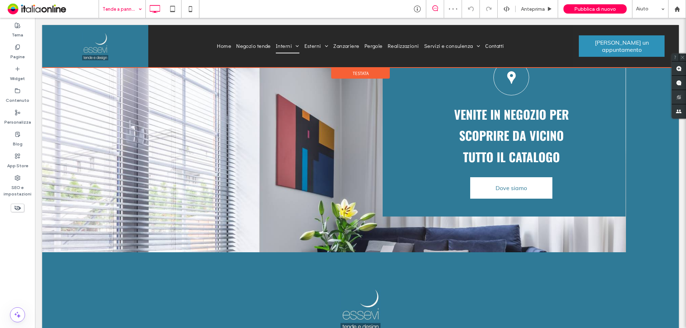
scroll to position [1205, 0]
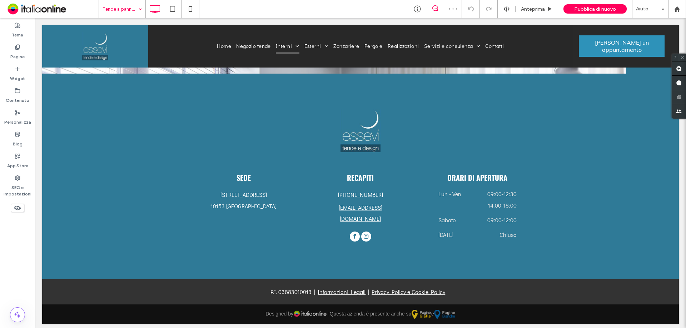
click at [112, 7] on input at bounding box center [121, 9] width 36 height 18
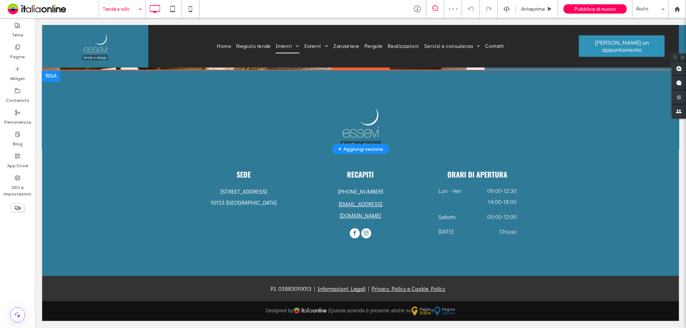
scroll to position [1120, 0]
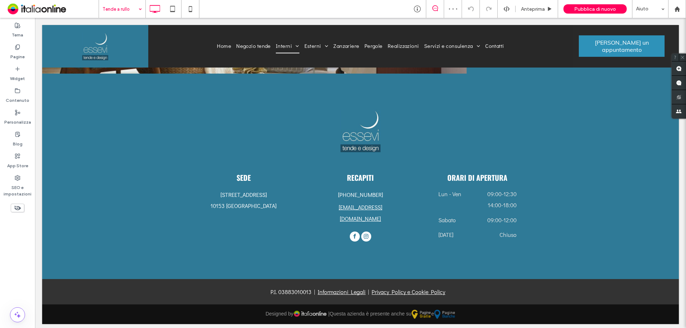
click at [120, 6] on input at bounding box center [121, 9] width 36 height 18
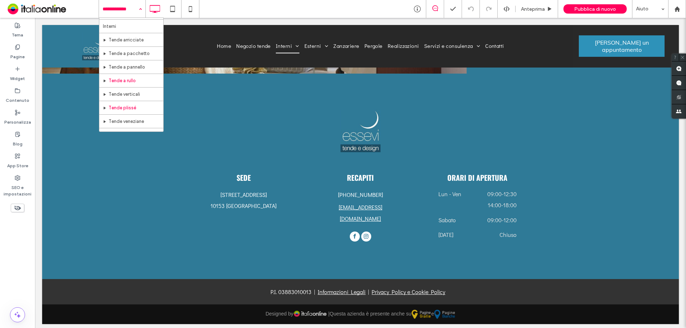
scroll to position [71, 0]
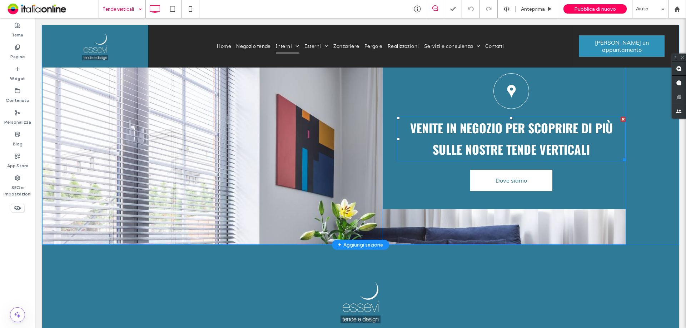
scroll to position [1207, 0]
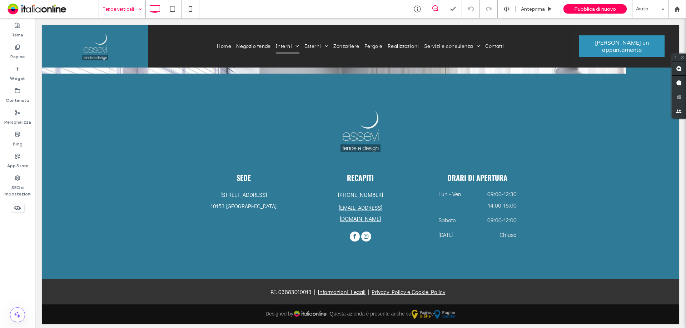
click at [119, 5] on input at bounding box center [121, 9] width 36 height 18
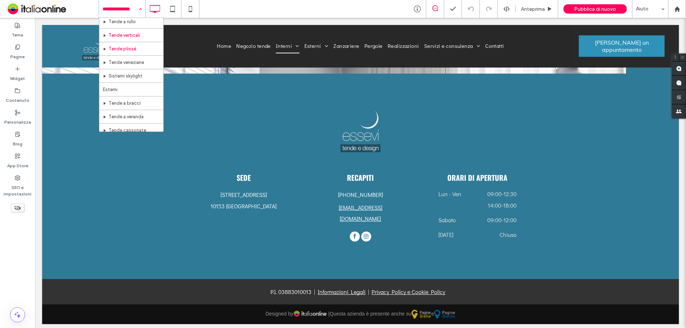
scroll to position [71, 0]
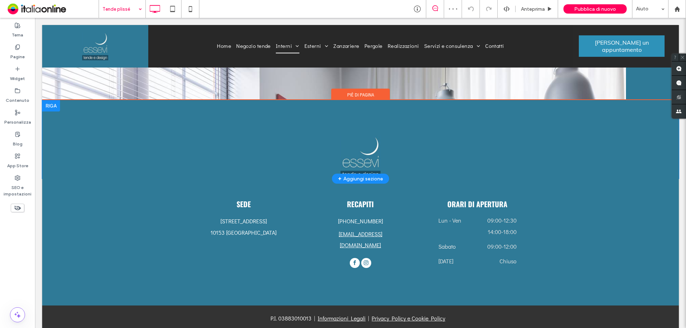
scroll to position [1000, 0]
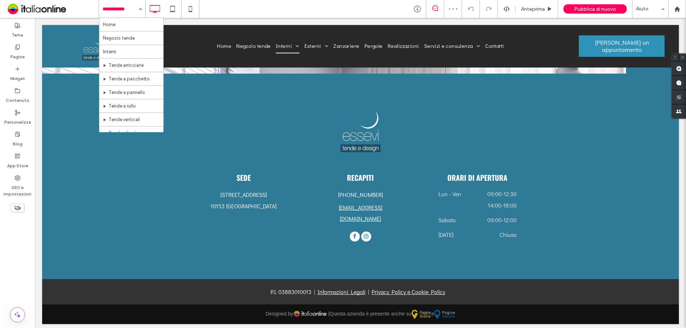
click at [124, 11] on input at bounding box center [121, 9] width 36 height 18
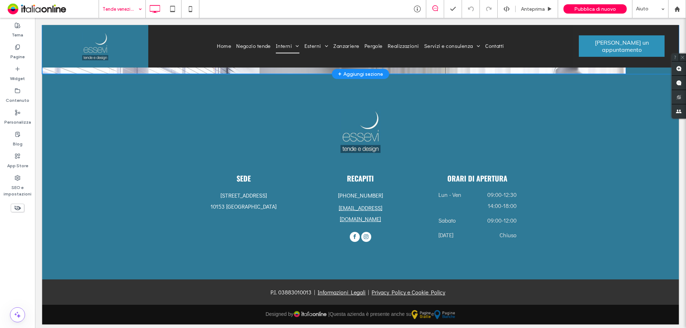
scroll to position [1227, 0]
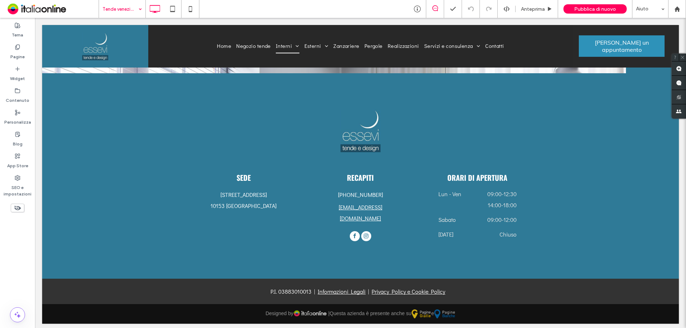
click at [127, 10] on input at bounding box center [121, 9] width 36 height 18
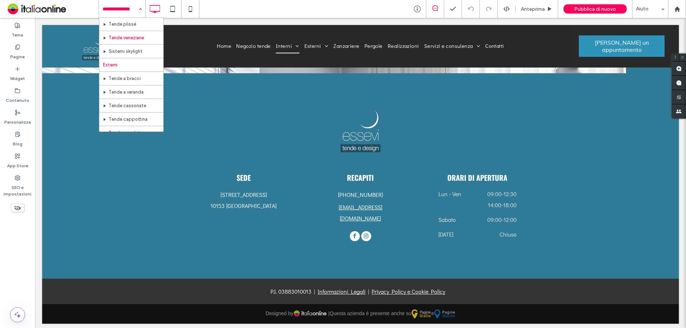
scroll to position [95, 0]
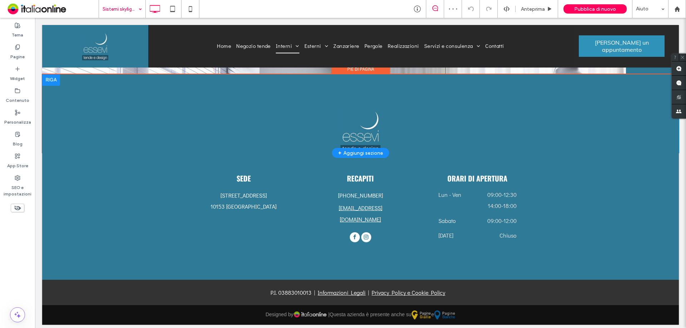
scroll to position [879, 0]
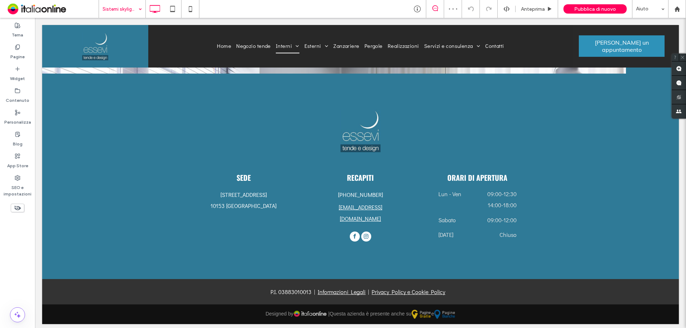
click at [120, 9] on input at bounding box center [121, 9] width 36 height 18
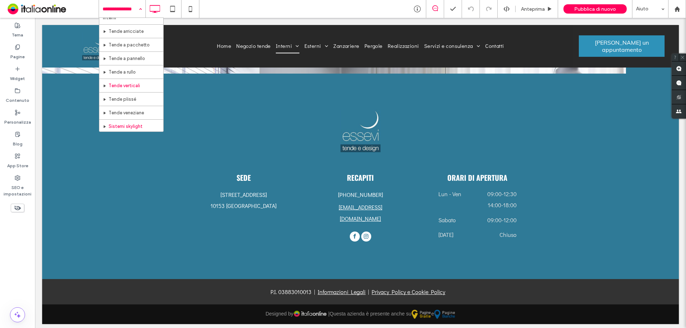
scroll to position [71, 0]
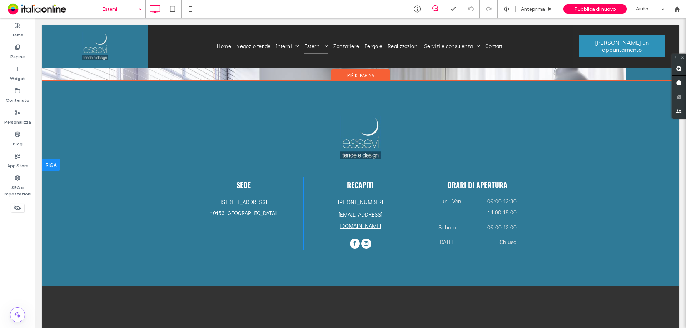
scroll to position [1412, 0]
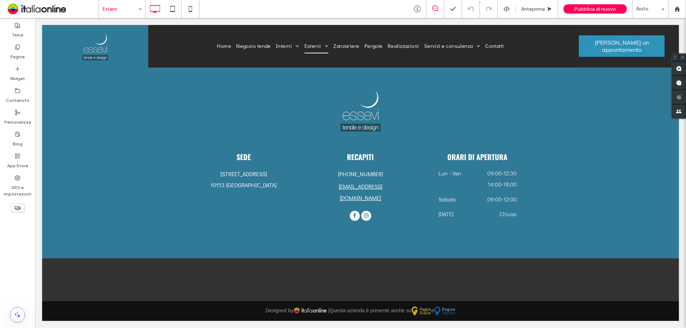
click at [117, 11] on input at bounding box center [121, 9] width 36 height 18
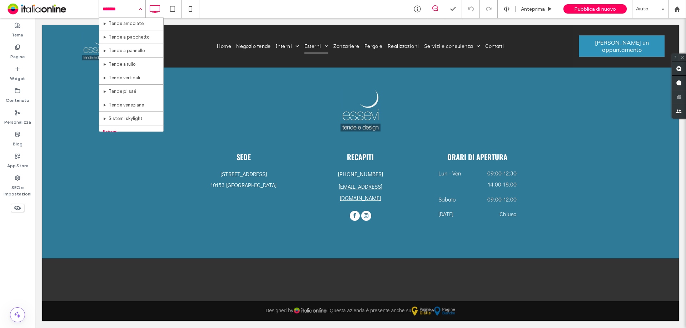
scroll to position [107, 0]
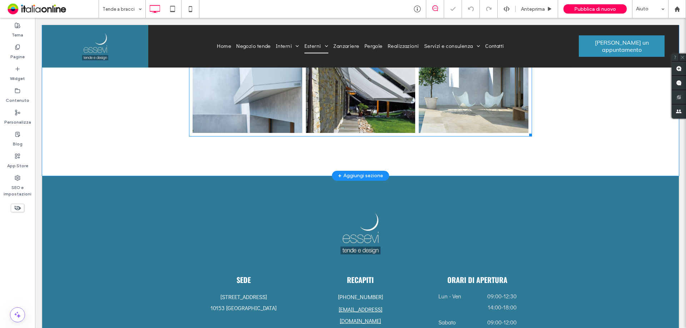
scroll to position [532, 0]
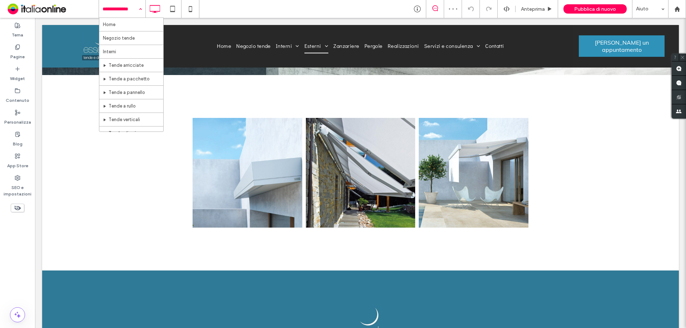
click at [111, 8] on input at bounding box center [121, 9] width 36 height 18
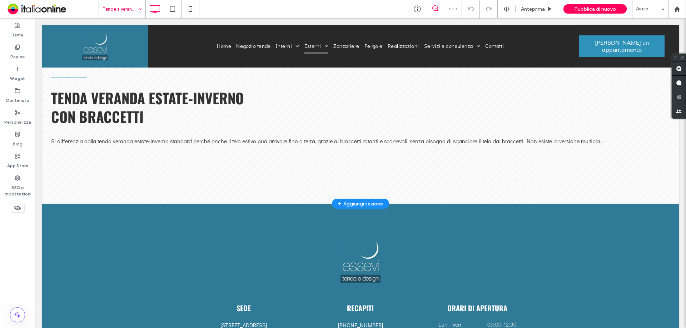
scroll to position [1161, 0]
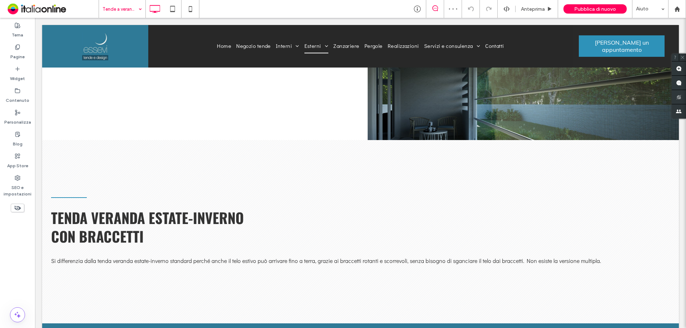
click at [134, 4] on input at bounding box center [121, 9] width 36 height 18
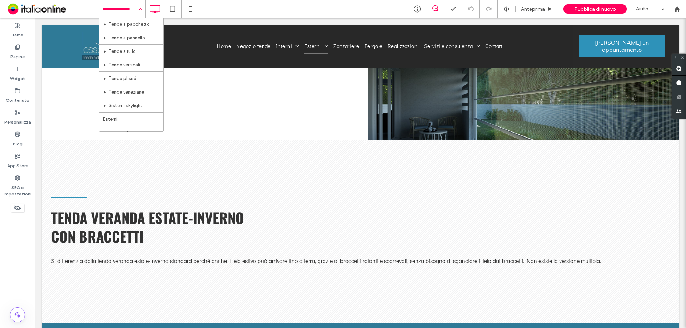
scroll to position [143, 0]
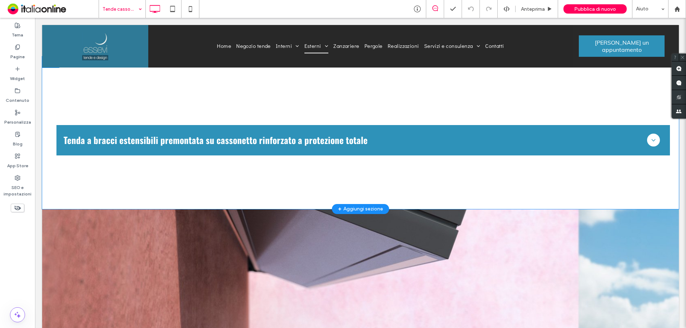
scroll to position [433, 0]
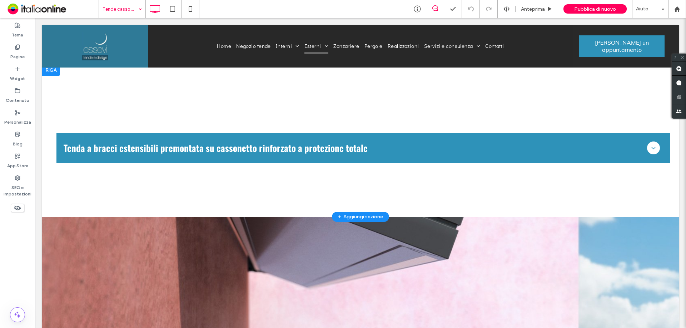
click at [381, 188] on div "Tenda a bracci estensibili premontata su cassonetto rinforzato a protezione tot…" at bounding box center [360, 140] width 637 height 153
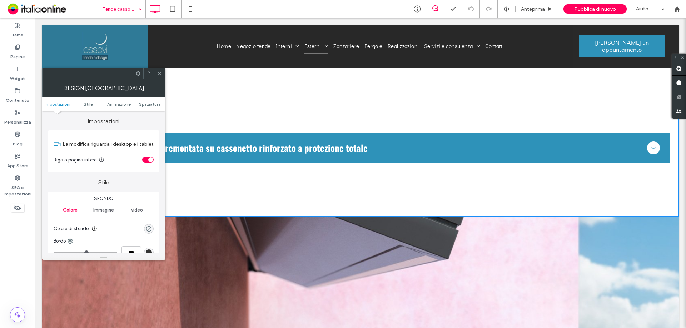
click at [160, 74] on use at bounding box center [160, 73] width 4 height 4
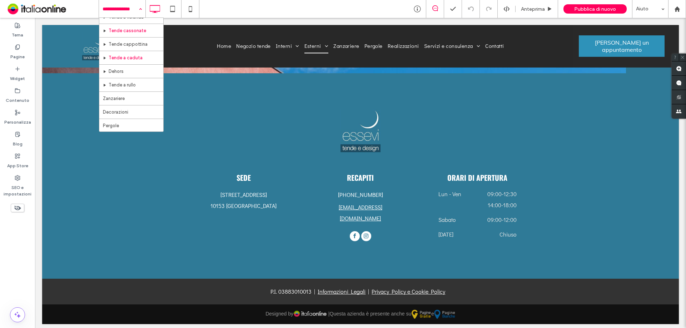
scroll to position [143, 0]
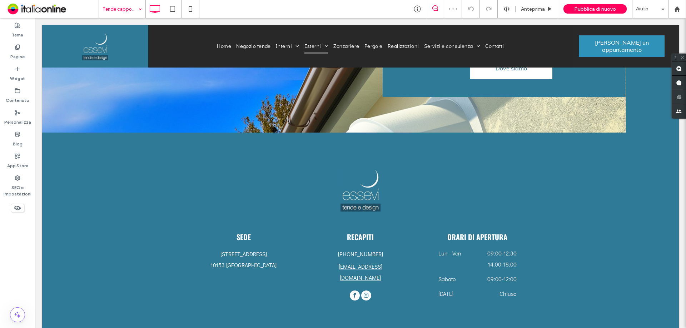
scroll to position [1232, 0]
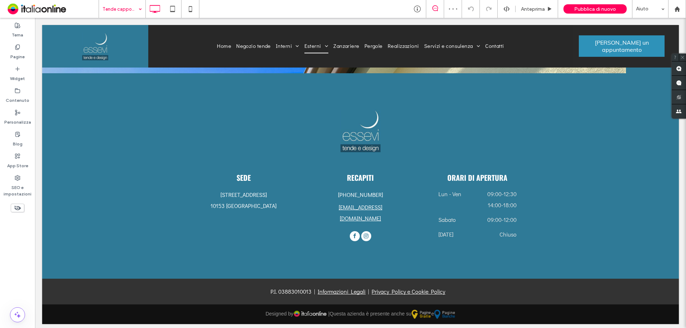
click at [120, 5] on input at bounding box center [121, 9] width 36 height 18
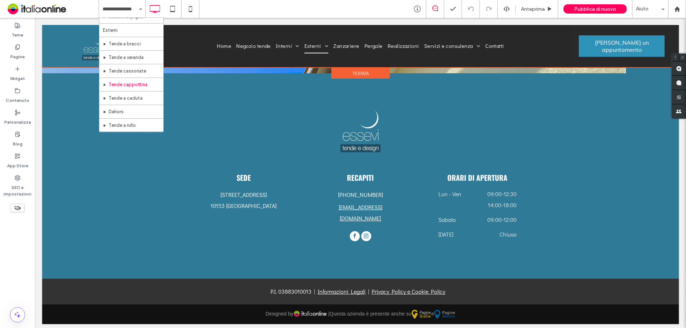
scroll to position [179, 0]
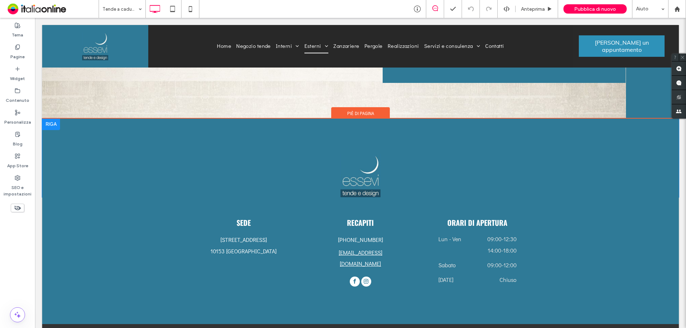
scroll to position [1437, 0]
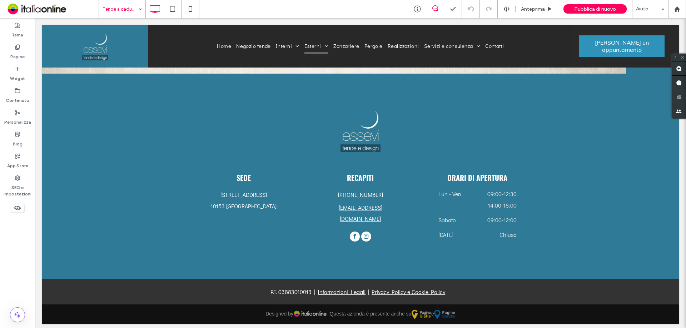
click at [117, 12] on input at bounding box center [121, 9] width 36 height 18
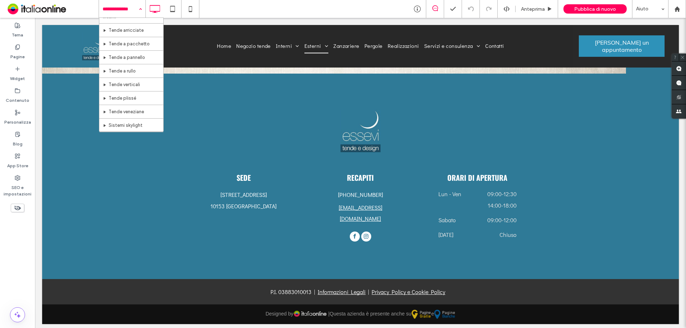
scroll to position [214, 0]
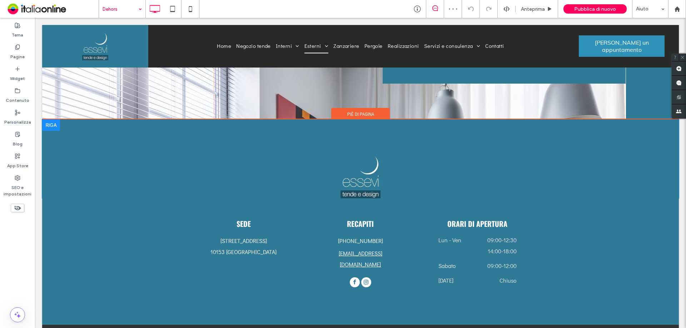
scroll to position [733, 0]
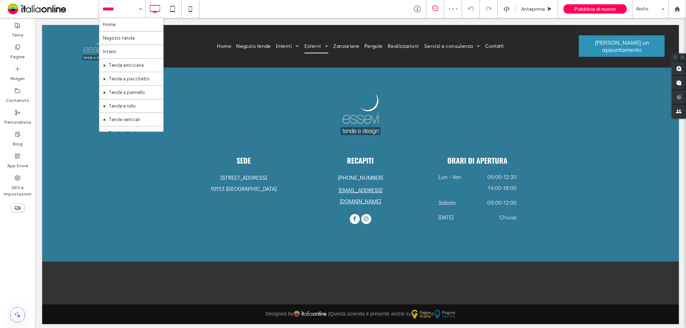
click at [120, 9] on input at bounding box center [121, 9] width 36 height 18
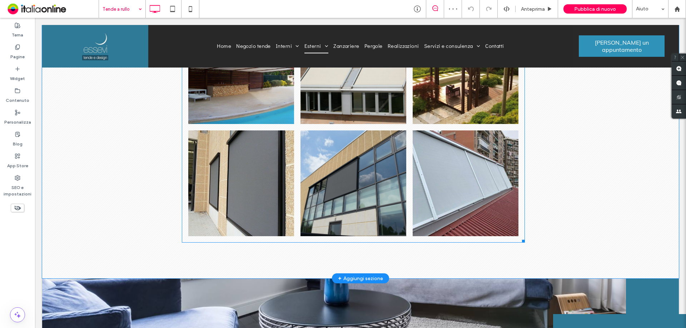
scroll to position [790, 0]
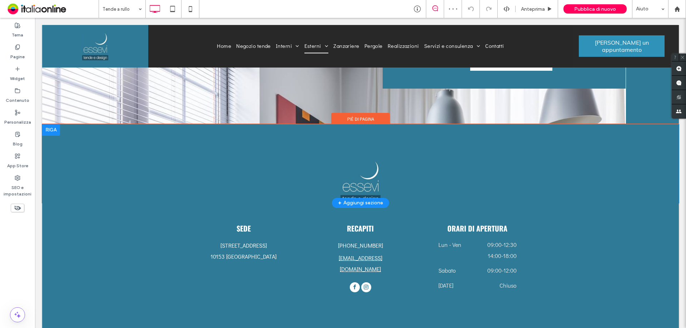
scroll to position [1130, 0]
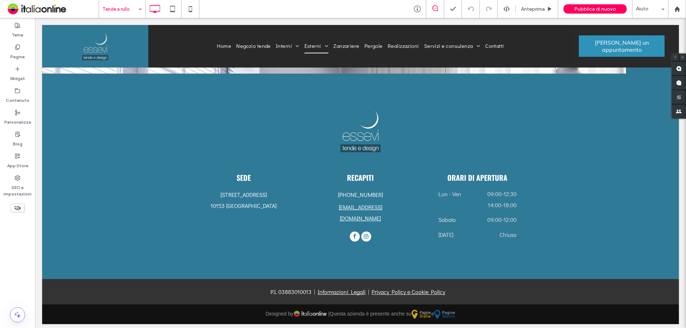
click at [127, 9] on input at bounding box center [121, 9] width 36 height 18
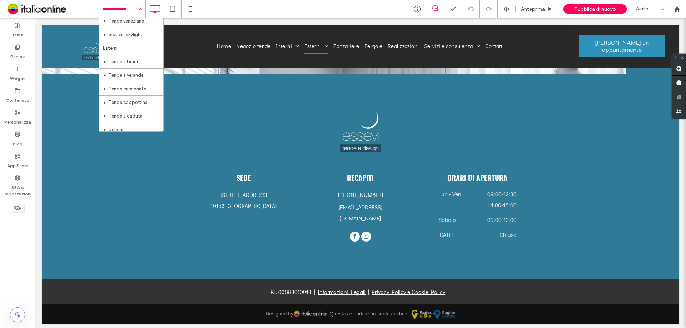
scroll to position [238, 0]
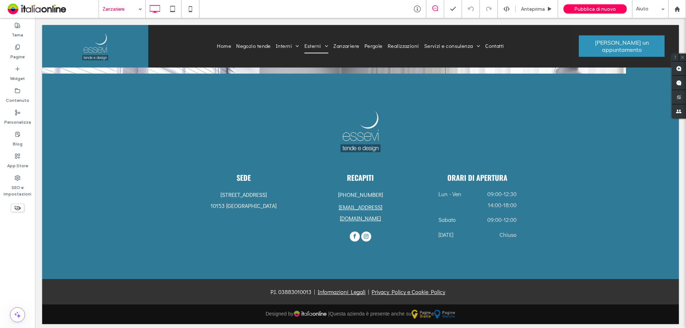
click at [119, 14] on input at bounding box center [121, 9] width 36 height 18
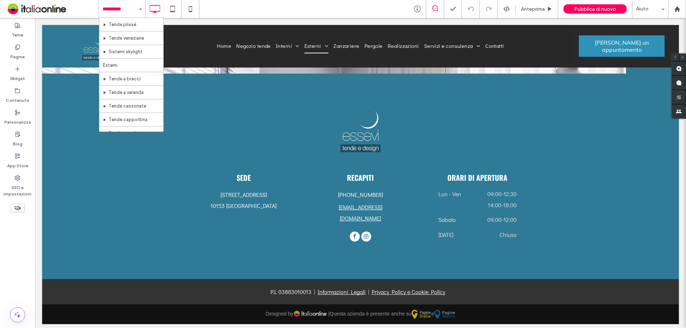
scroll to position [238, 0]
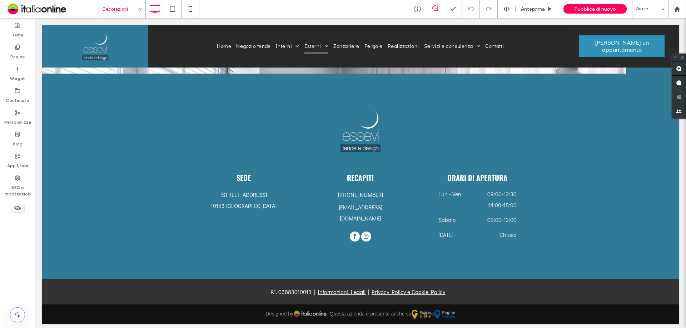
click at [119, 6] on input at bounding box center [121, 9] width 36 height 18
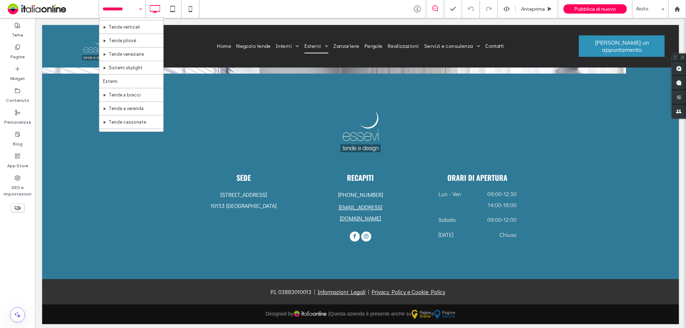
scroll to position [214, 0]
drag, startPoint x: 113, startPoint y: 96, endPoint x: 124, endPoint y: 95, distance: 11.4
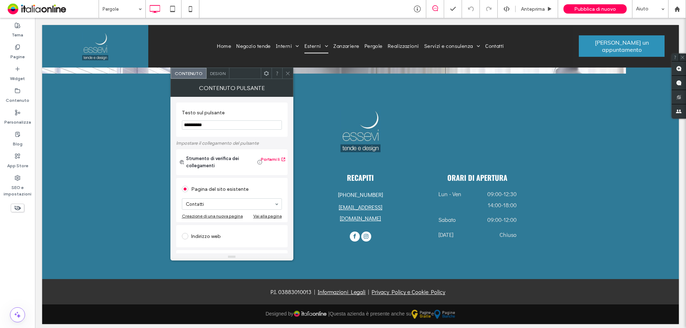
drag, startPoint x: 288, startPoint y: 75, endPoint x: 289, endPoint y: 78, distance: 3.7
click at [287, 75] on icon at bounding box center [287, 73] width 5 height 5
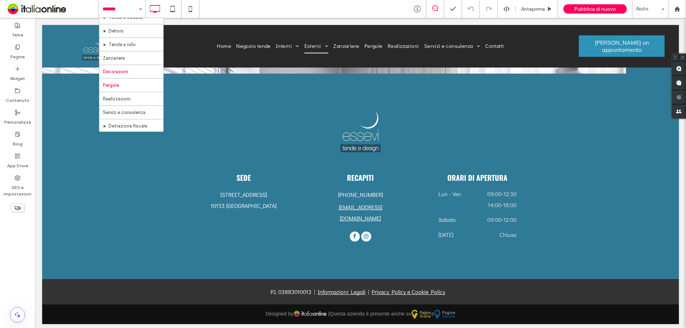
scroll to position [238, 0]
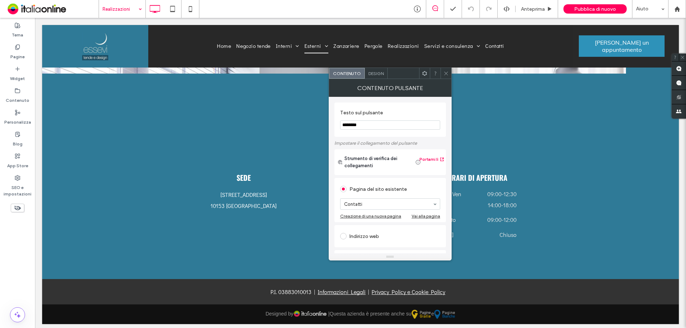
click at [446, 74] on icon at bounding box center [445, 73] width 5 height 5
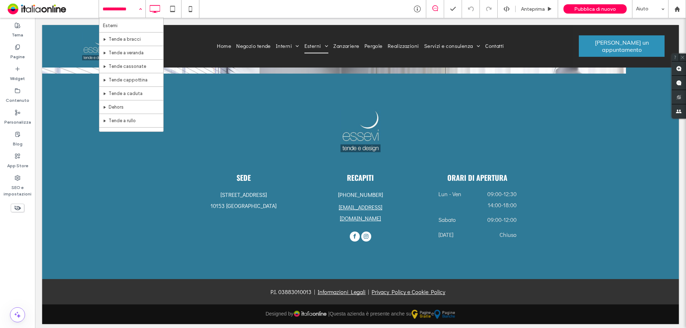
scroll to position [238, 0]
click at [125, 9] on input at bounding box center [121, 9] width 36 height 18
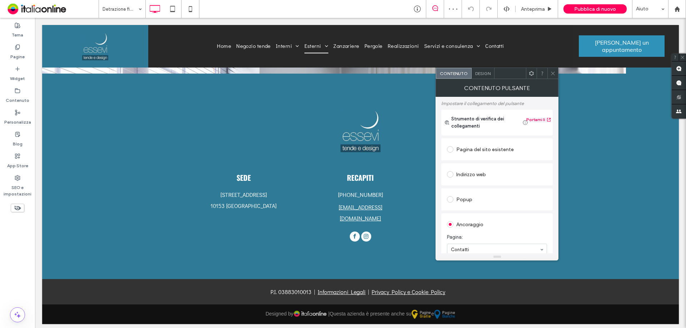
scroll to position [107, 0]
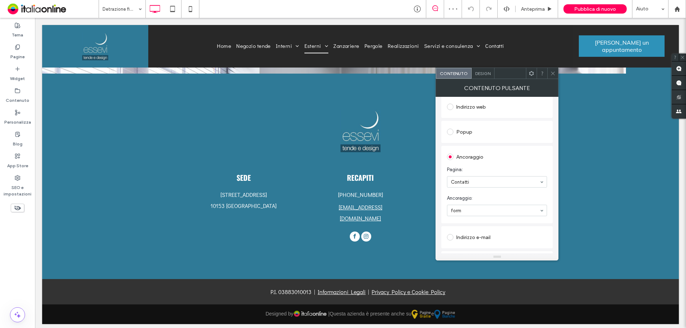
drag, startPoint x: 554, startPoint y: 76, endPoint x: 524, endPoint y: 95, distance: 35.6
click at [554, 76] on span at bounding box center [552, 73] width 5 height 11
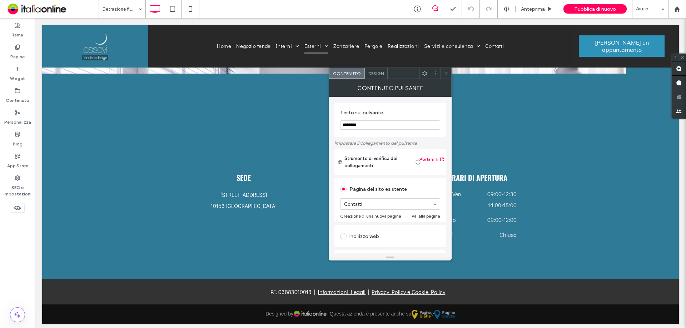
drag, startPoint x: 448, startPoint y: 72, endPoint x: 451, endPoint y: 84, distance: 11.7
click at [448, 72] on icon at bounding box center [445, 73] width 5 height 5
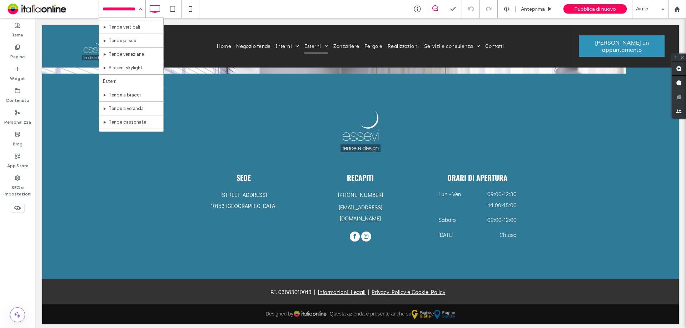
scroll to position [238, 0]
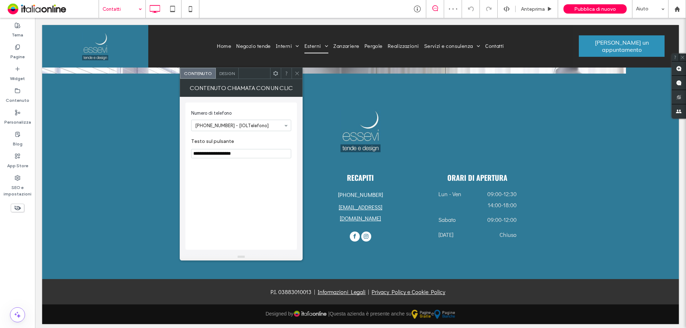
click at [299, 73] on icon at bounding box center [296, 73] width 5 height 5
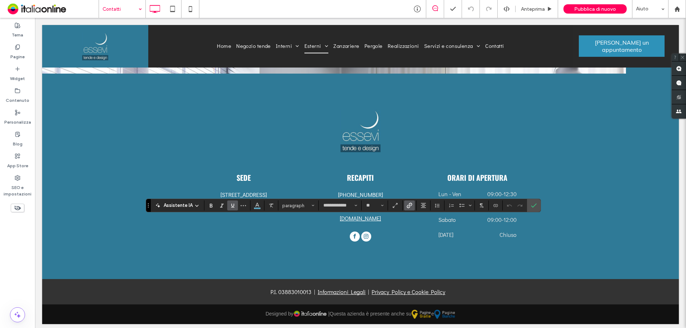
click at [406, 205] on label "Collegamento" at bounding box center [409, 205] width 11 height 10
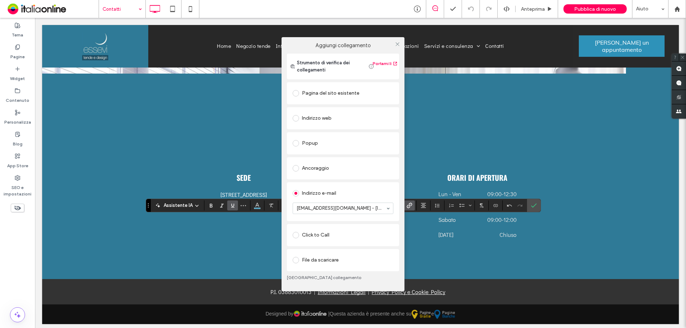
drag, startPoint x: 399, startPoint y: 41, endPoint x: 385, endPoint y: 81, distance: 42.9
click at [398, 41] on span at bounding box center [397, 44] width 5 height 11
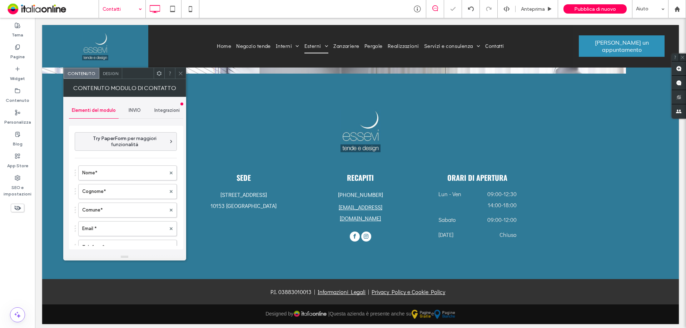
click at [135, 108] on span "INVIO" at bounding box center [135, 111] width 12 height 6
click at [137, 146] on label "Nuova notifica di invio" at bounding box center [126, 144] width 95 height 14
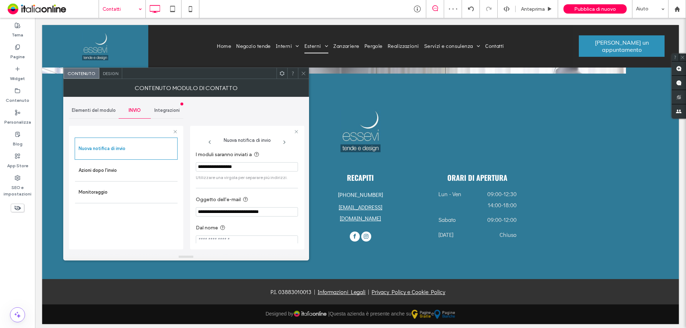
click at [301, 73] on icon at bounding box center [303, 73] width 5 height 5
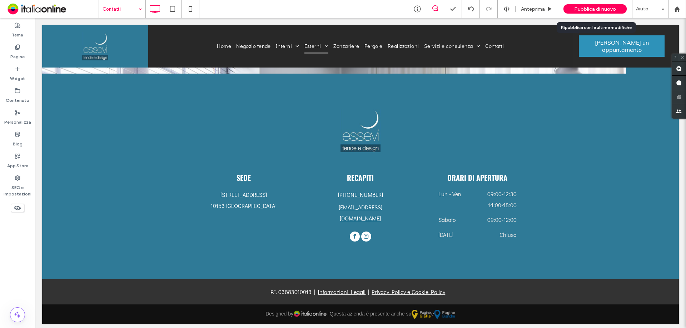
click at [605, 9] on span "Pubblica di nuovo" at bounding box center [595, 9] width 42 height 6
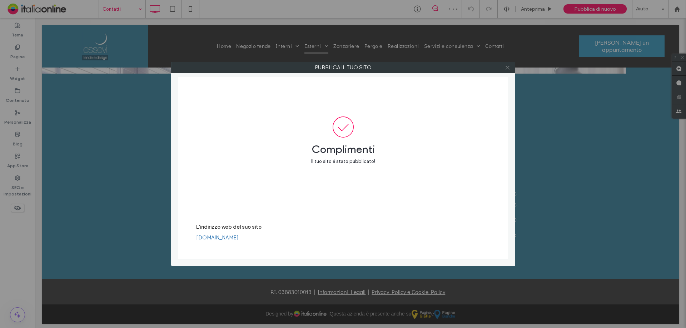
click at [508, 67] on use at bounding box center [508, 68] width 4 height 4
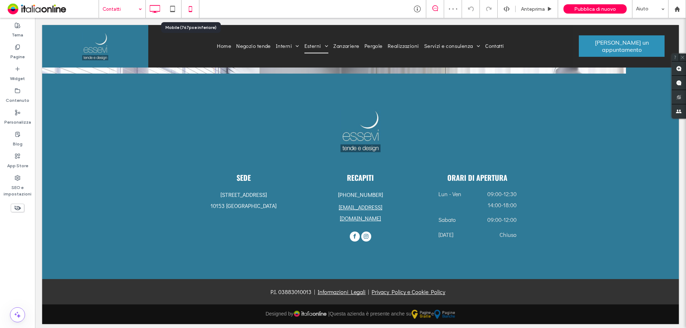
click at [197, 9] on icon at bounding box center [190, 9] width 14 height 14
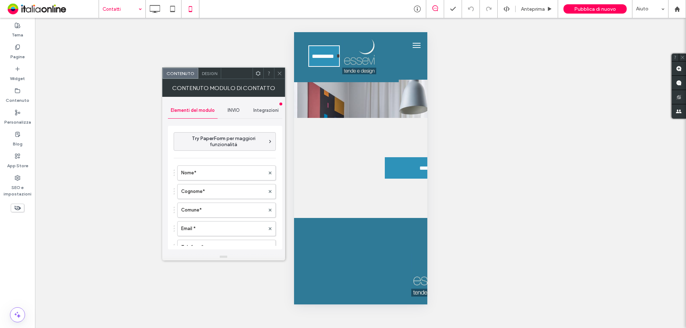
type input "*****"
click at [235, 106] on div "INVIO" at bounding box center [234, 111] width 33 height 16
click at [227, 143] on label "Nuova notifica di invio" at bounding box center [225, 144] width 95 height 14
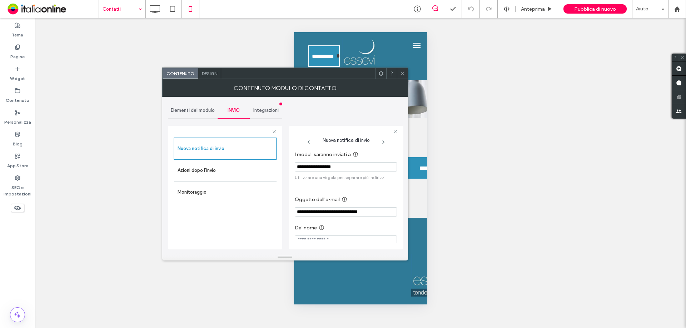
click at [401, 73] on icon at bounding box center [402, 73] width 5 height 5
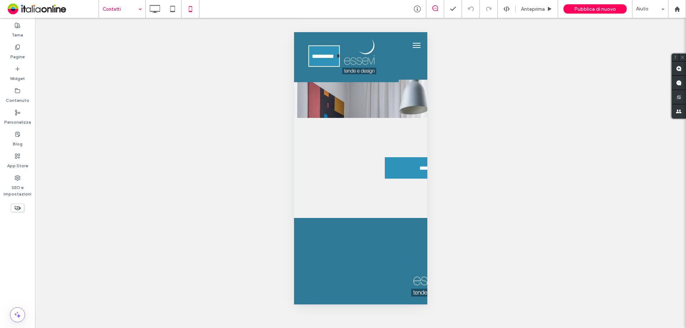
click at [480, 85] on div "Mostrare? Sì Mostrare? Sì Mostrare? Sì Mostrare? Sì Mostrare? Sì Mostrare? Sì M…" at bounding box center [360, 173] width 651 height 310
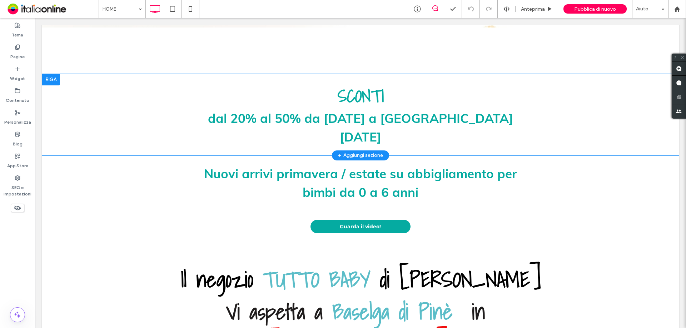
scroll to position [286, 0]
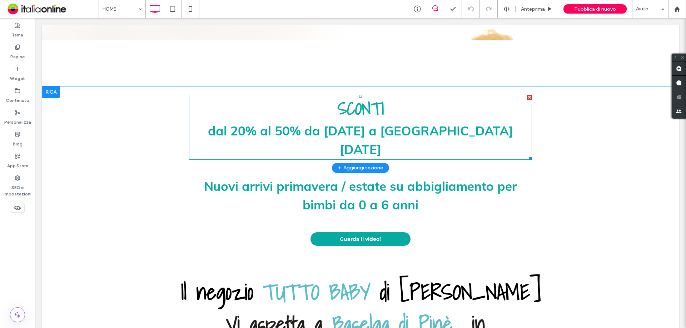
click at [357, 128] on span "dal 20% al 50% da [DATE] a [GEOGRAPHIC_DATA][DATE]" at bounding box center [360, 140] width 305 height 35
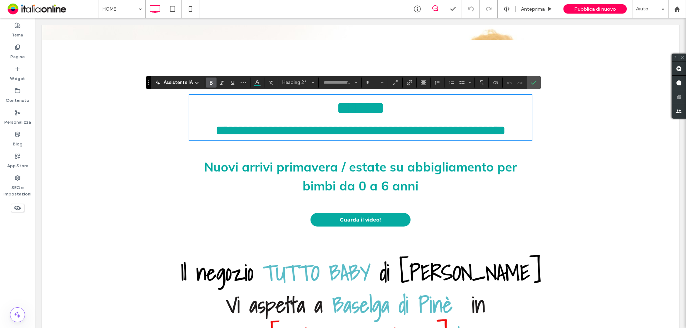
click at [403, 140] on h2 "**********" at bounding box center [360, 130] width 343 height 19
type input "****"
click at [400, 119] on h2 "******" at bounding box center [360, 108] width 343 height 26
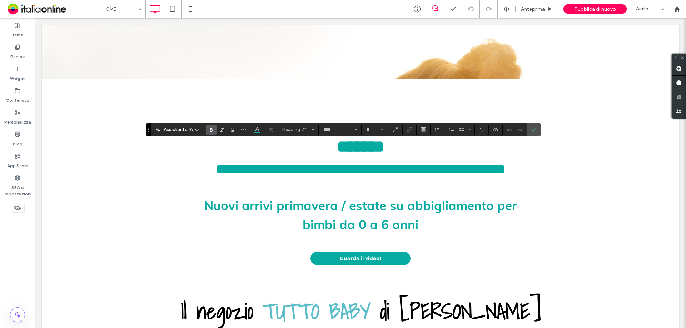
scroll to position [250, 0]
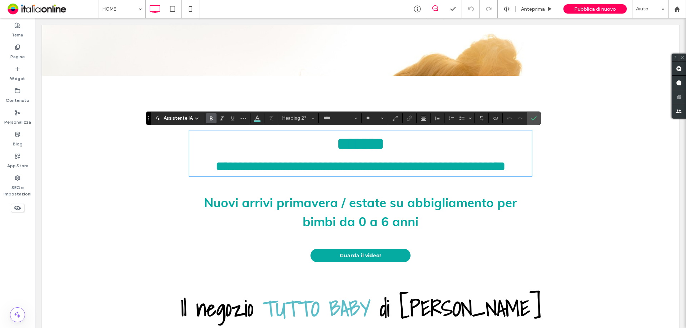
type input "**"
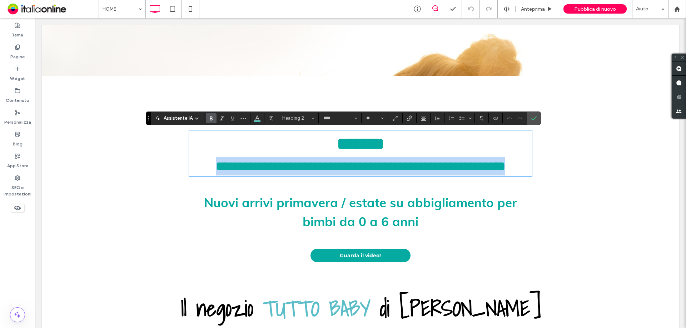
type input "*"
drag, startPoint x: 401, startPoint y: 188, endPoint x: 212, endPoint y: 130, distance: 197.6
click at [213, 131] on div "**********" at bounding box center [360, 153] width 343 height 45
click at [315, 164] on span "**********" at bounding box center [360, 166] width 289 height 12
click at [328, 147] on h2 "******" at bounding box center [360, 144] width 343 height 26
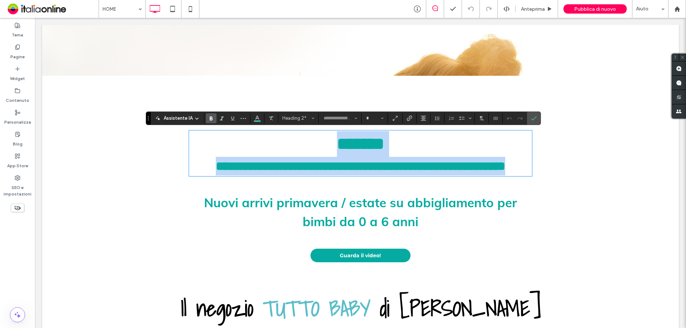
type input "**********"
type input "**"
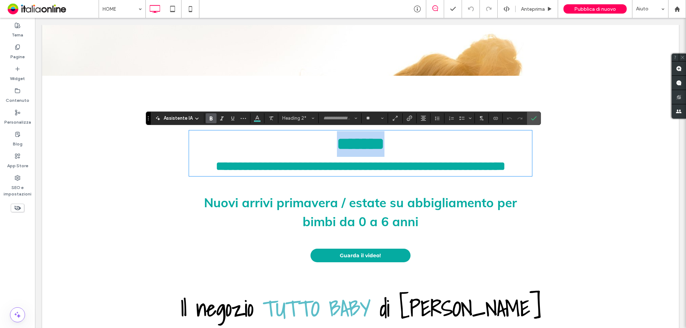
type input "*"
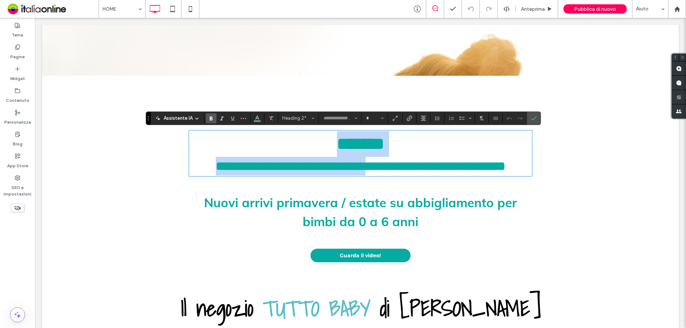
drag, startPoint x: 325, startPoint y: 134, endPoint x: 395, endPoint y: 162, distance: 75.4
click at [395, 163] on div "**********" at bounding box center [360, 153] width 343 height 45
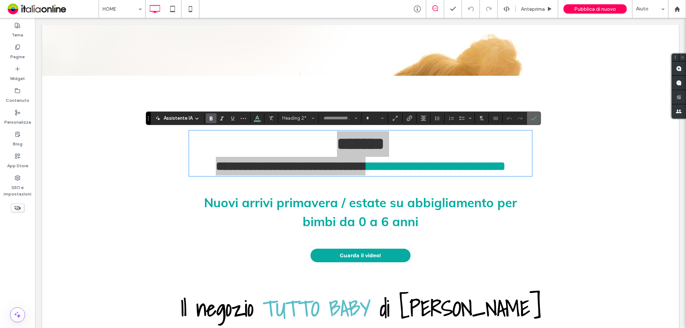
drag, startPoint x: 498, startPoint y: 103, endPoint x: 537, endPoint y: 119, distance: 42.5
click at [537, 119] on label "Conferma" at bounding box center [534, 118] width 11 height 13
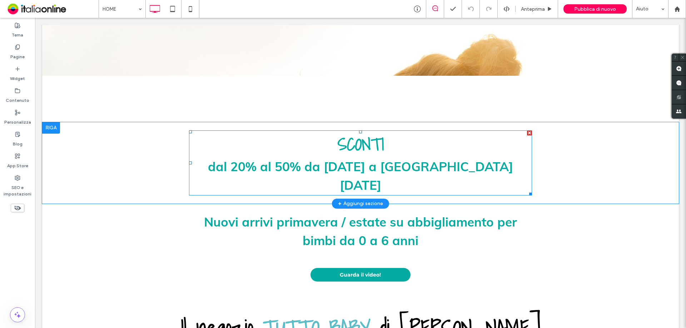
click at [397, 184] on h2 "dal 20% al 50% da [DATE] a [GEOGRAPHIC_DATA][DATE]" at bounding box center [360, 176] width 343 height 38
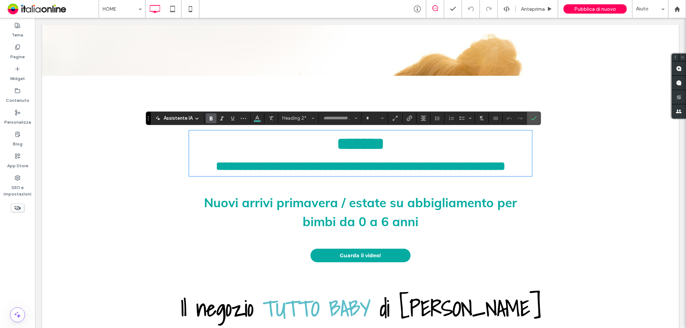
type input "****"
type input "**"
click at [399, 176] on h2 "**********" at bounding box center [360, 166] width 343 height 19
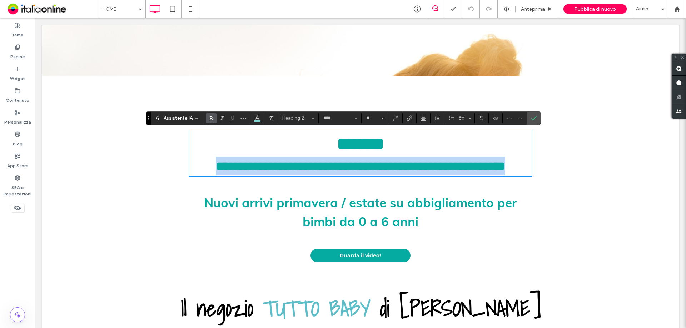
drag, startPoint x: 398, startPoint y: 186, endPoint x: 192, endPoint y: 162, distance: 208.0
click at [192, 162] on h2 "**********" at bounding box center [360, 166] width 343 height 19
click at [193, 160] on h2 "**********" at bounding box center [360, 166] width 343 height 19
type input "**********"
type input "**"
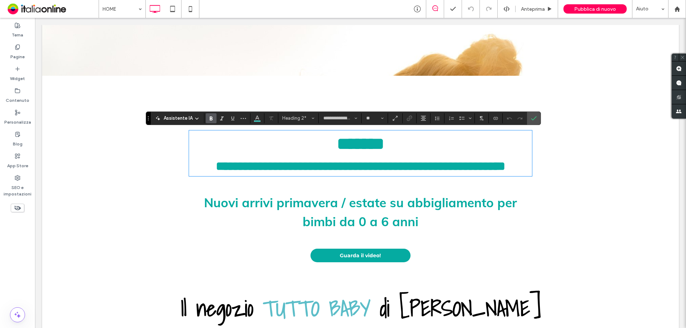
click at [331, 143] on h2 "******" at bounding box center [360, 144] width 343 height 26
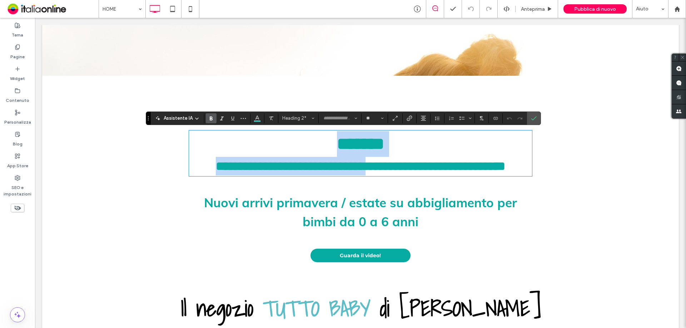
type input "*"
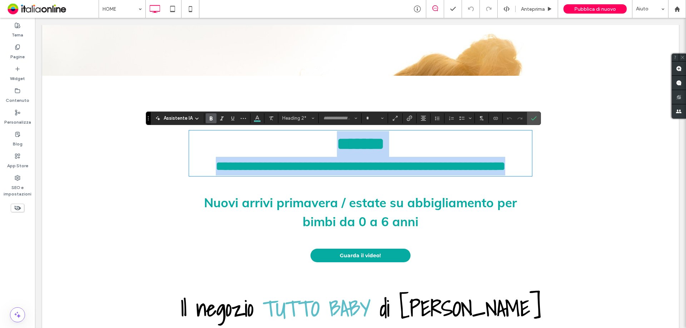
drag, startPoint x: 337, startPoint y: 145, endPoint x: 418, endPoint y: 181, distance: 88.5
click at [418, 176] on div "**********" at bounding box center [360, 153] width 343 height 45
click at [418, 176] on h2 "**********" at bounding box center [360, 166] width 343 height 19
type input "****"
type input "**"
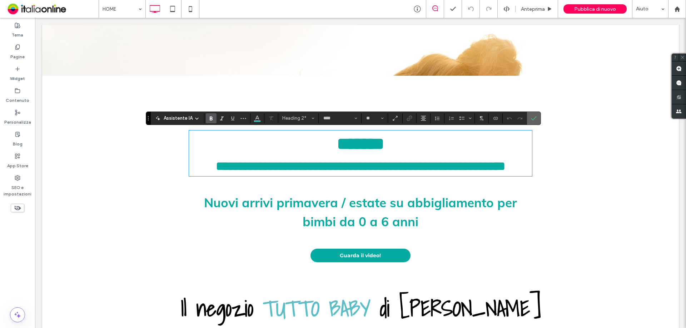
drag, startPoint x: 536, startPoint y: 118, endPoint x: 500, endPoint y: 100, distance: 40.3
click at [536, 118] on icon "Conferma" at bounding box center [534, 118] width 6 height 6
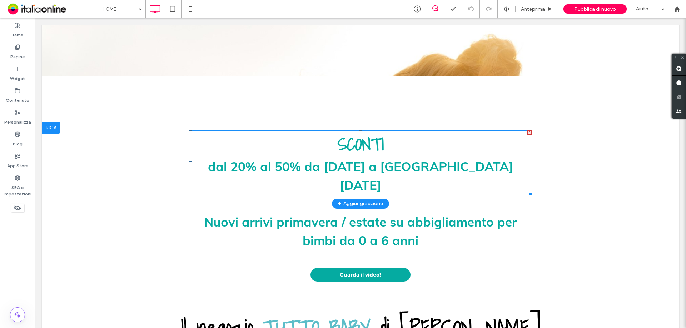
click at [527, 132] on div at bounding box center [529, 132] width 5 height 5
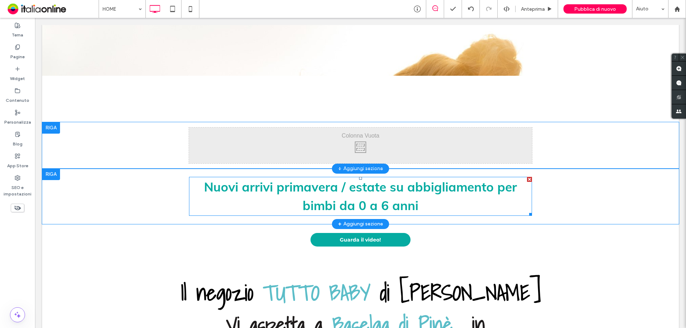
click at [216, 187] on span "Nuovi arrivi primavera / estate su abbigliamento per bimbi da 0 a 6 anni" at bounding box center [360, 196] width 313 height 35
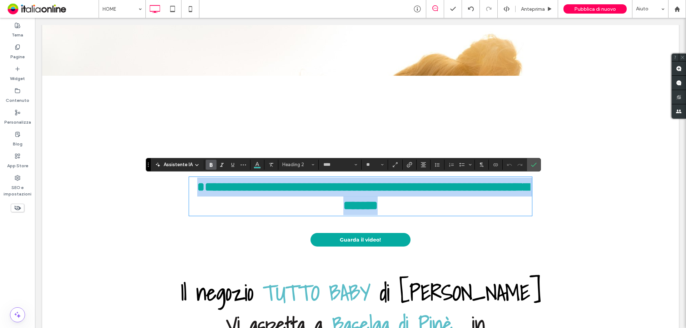
click at [241, 192] on span "**********" at bounding box center [363, 196] width 332 height 31
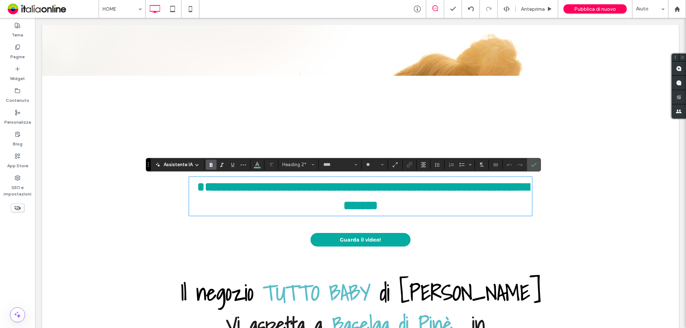
click at [297, 187] on span "**********" at bounding box center [363, 196] width 332 height 31
click at [429, 206] on h2 "**********" at bounding box center [360, 197] width 343 height 38
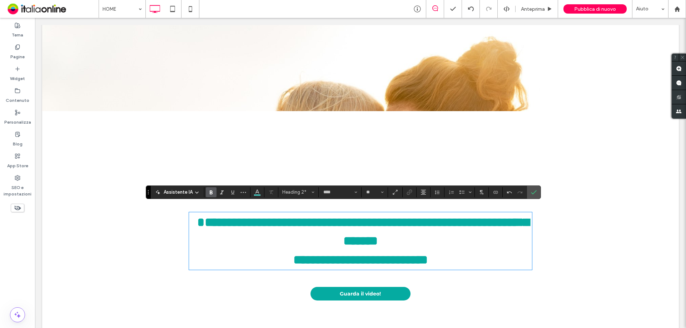
scroll to position [214, 0]
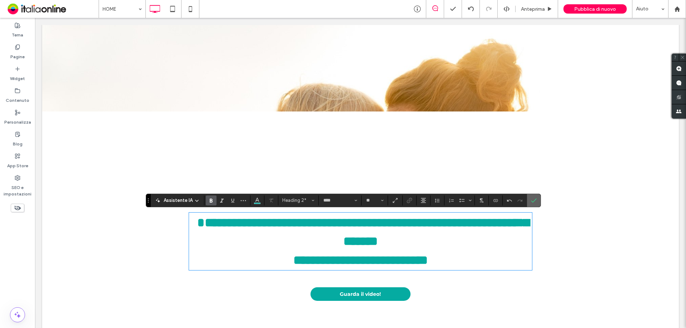
click at [533, 201] on use "Conferma" at bounding box center [534, 200] width 6 height 4
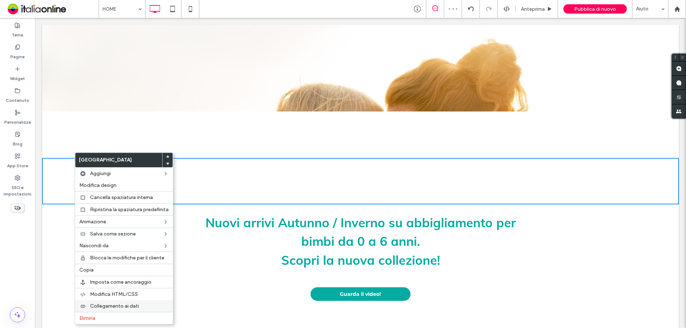
drag, startPoint x: 116, startPoint y: 317, endPoint x: 152, endPoint y: 306, distance: 37.0
click at [116, 317] on label "Elimina" at bounding box center [123, 318] width 89 height 6
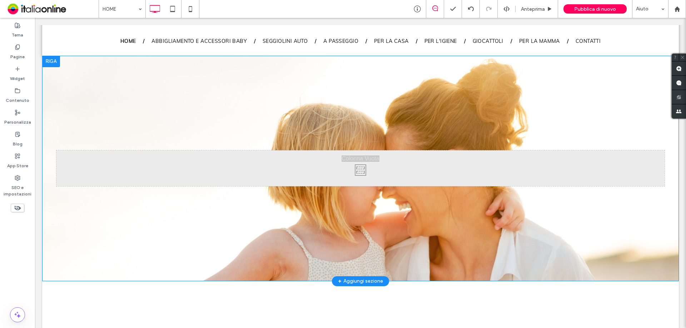
scroll to position [0, 0]
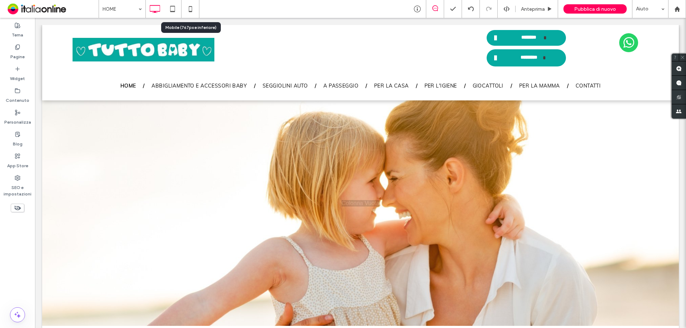
click at [187, 7] on icon at bounding box center [190, 9] width 14 height 14
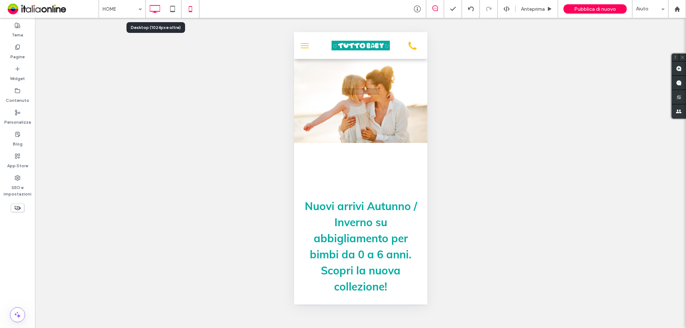
click at [152, 8] on icon at bounding box center [155, 9] width 14 height 14
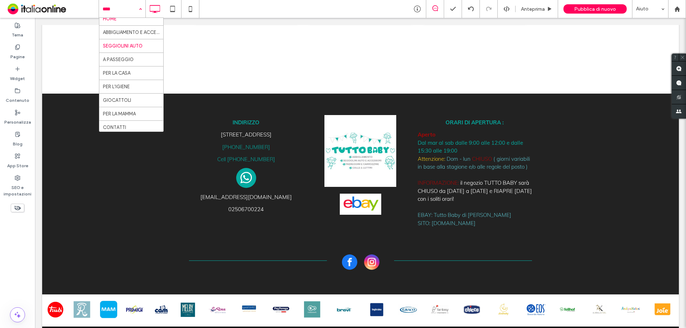
scroll to position [8, 0]
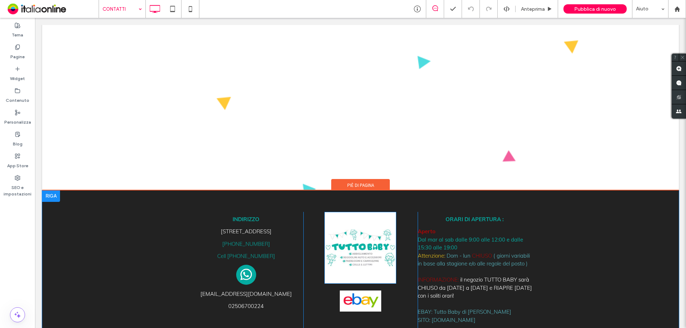
scroll to position [1027, 0]
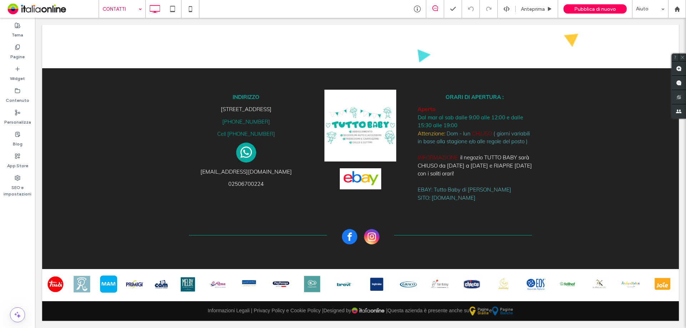
click at [123, 10] on input at bounding box center [121, 9] width 36 height 18
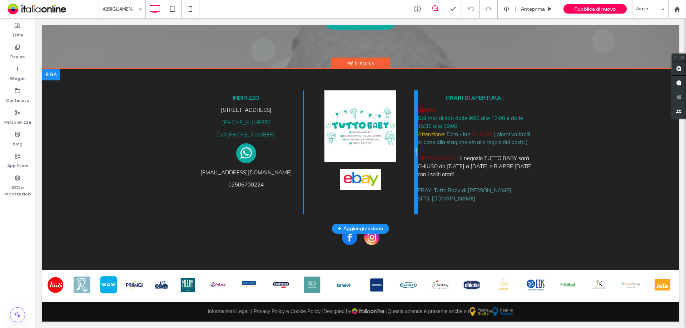
scroll to position [1272, 0]
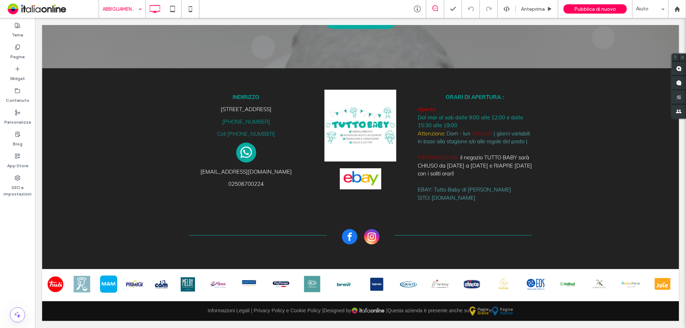
click at [124, 7] on input at bounding box center [121, 9] width 36 height 18
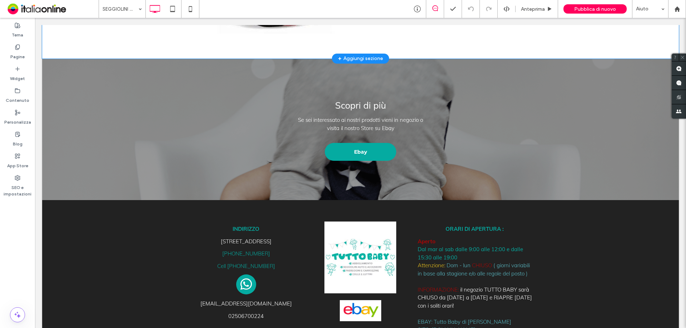
scroll to position [1251, 0]
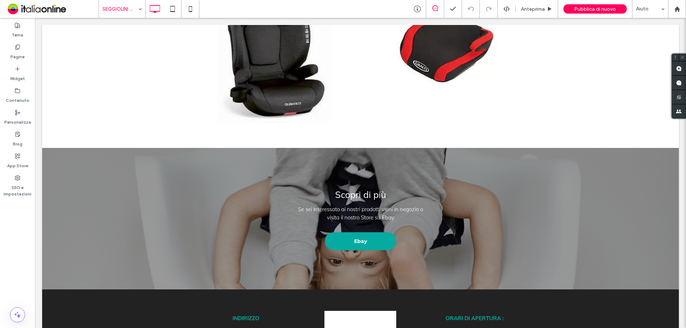
click at [105, 5] on input at bounding box center [121, 9] width 36 height 18
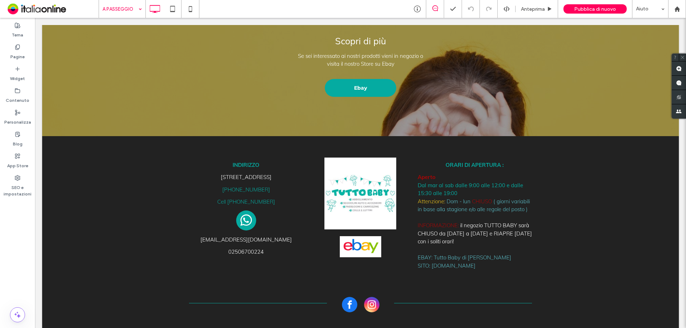
scroll to position [1458, 0]
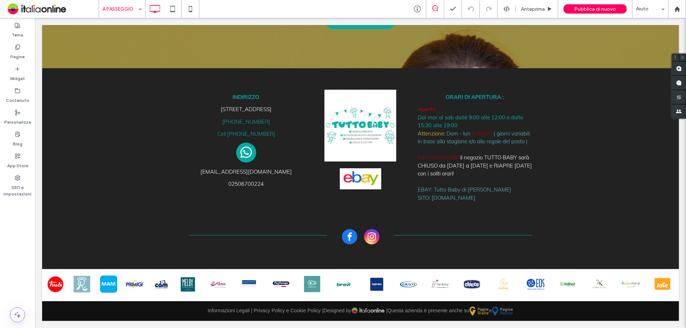
click at [123, 12] on input at bounding box center [121, 9] width 36 height 18
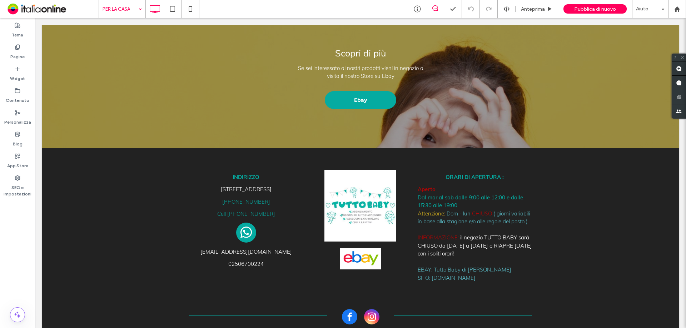
scroll to position [2006, 0]
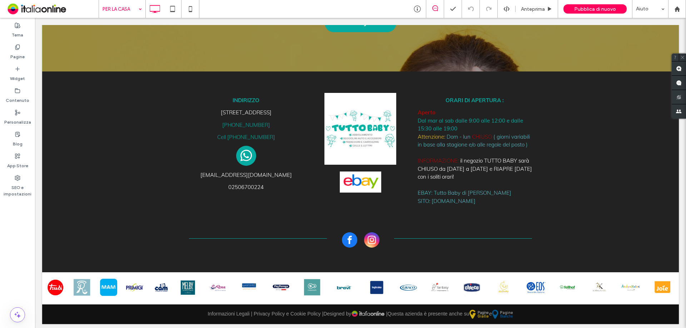
click at [129, 8] on input at bounding box center [121, 9] width 36 height 18
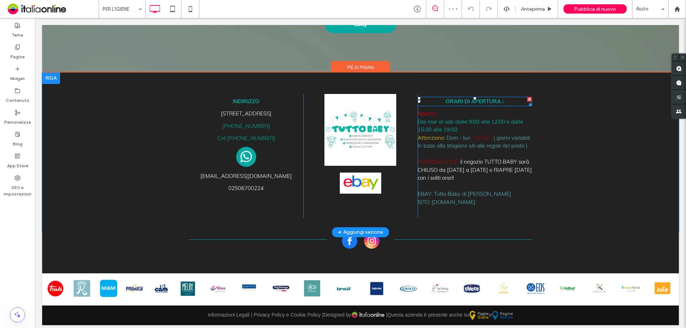
scroll to position [1286, 0]
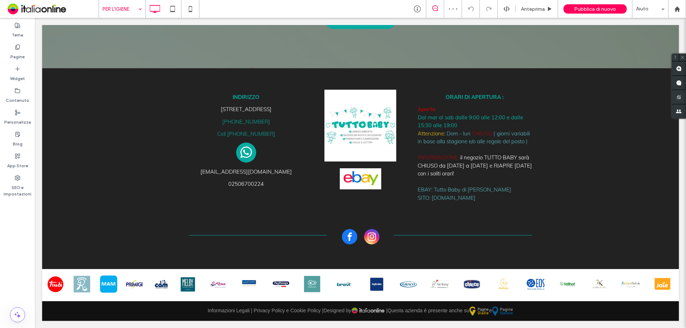
drag, startPoint x: 129, startPoint y: 6, endPoint x: 130, endPoint y: 10, distance: 4.0
click at [130, 8] on input at bounding box center [121, 9] width 36 height 18
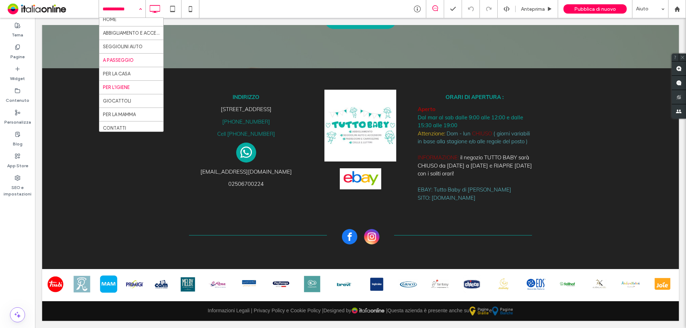
scroll to position [8, 0]
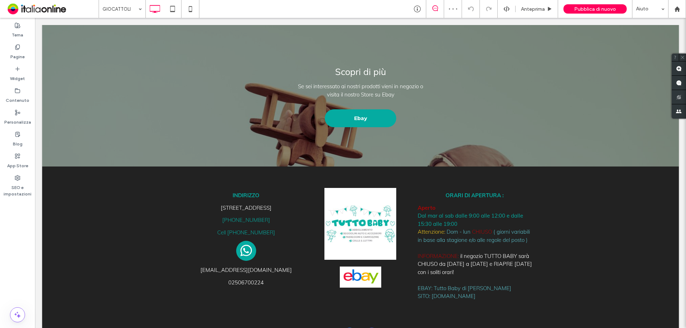
scroll to position [1385, 0]
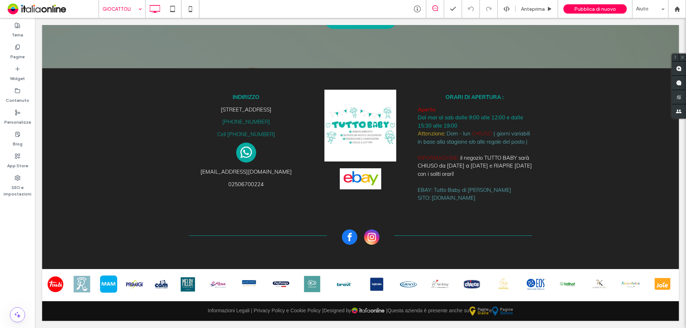
click at [126, 9] on input at bounding box center [121, 9] width 36 height 18
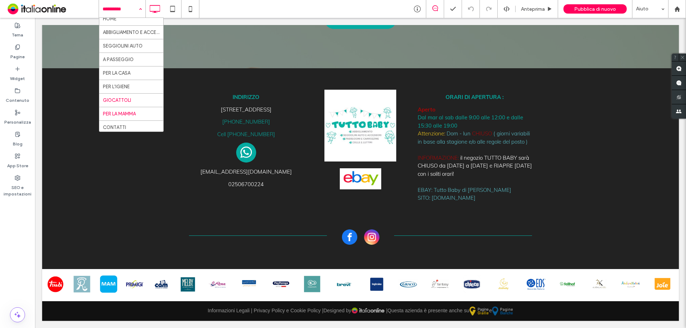
scroll to position [8, 0]
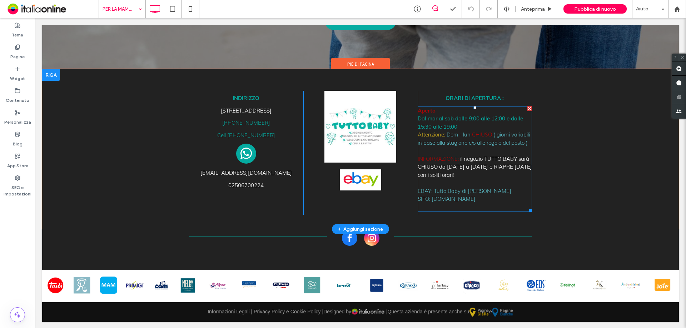
scroll to position [1001, 0]
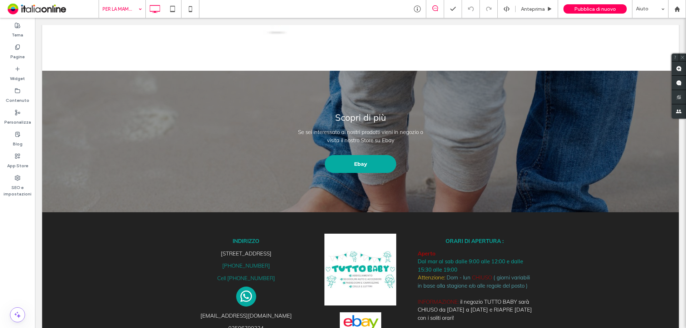
click at [125, 9] on input at bounding box center [121, 9] width 36 height 18
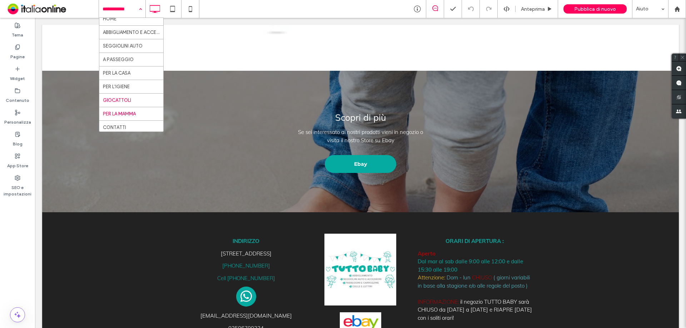
scroll to position [8, 0]
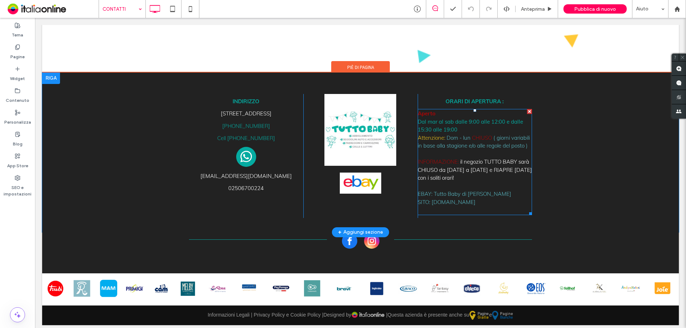
scroll to position [1027, 0]
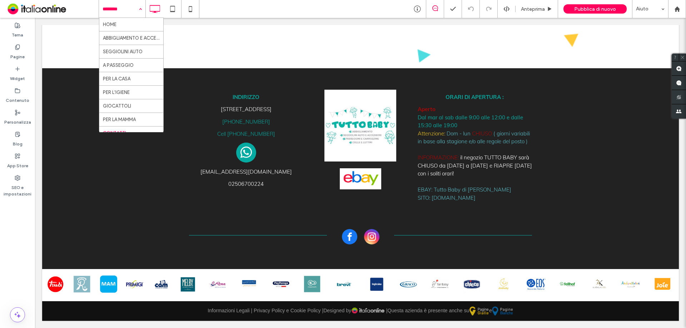
drag, startPoint x: 114, startPoint y: 7, endPoint x: 117, endPoint y: 12, distance: 5.8
click at [114, 7] on input at bounding box center [121, 9] width 36 height 18
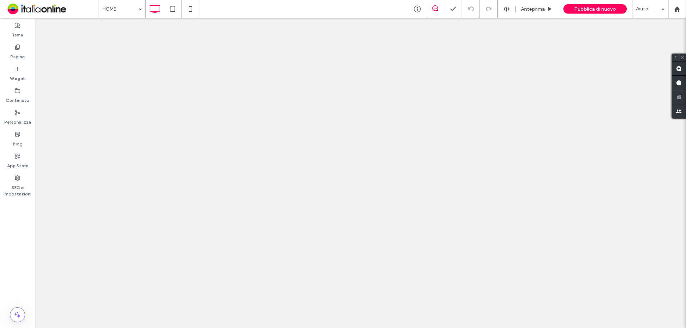
click at [587, 8] on span "Pubblica di nuovo" at bounding box center [595, 9] width 42 height 6
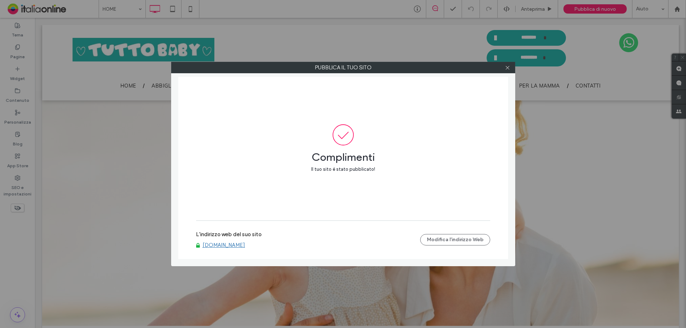
drag, startPoint x: 502, startPoint y: 63, endPoint x: 505, endPoint y: 64, distance: 3.7
click at [505, 64] on div "Pubblica il tuo sito" at bounding box center [343, 67] width 344 height 11
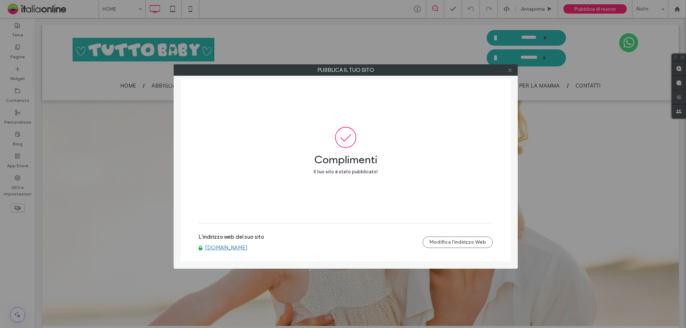
click at [511, 68] on icon at bounding box center [509, 70] width 5 height 5
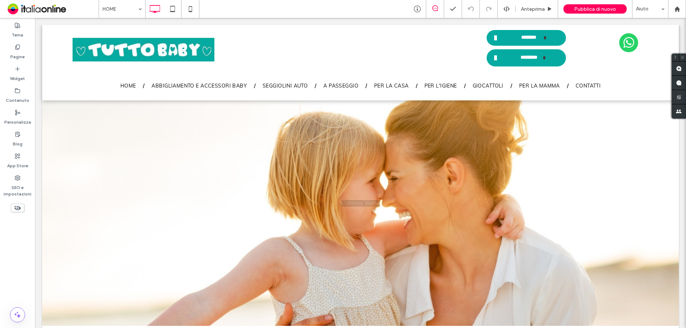
click at [14, 170] on div "App Store" at bounding box center [17, 161] width 35 height 22
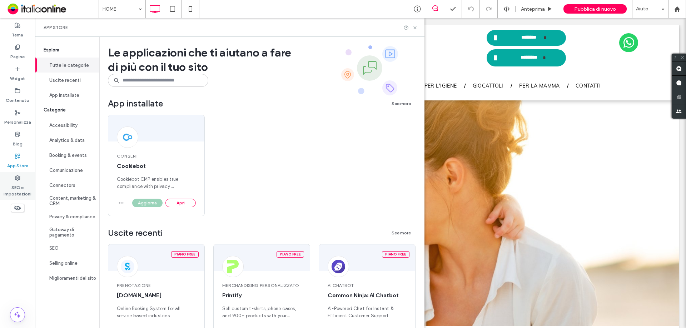
click at [13, 190] on label "SEO e impostazioni" at bounding box center [17, 189] width 35 height 16
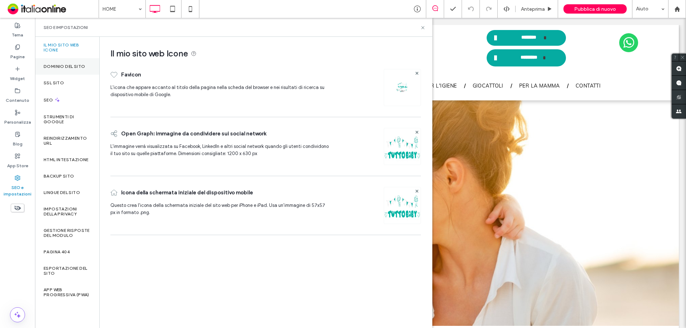
click at [84, 66] on label "Dominio del sito" at bounding box center [64, 66] width 41 height 5
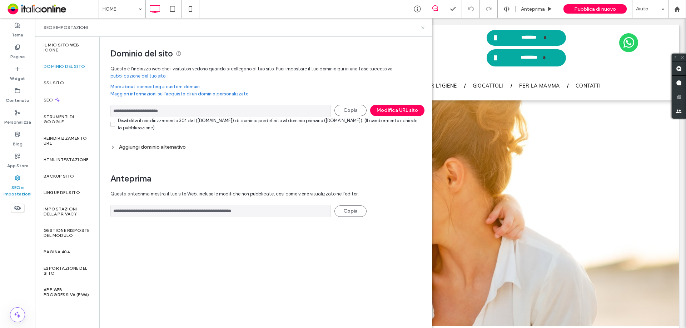
click at [423, 26] on icon at bounding box center [422, 27] width 5 height 5
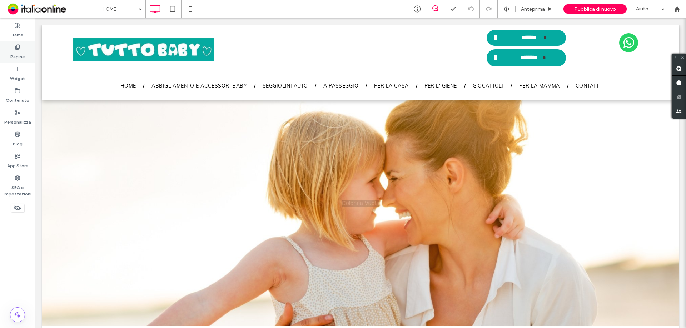
click at [18, 51] on label "Pagine" at bounding box center [17, 55] width 14 height 10
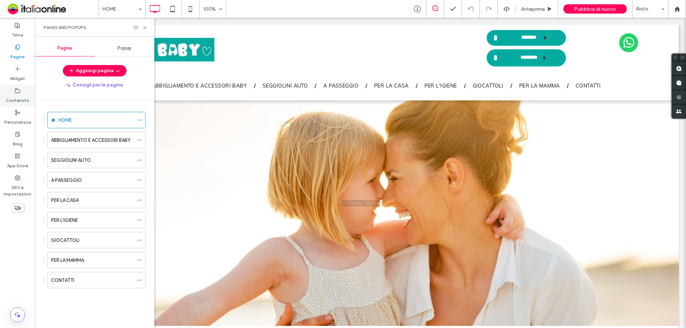
click at [23, 96] on label "Contenuto" at bounding box center [18, 99] width 24 height 10
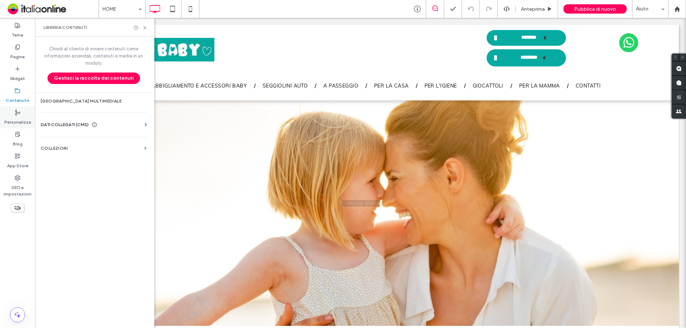
click at [19, 115] on icon at bounding box center [18, 113] width 6 height 6
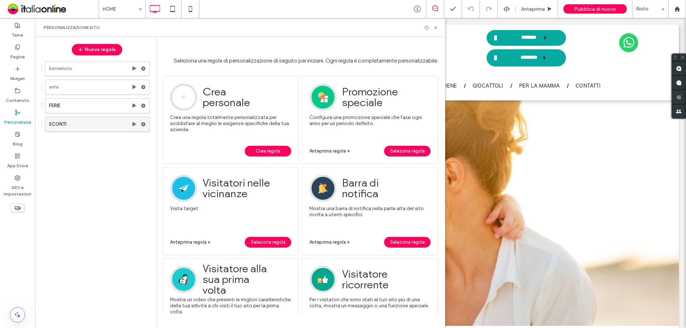
click at [143, 124] on icon at bounding box center [143, 124] width 5 height 5
click at [106, 123] on label "SCONTI" at bounding box center [90, 124] width 83 height 14
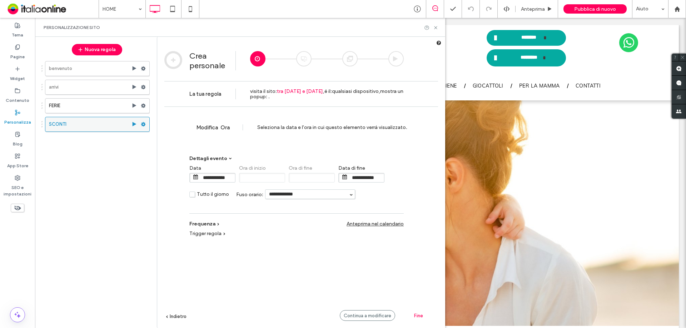
click at [143, 125] on use at bounding box center [143, 124] width 5 height 4
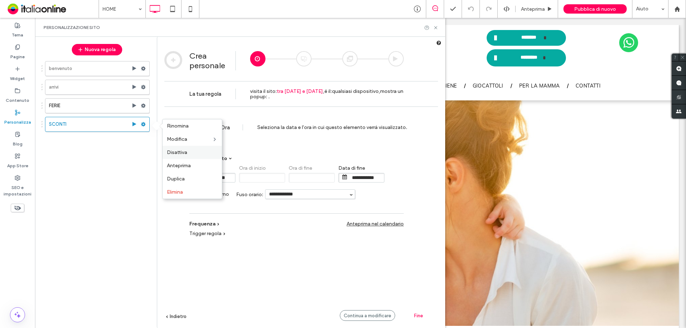
click at [181, 151] on span "Disattiva" at bounding box center [177, 152] width 20 height 6
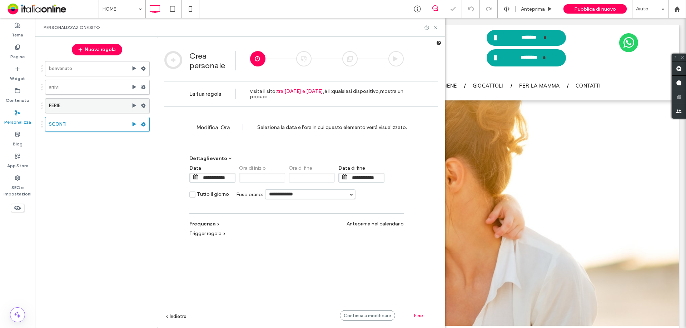
click at [112, 106] on label "FERIE" at bounding box center [90, 106] width 83 height 14
click at [437, 28] on icon at bounding box center [435, 27] width 5 height 5
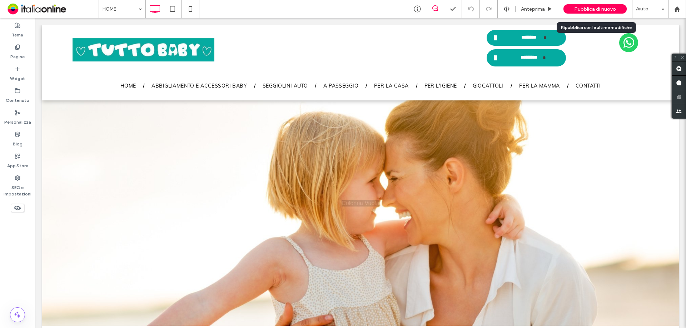
click at [594, 8] on span "Pubblica di nuovo" at bounding box center [595, 9] width 42 height 6
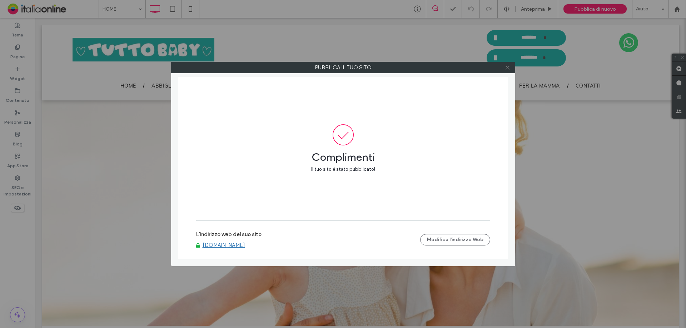
click at [510, 68] on icon at bounding box center [507, 67] width 5 height 5
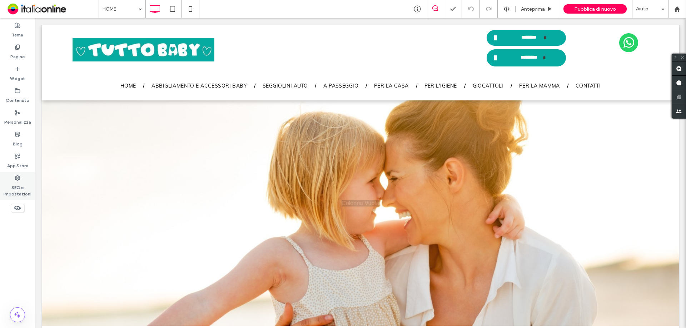
click at [9, 192] on label "SEO e impostazioni" at bounding box center [17, 189] width 35 height 16
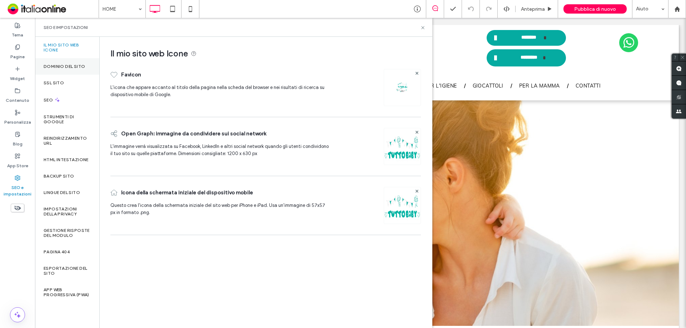
click at [74, 63] on div "Dominio del sito" at bounding box center [67, 66] width 64 height 16
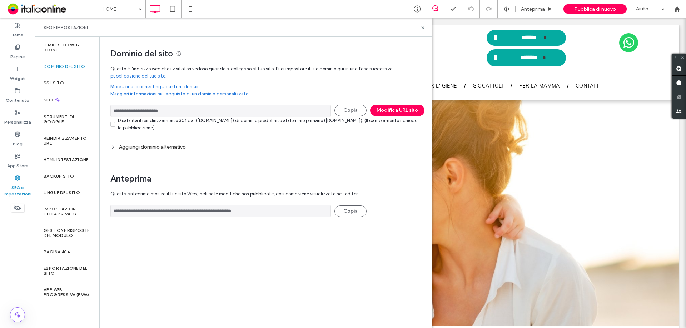
click at [159, 111] on input "**********" at bounding box center [220, 111] width 220 height 13
click at [422, 27] on icon at bounding box center [422, 27] width 5 height 5
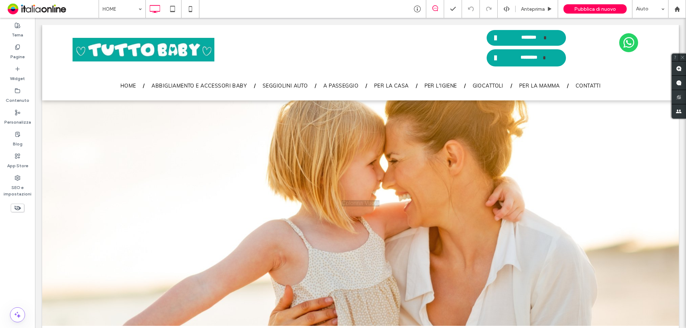
scroll to position [250, 0]
